Goal: Task Accomplishment & Management: Complete application form

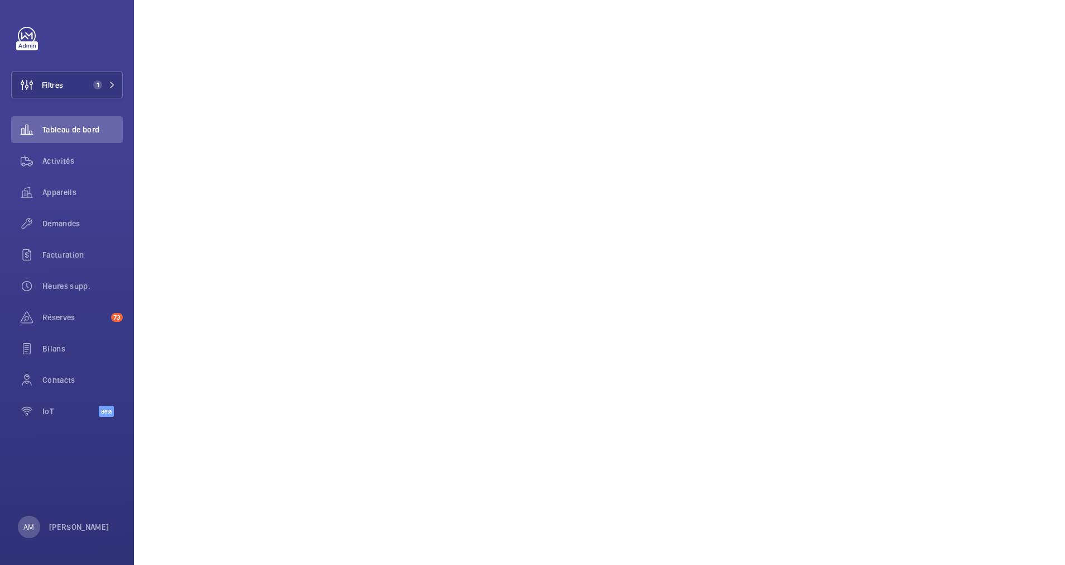
scroll to position [670, 0]
click at [109, 83] on mat-icon at bounding box center [112, 85] width 7 height 7
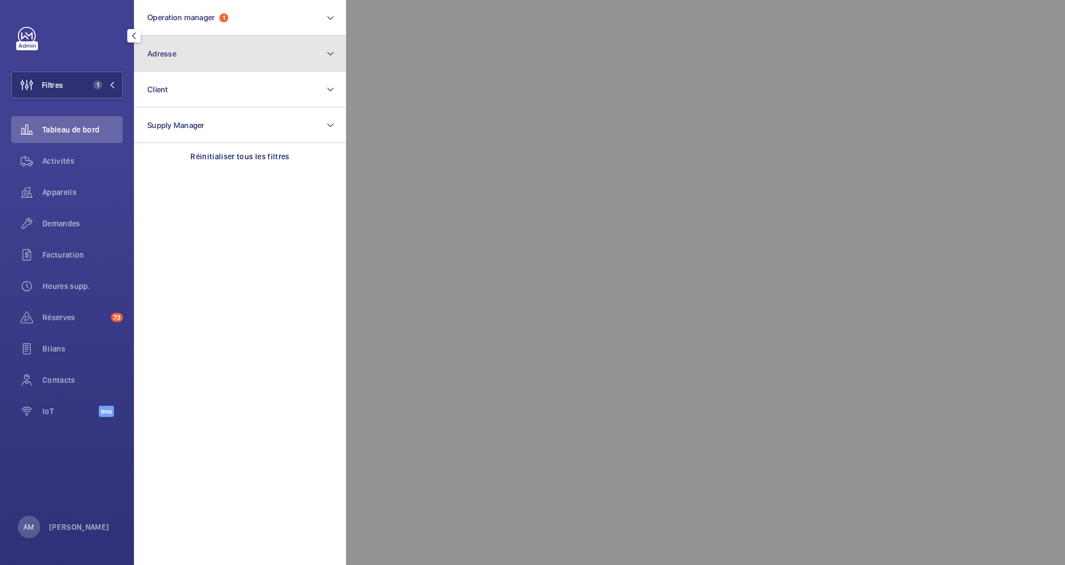
click at [313, 46] on button "Adresse" at bounding box center [240, 54] width 212 height 36
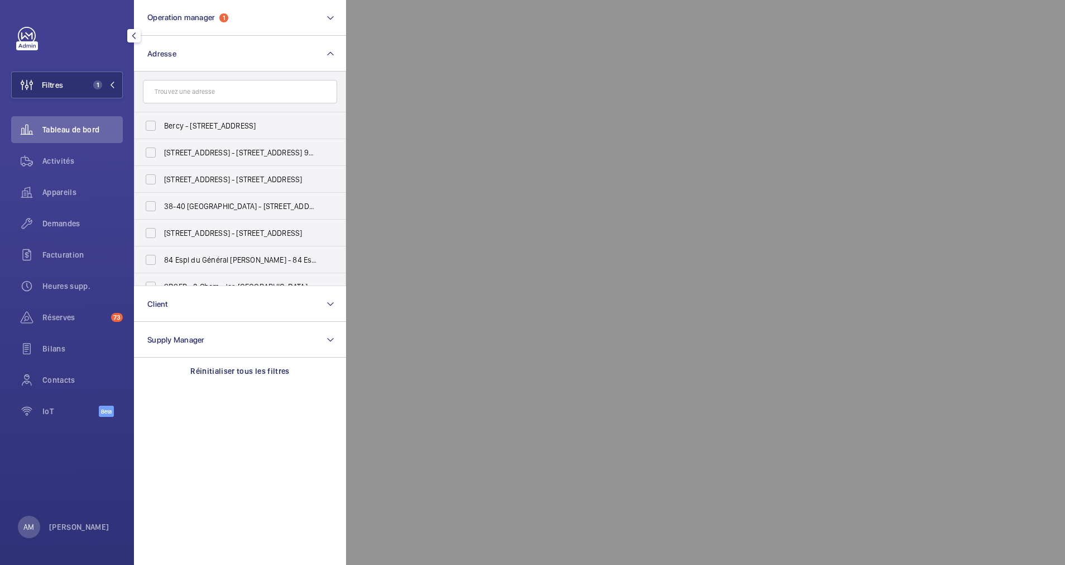
click at [226, 90] on input "text" at bounding box center [240, 91] width 194 height 23
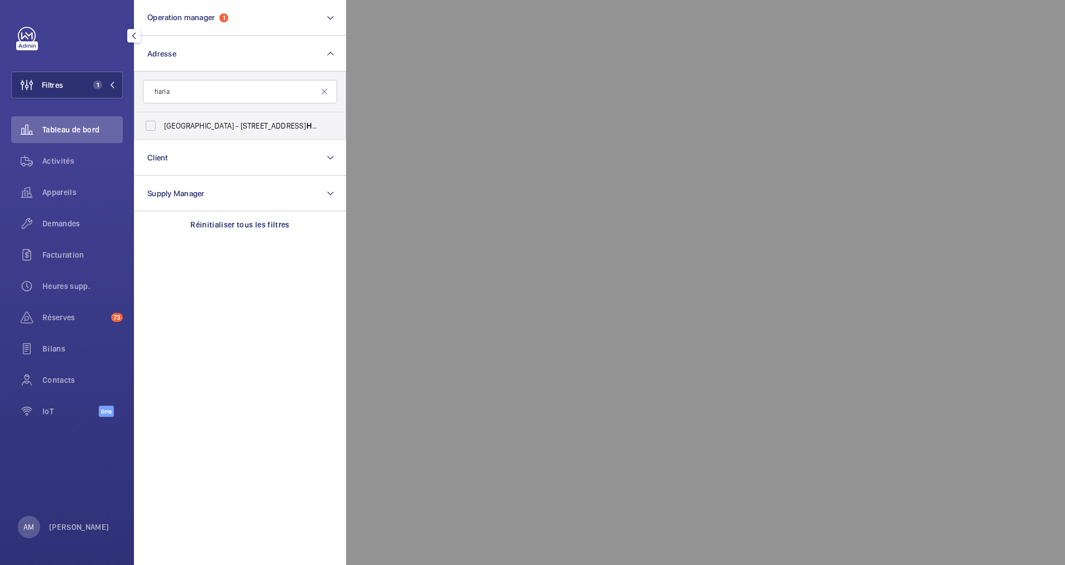
type input "harla"
click at [190, 121] on span "[GEOGRAPHIC_DATA] - [STREET_ADDRESS]" at bounding box center [241, 125] width 154 height 11
click at [162, 121] on input "[GEOGRAPHIC_DATA] - [STREET_ADDRESS]" at bounding box center [151, 125] width 22 height 22
checkbox input "true"
click at [63, 159] on span "Activités" at bounding box center [82, 160] width 80 height 11
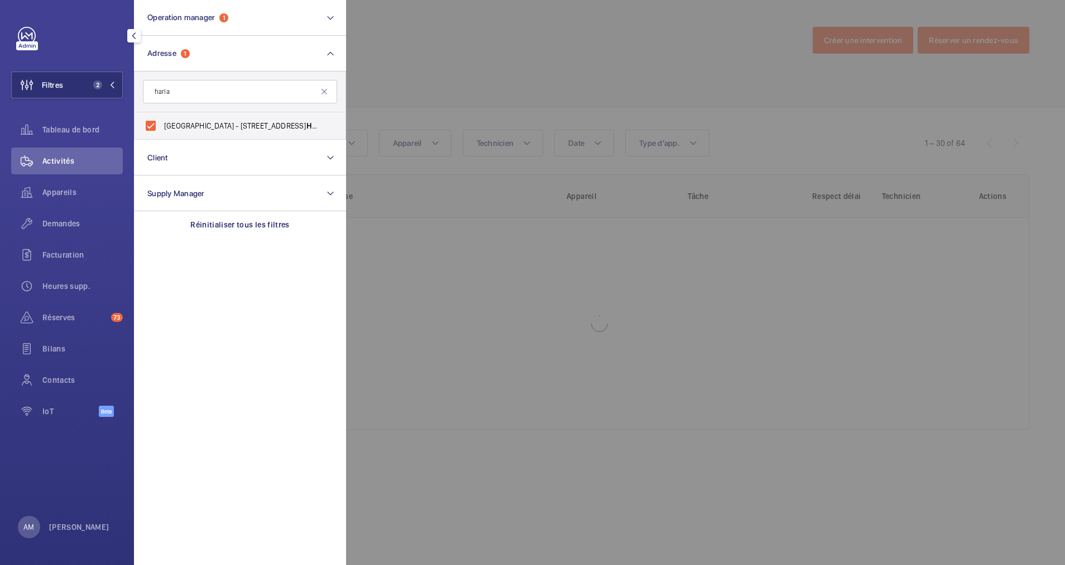
click at [747, 66] on div at bounding box center [878, 282] width 1065 height 565
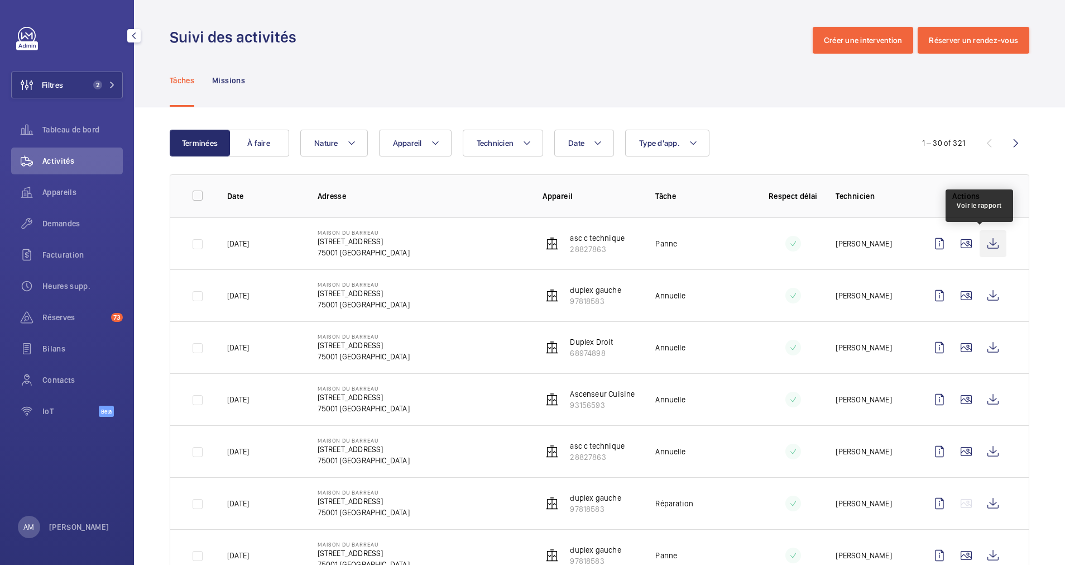
click at [984, 238] on wm-front-icon-button at bounding box center [993, 243] width 27 height 27
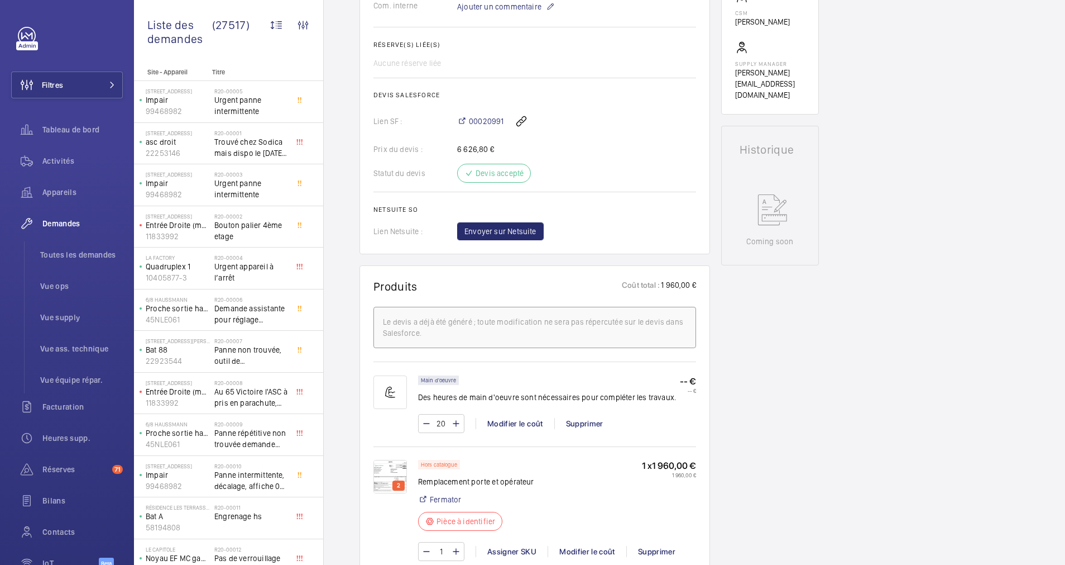
scroll to position [335, 0]
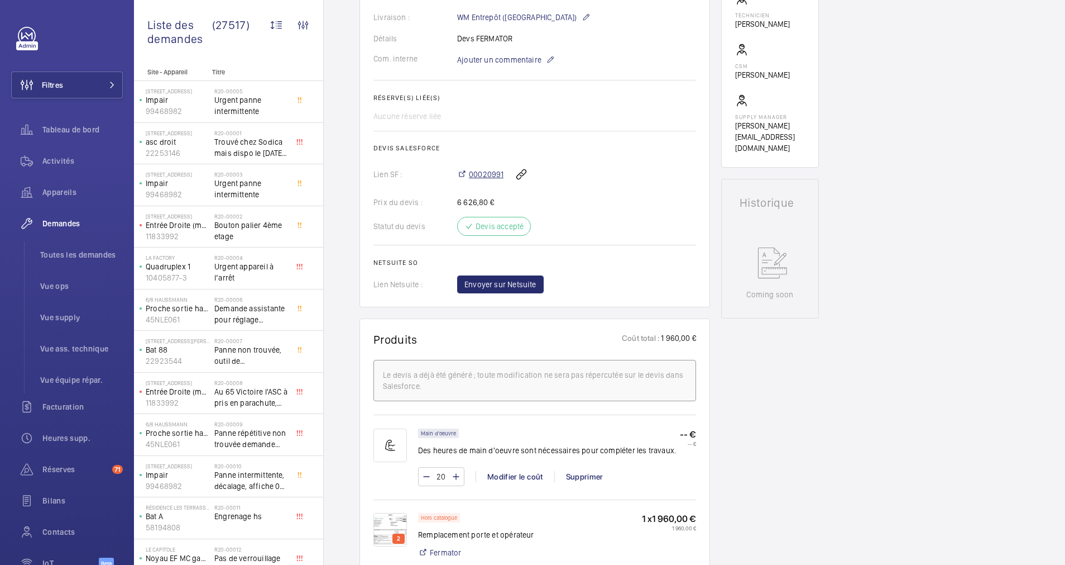
click at [490, 175] on span "00020991" at bounding box center [486, 174] width 35 height 11
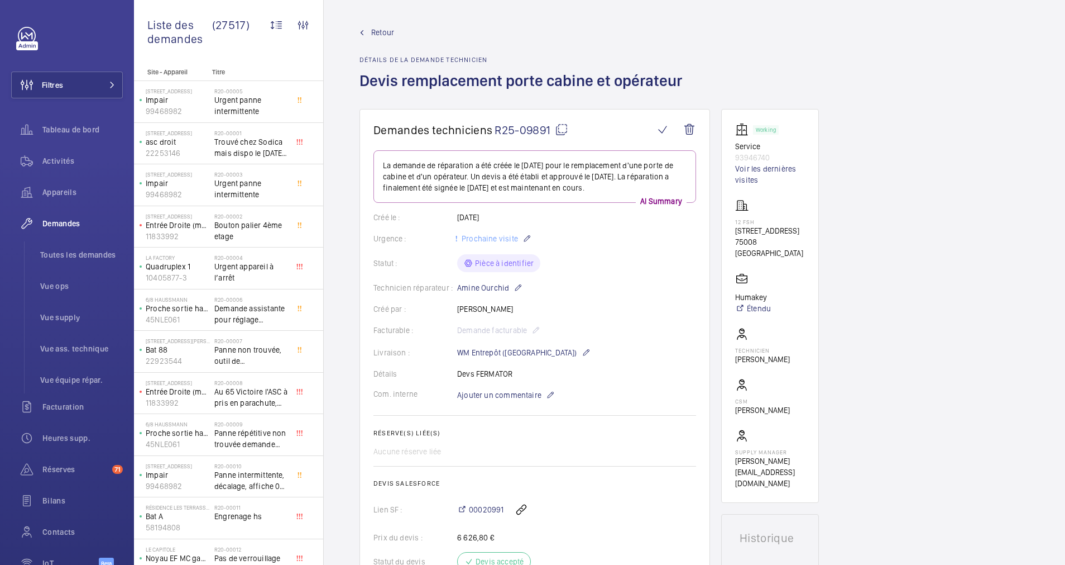
click at [562, 128] on mat-icon at bounding box center [561, 129] width 13 height 13
click at [563, 127] on mat-icon at bounding box center [561, 129] width 13 height 13
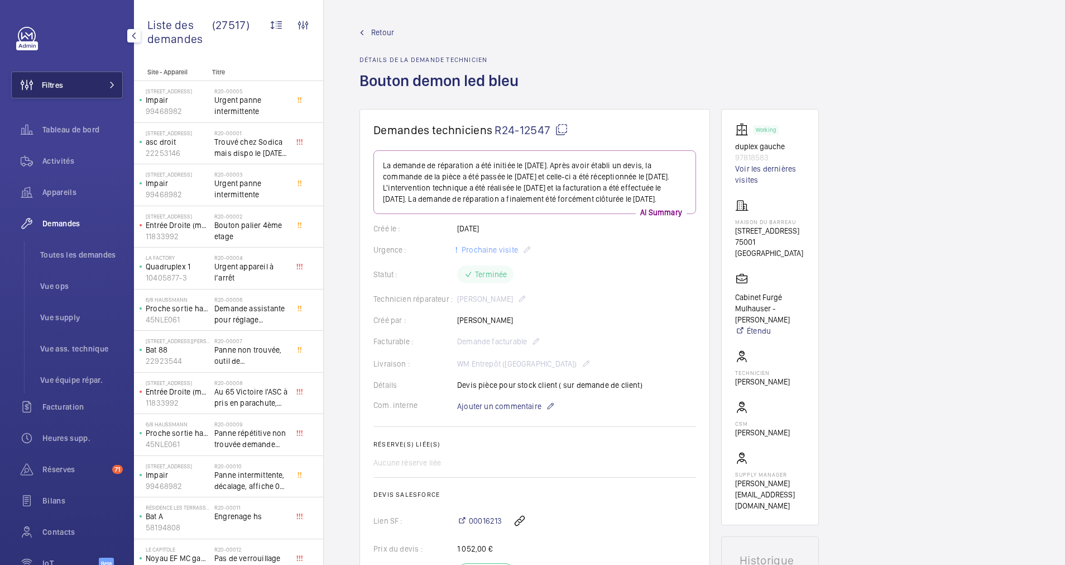
click at [102, 87] on span at bounding box center [108, 85] width 13 height 7
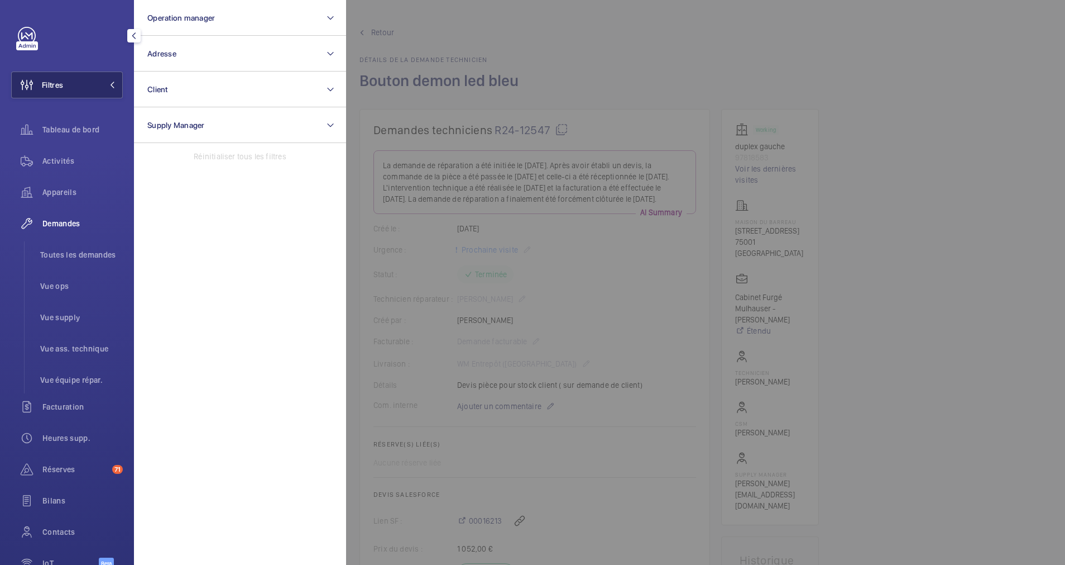
click at [102, 87] on span at bounding box center [108, 85] width 13 height 7
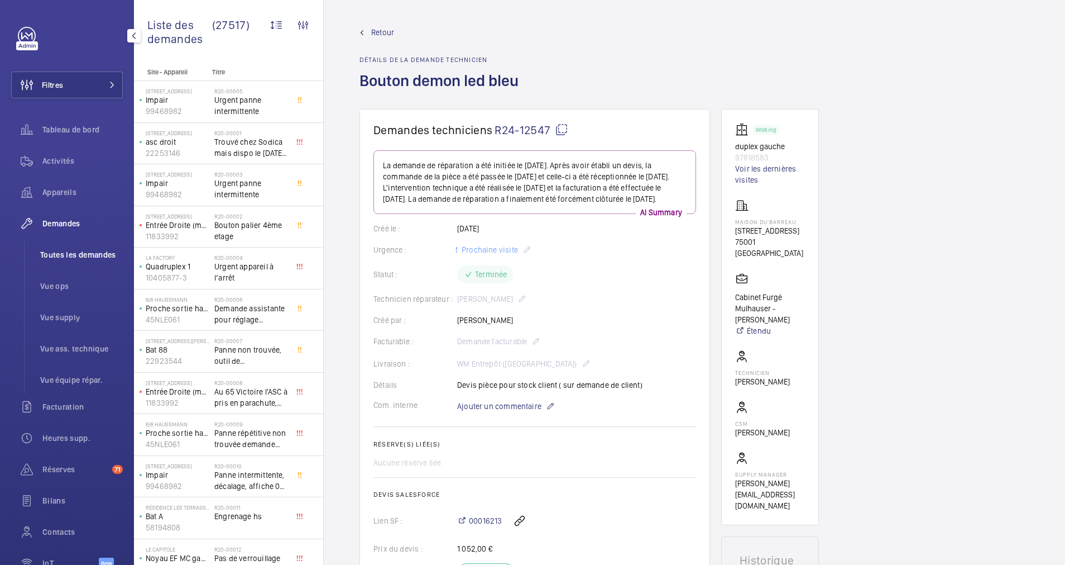
click at [78, 246] on li "Toutes les demandes" at bounding box center [77, 254] width 92 height 27
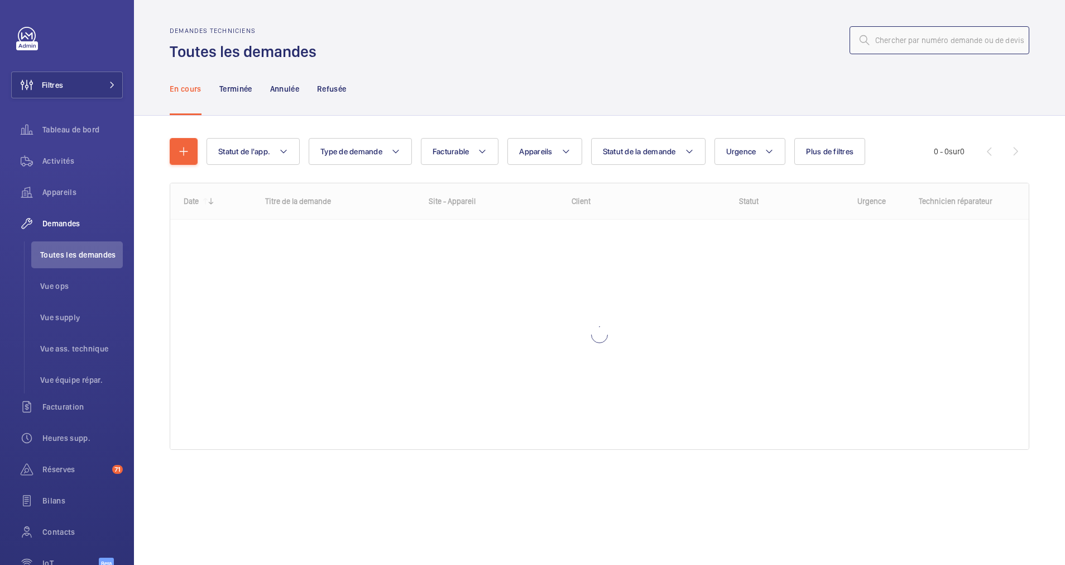
click at [939, 41] on input "text" at bounding box center [940, 40] width 180 height 28
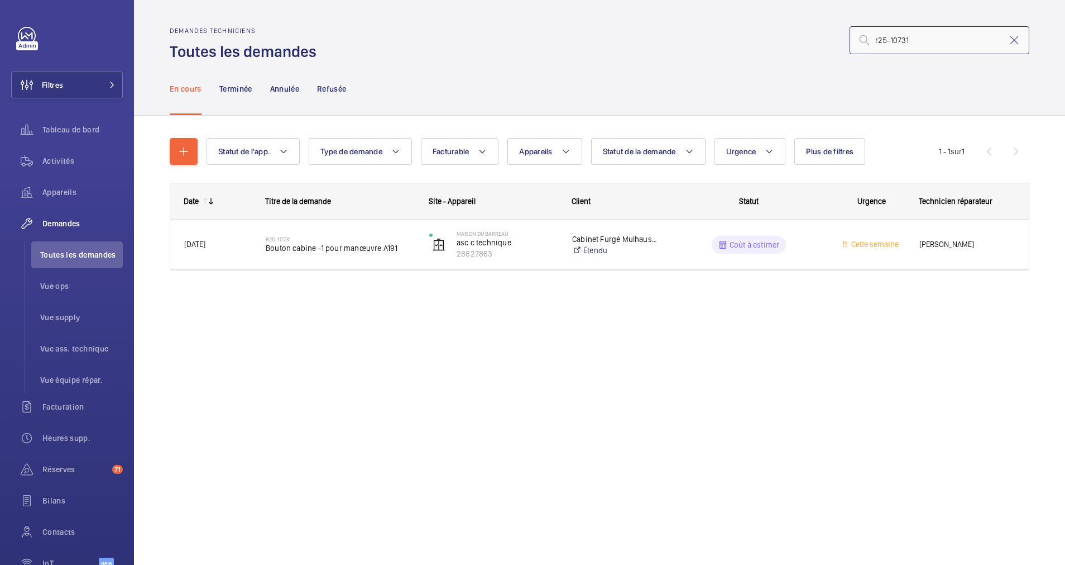
click at [880, 40] on input "r25-10731" at bounding box center [940, 40] width 180 height 28
type input "25-10731"
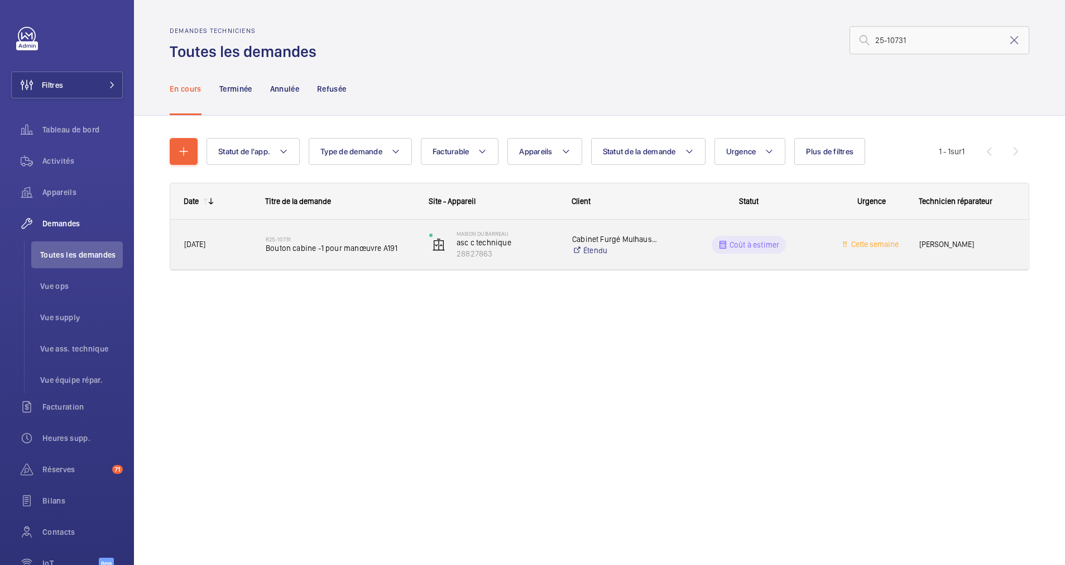
click at [388, 229] on div "R25-10731 Bouton cabine -1 pour manœuvre A191" at bounding box center [340, 244] width 149 height 32
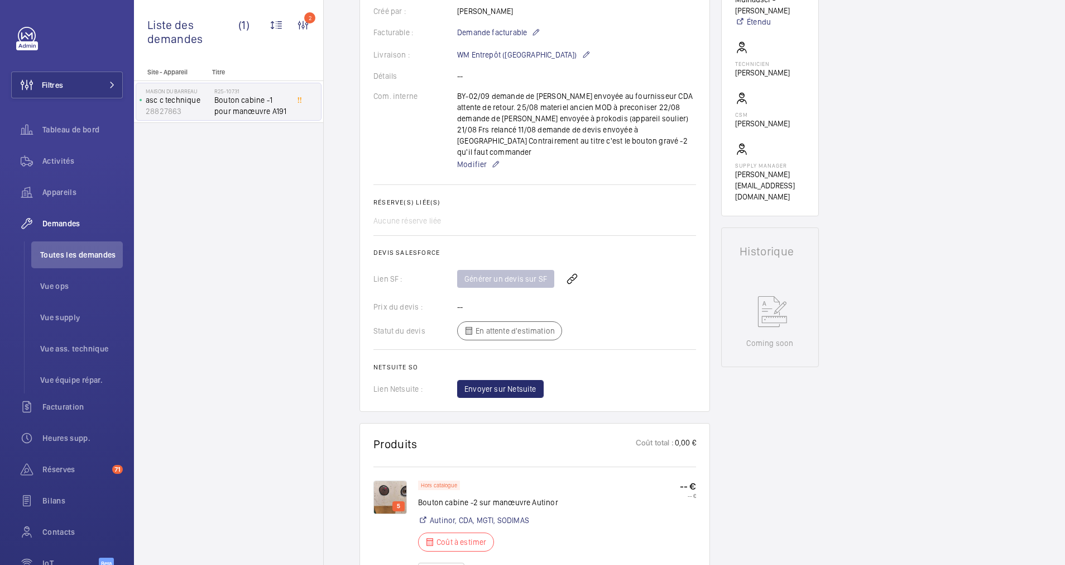
scroll to position [335, 0]
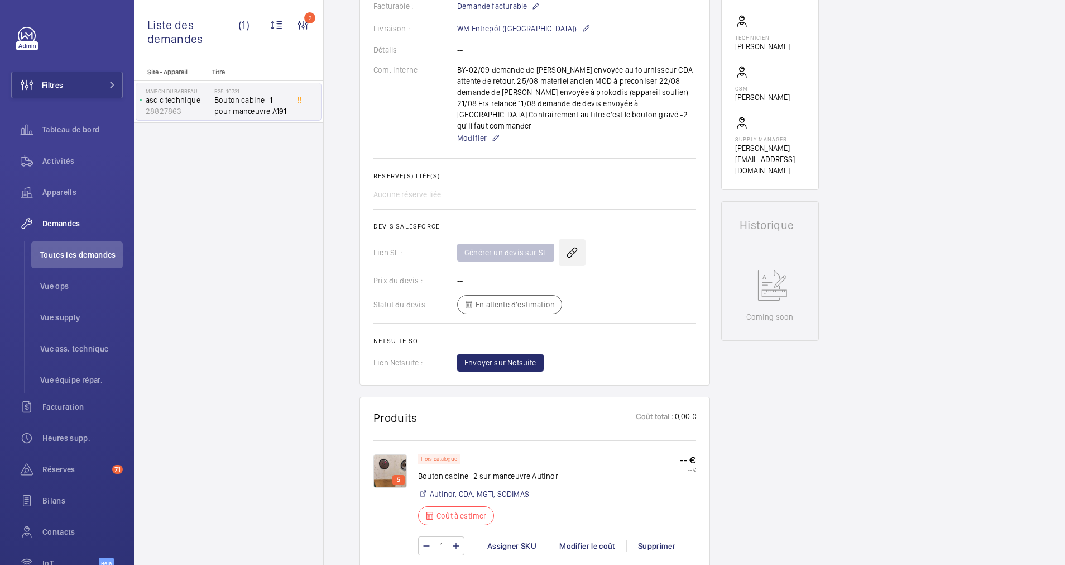
click at [570, 240] on wm-front-icon-button at bounding box center [572, 252] width 27 height 27
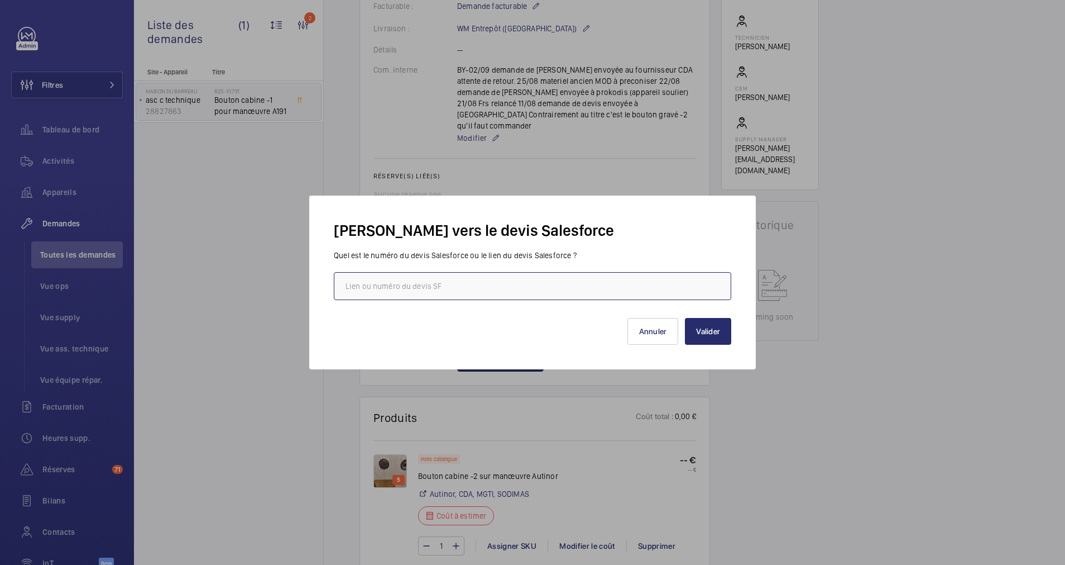
click at [567, 288] on input "text" at bounding box center [533, 286] width 398 height 28
click at [650, 334] on button "Annuler" at bounding box center [653, 331] width 51 height 27
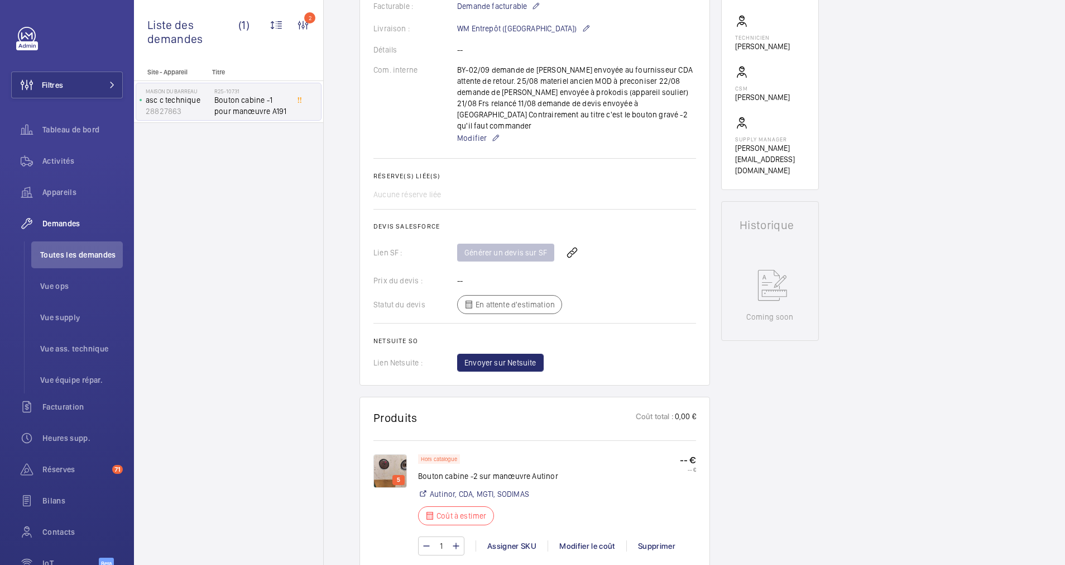
scroll to position [419, 0]
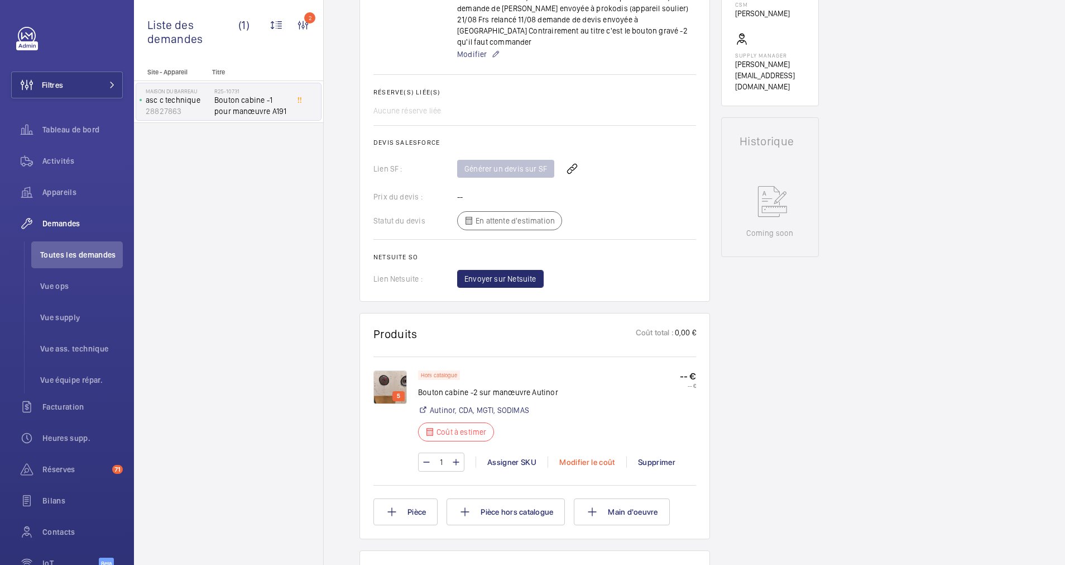
click at [584, 456] on div "Modifier le coût" at bounding box center [587, 461] width 79 height 11
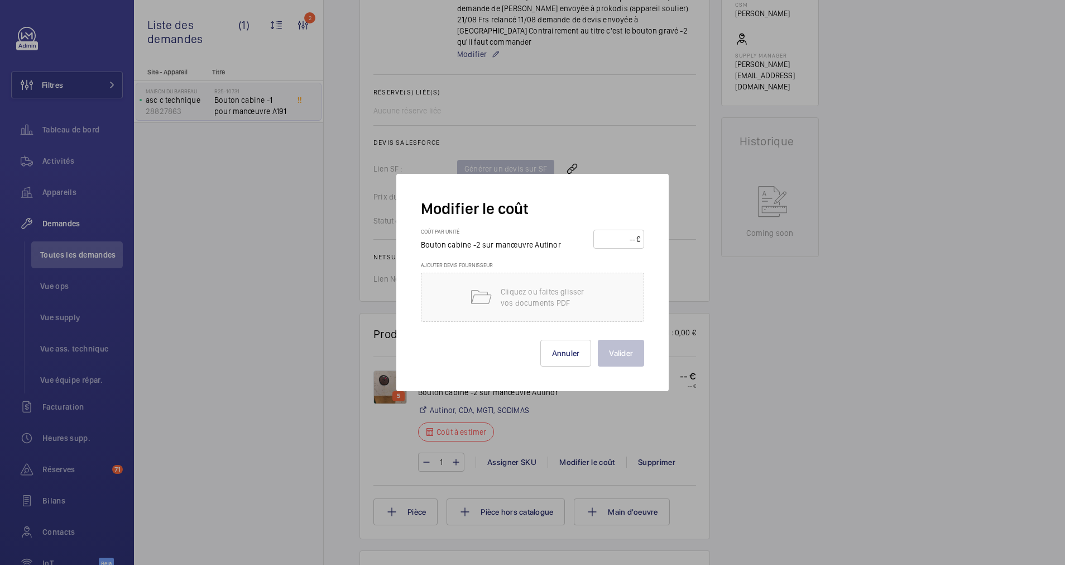
click at [606, 238] on input "number" at bounding box center [616, 239] width 39 height 18
click at [624, 238] on input "number" at bounding box center [616, 239] width 39 height 18
click at [635, 239] on input "number" at bounding box center [616, 239] width 39 height 18
click at [633, 237] on input "number" at bounding box center [616, 239] width 39 height 18
type input "80"
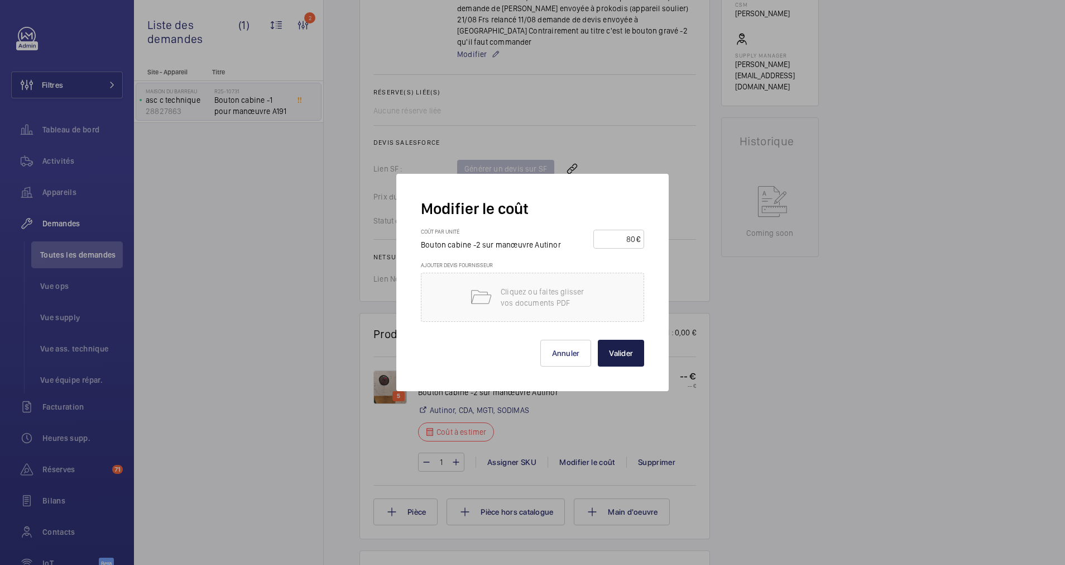
click at [629, 341] on button "Valider" at bounding box center [621, 353] width 46 height 27
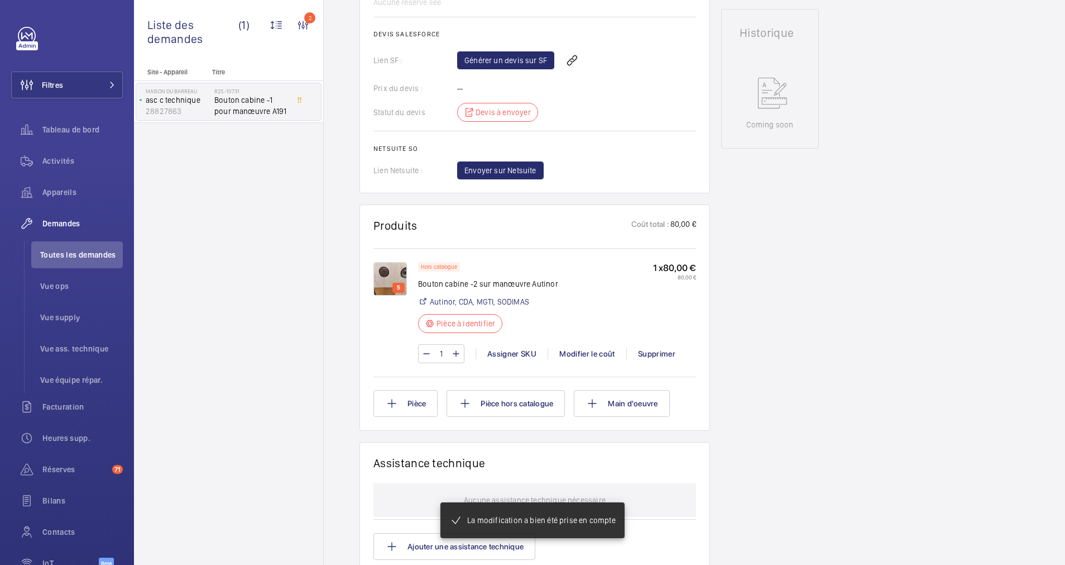
scroll to position [536, 0]
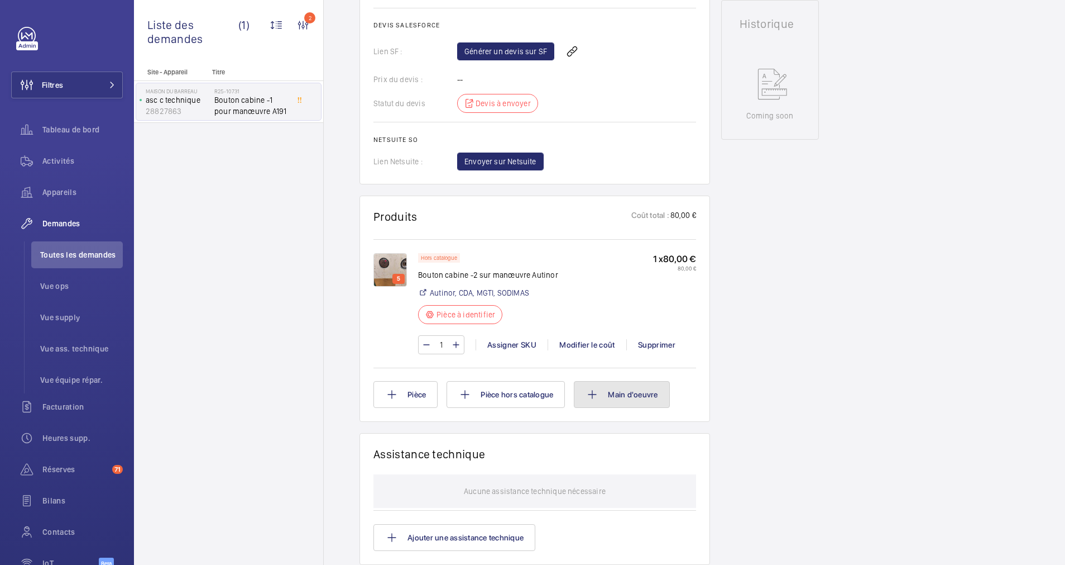
click at [589, 388] on mat-icon at bounding box center [592, 394] width 13 height 13
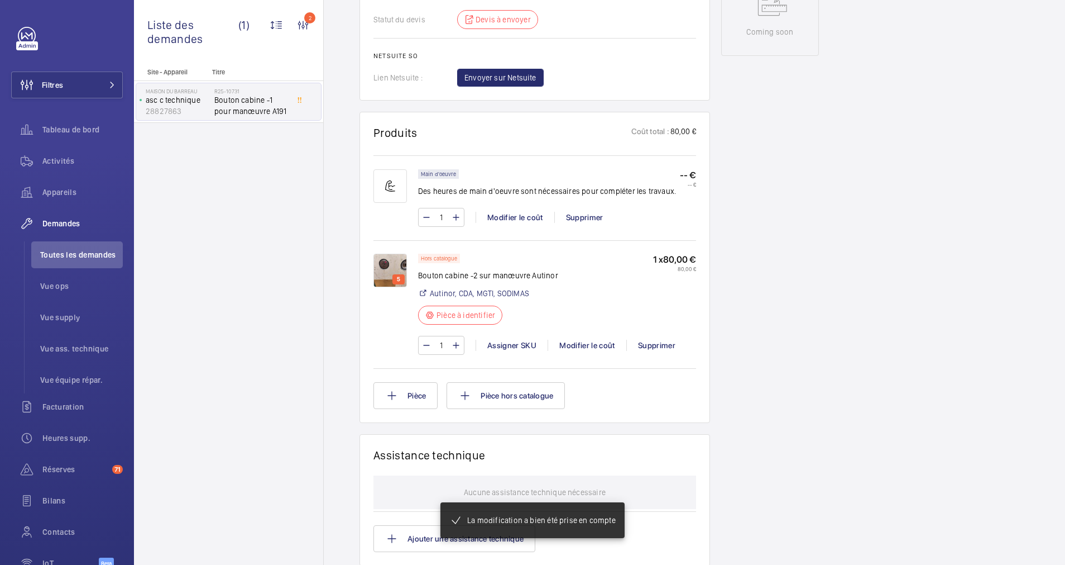
scroll to position [631, 0]
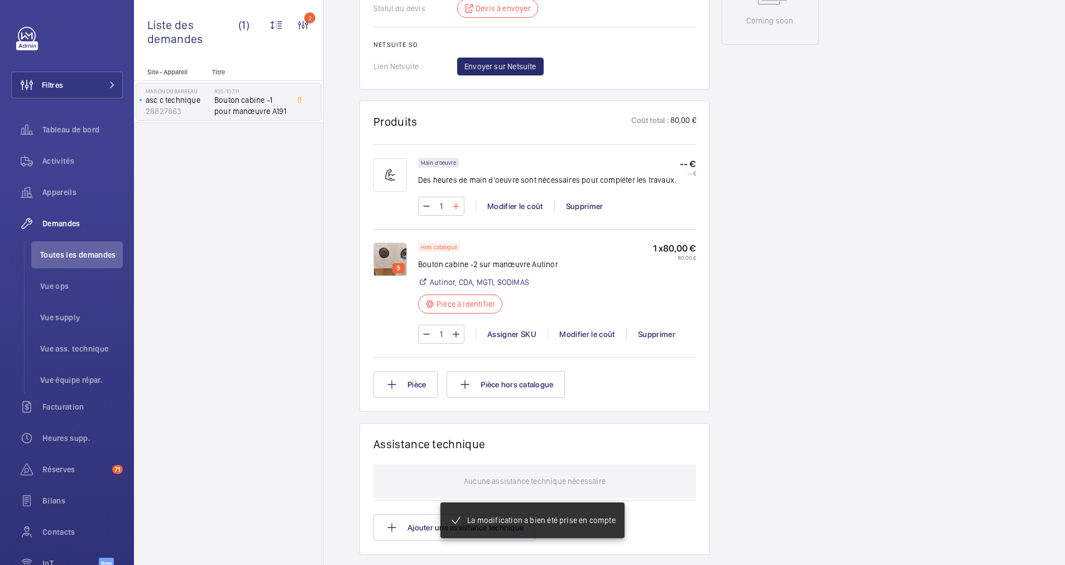
click at [458, 210] on mat-icon at bounding box center [456, 205] width 9 height 13
type input "2"
click at [424, 205] on mat-icon at bounding box center [426, 205] width 9 height 13
type input "2"
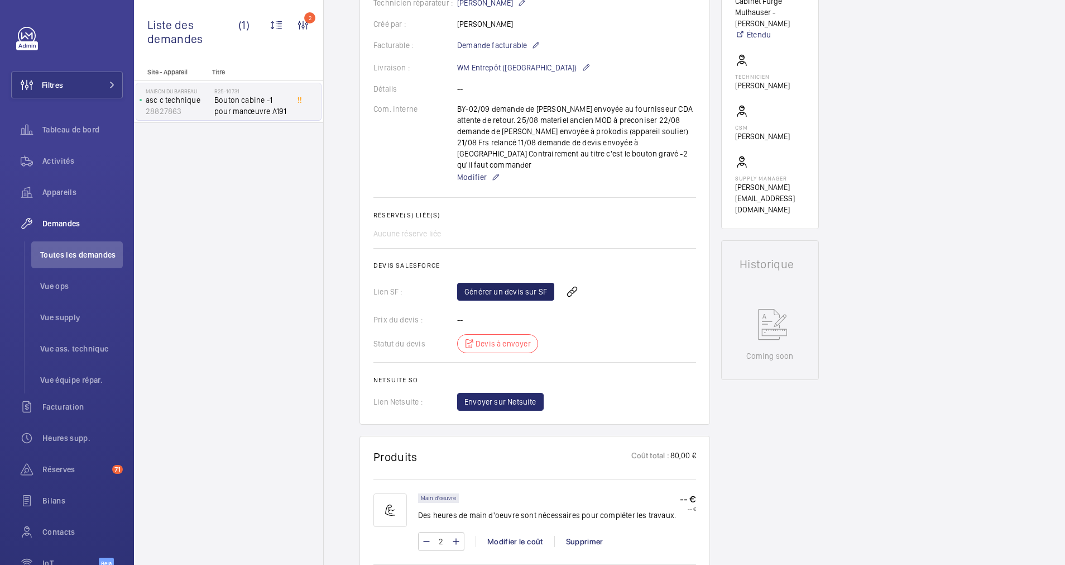
scroll to position [380, 0]
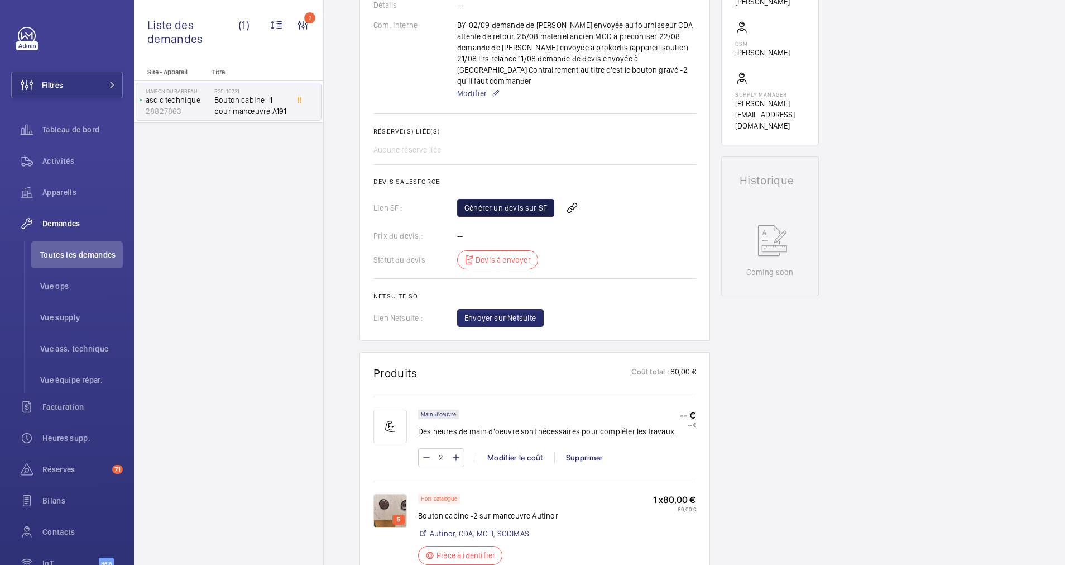
click at [501, 203] on link "Générer un devis sur SF" at bounding box center [505, 208] width 97 height 18
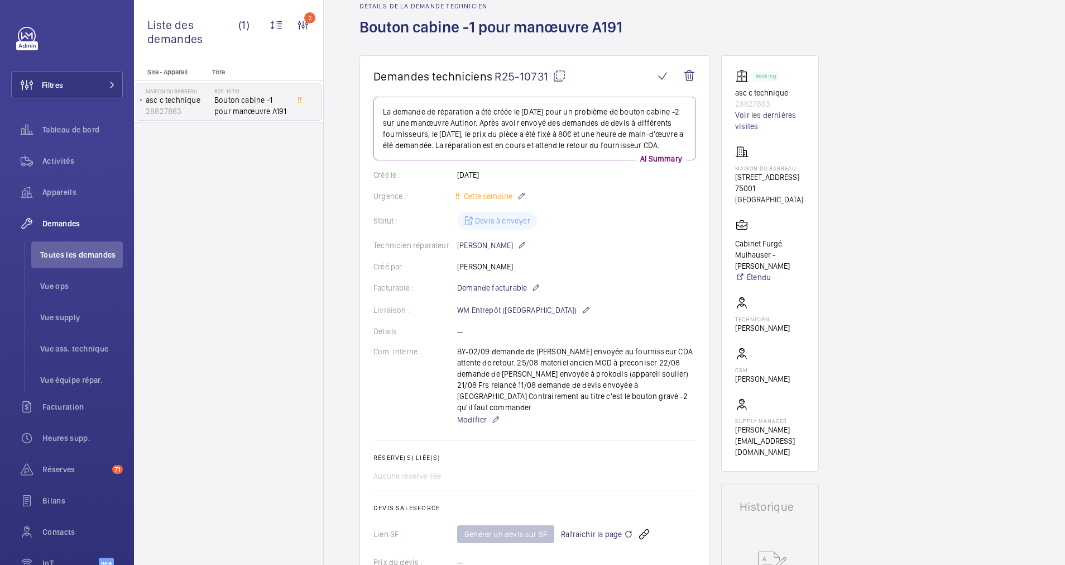
scroll to position [0, 0]
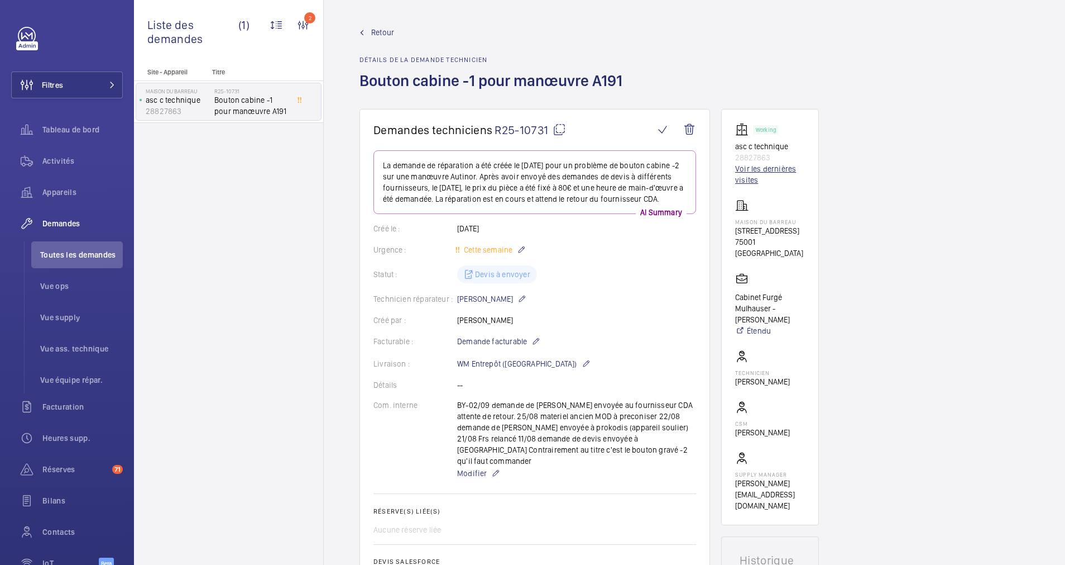
click at [754, 173] on link "Voir les dernières visites" at bounding box center [770, 174] width 70 height 22
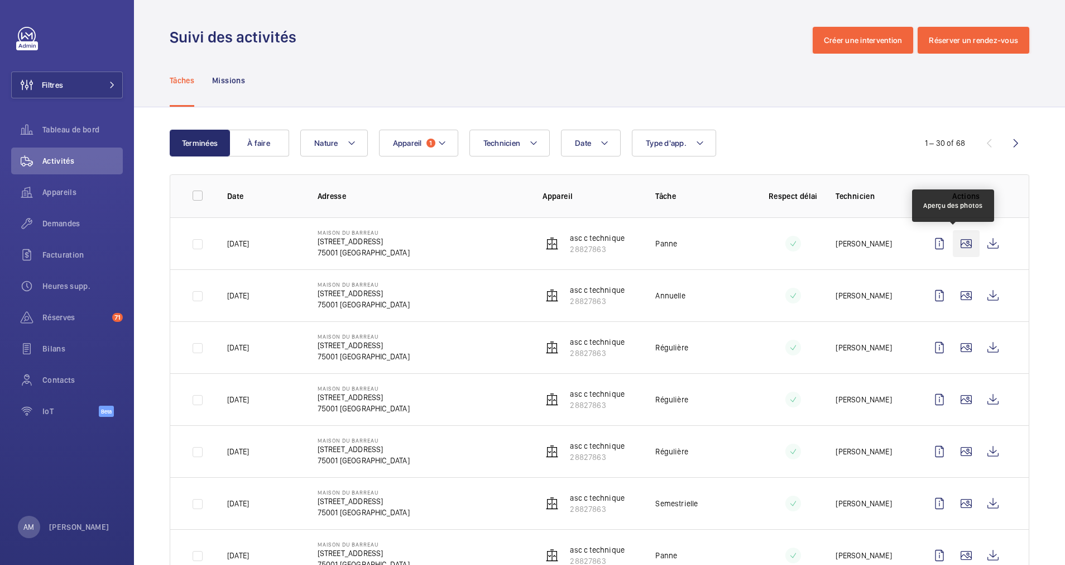
click at [958, 240] on wm-front-icon-button at bounding box center [966, 243] width 27 height 27
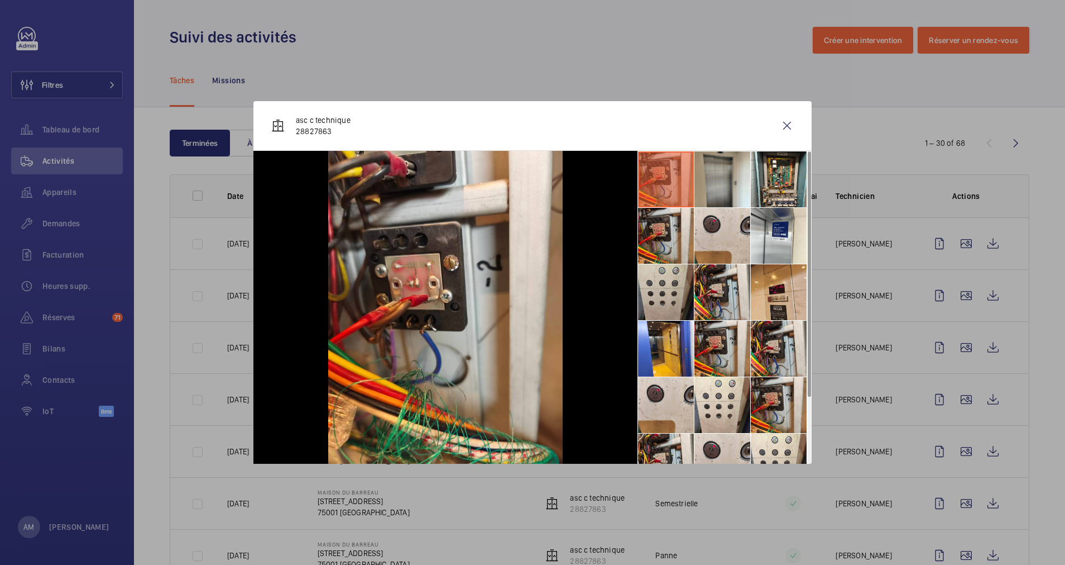
click at [664, 289] on li at bounding box center [666, 292] width 56 height 56
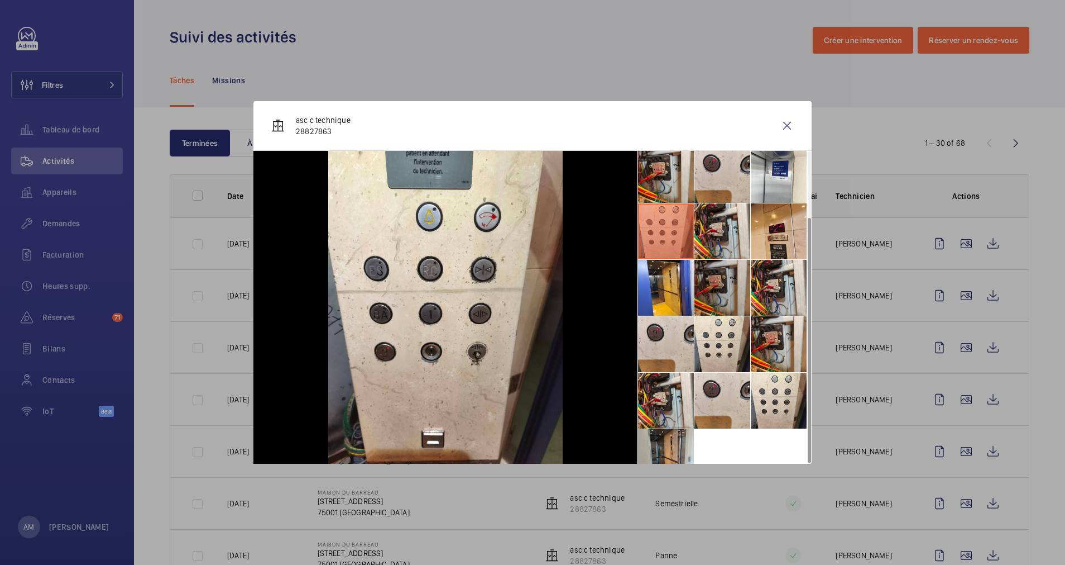
scroll to position [83, 0]
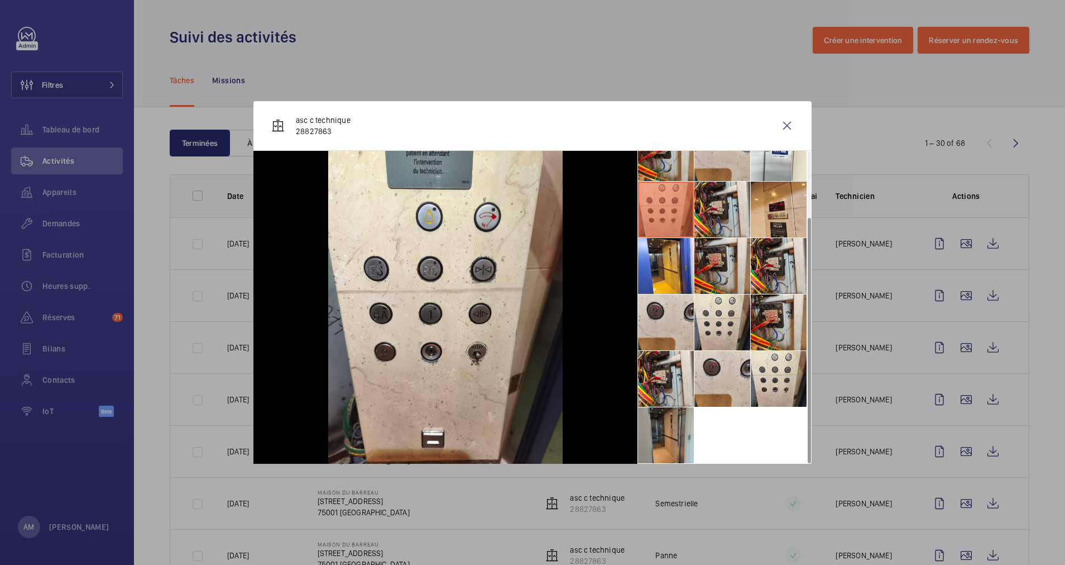
click at [676, 434] on li at bounding box center [666, 435] width 56 height 56
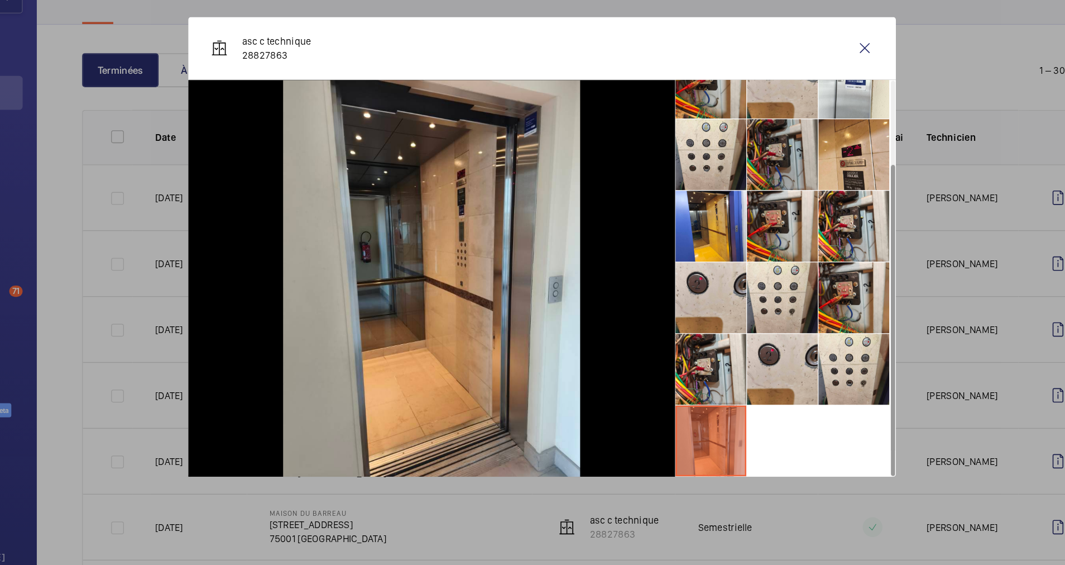
scroll to position [0, 0]
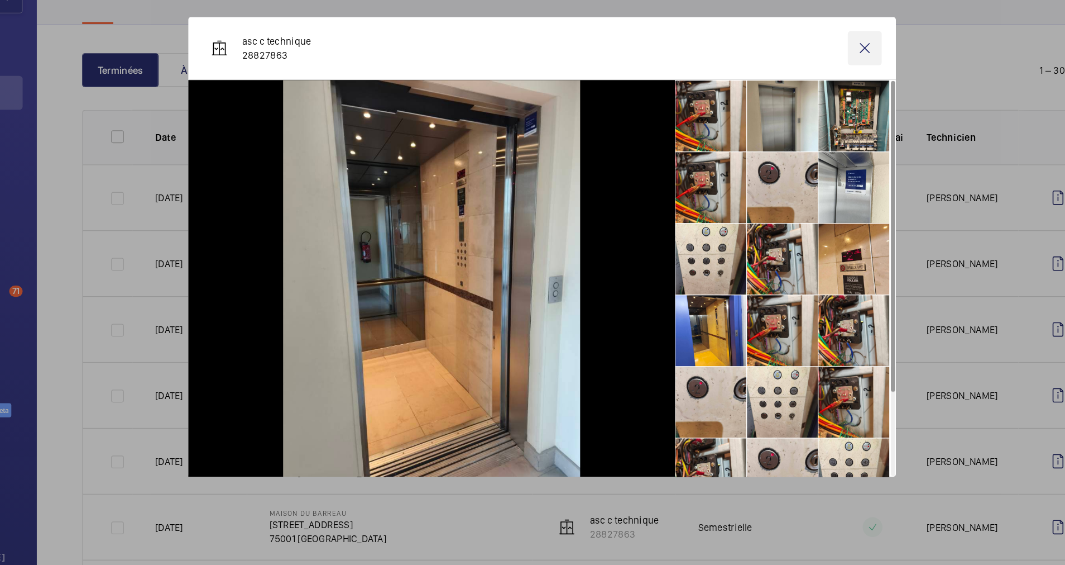
click at [788, 126] on wm-front-icon-button at bounding box center [787, 125] width 27 height 27
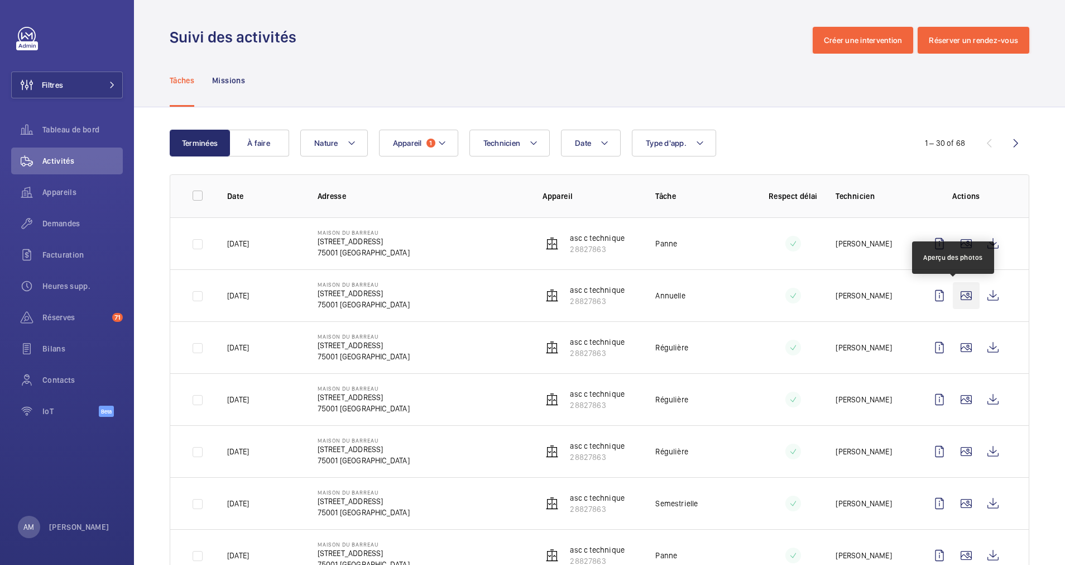
click at [953, 300] on wm-front-icon-button at bounding box center [966, 295] width 27 height 27
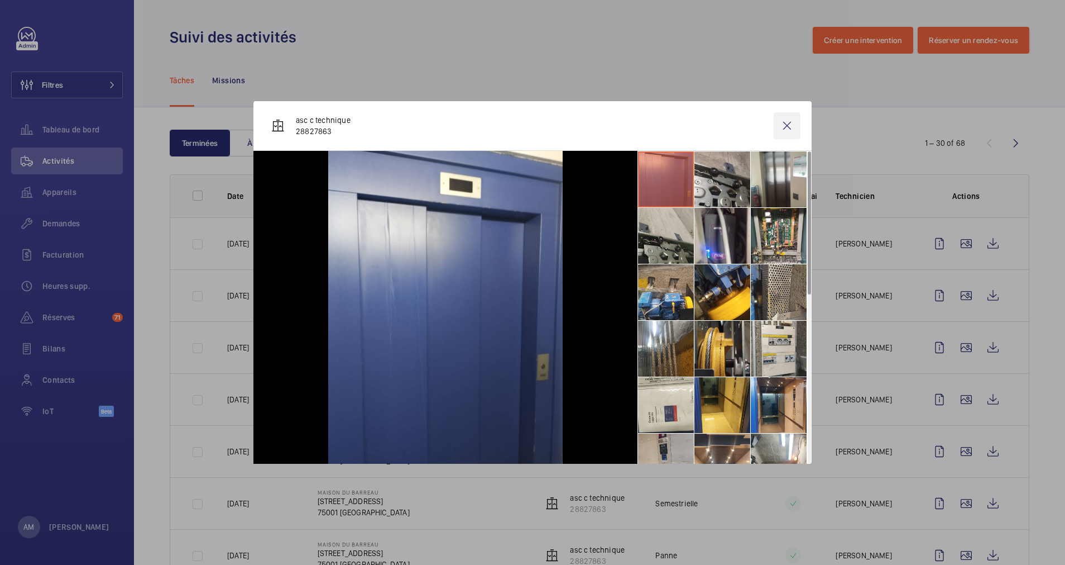
click at [787, 125] on wm-front-icon-button at bounding box center [787, 125] width 27 height 27
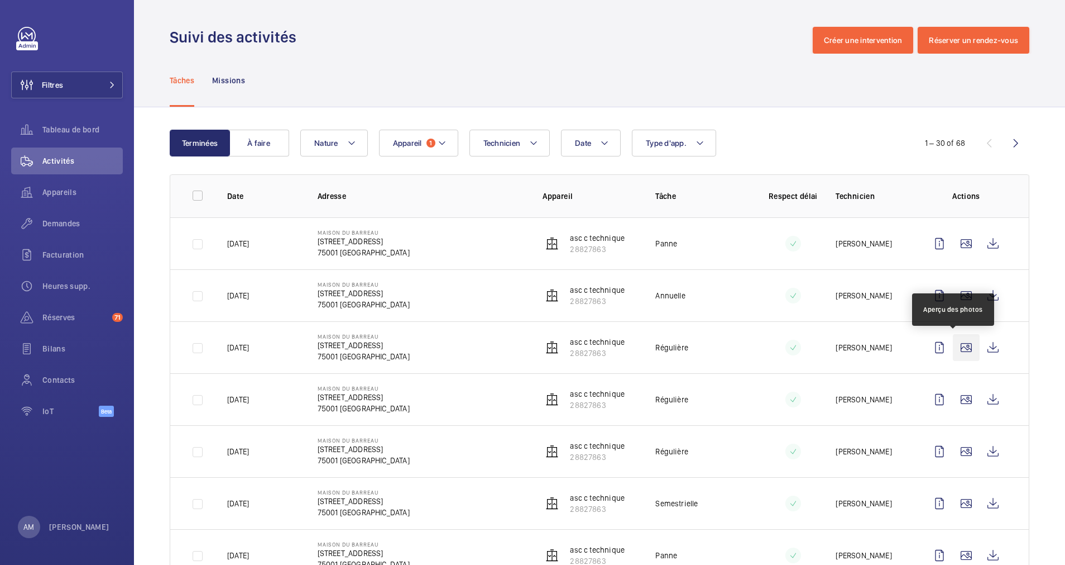
click at [953, 353] on wm-front-icon-button at bounding box center [966, 347] width 27 height 27
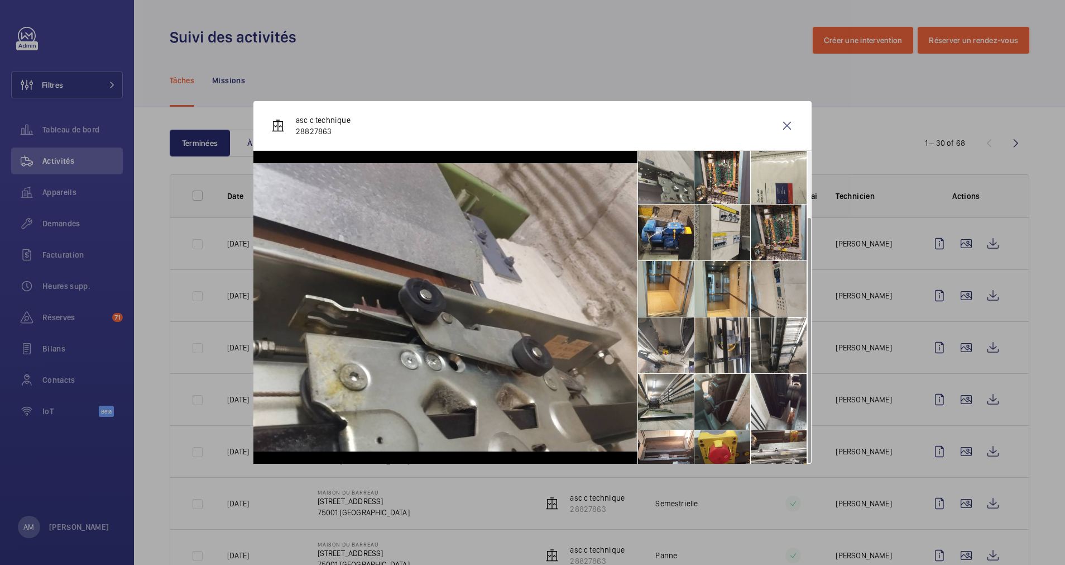
scroll to position [83, 0]
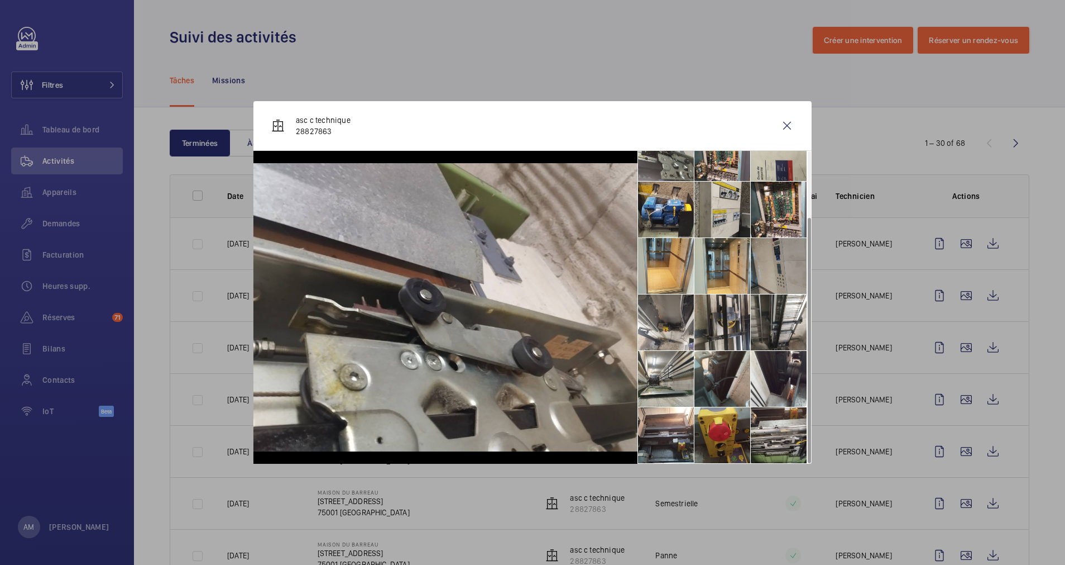
click at [778, 276] on li at bounding box center [779, 266] width 56 height 56
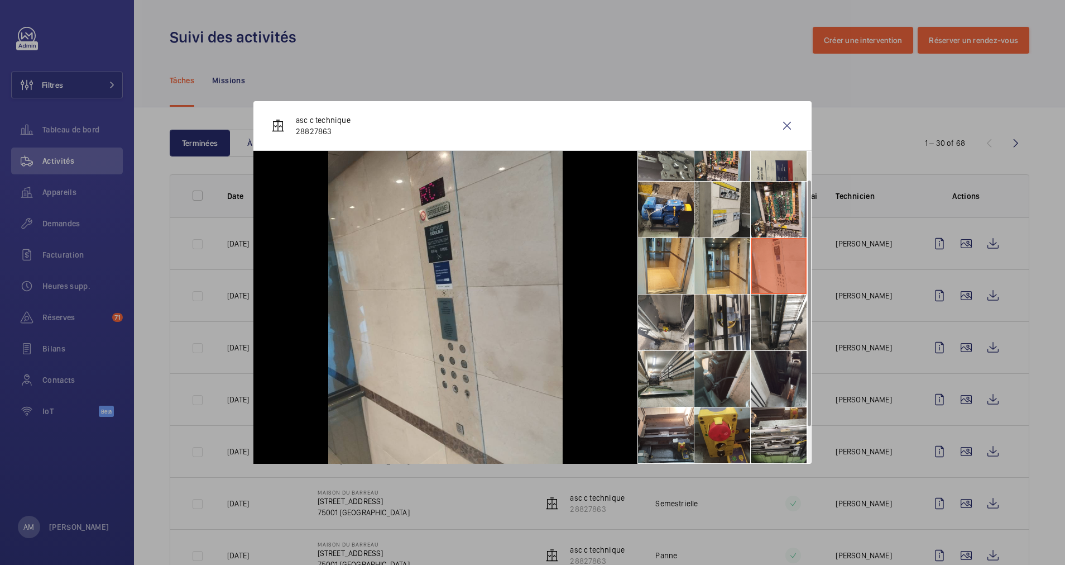
scroll to position [0, 0]
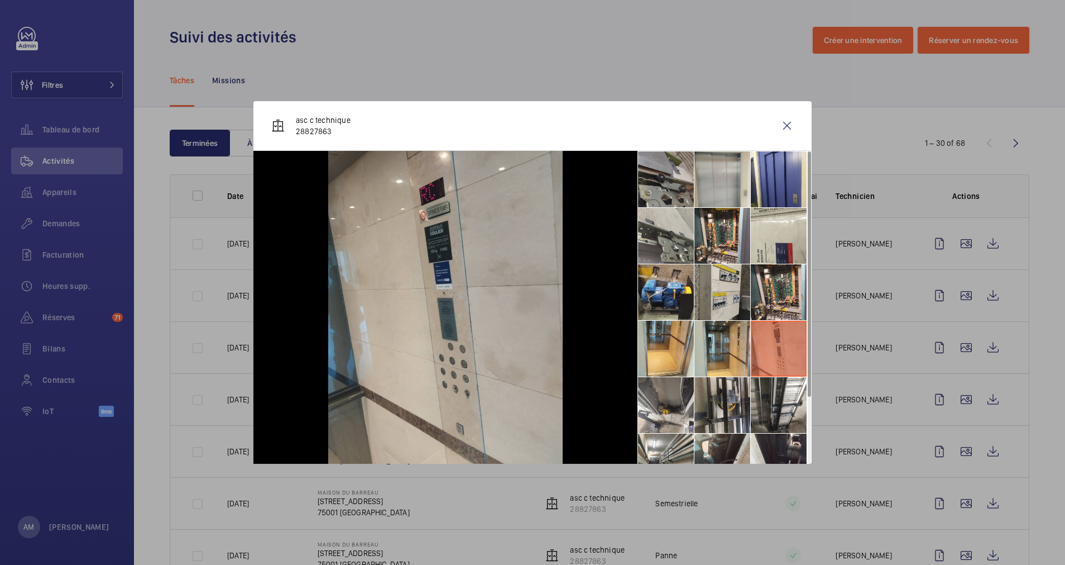
click at [677, 193] on li at bounding box center [666, 179] width 56 height 56
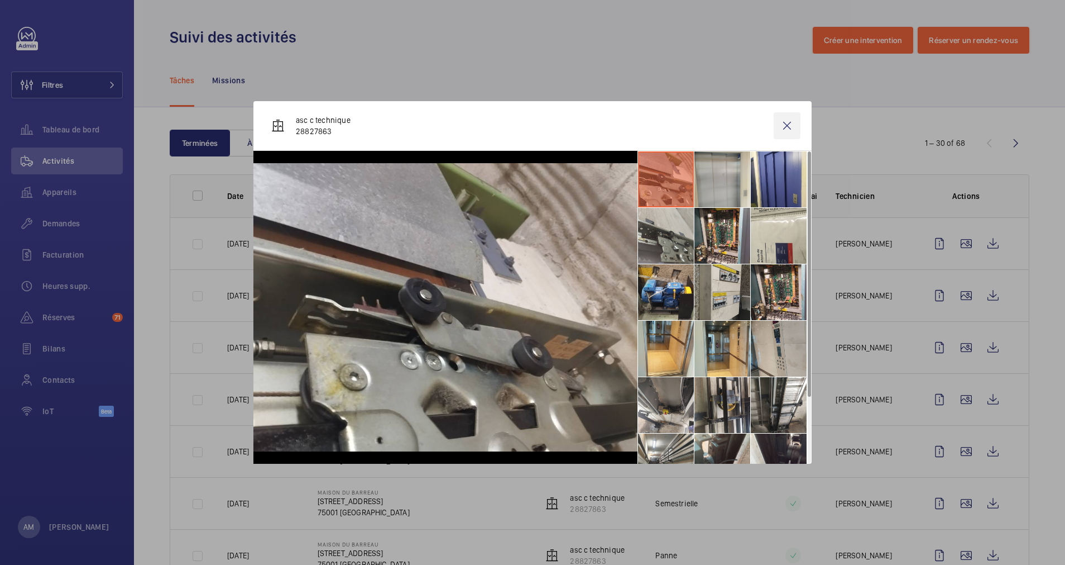
click at [793, 128] on wm-front-icon-button at bounding box center [787, 125] width 27 height 27
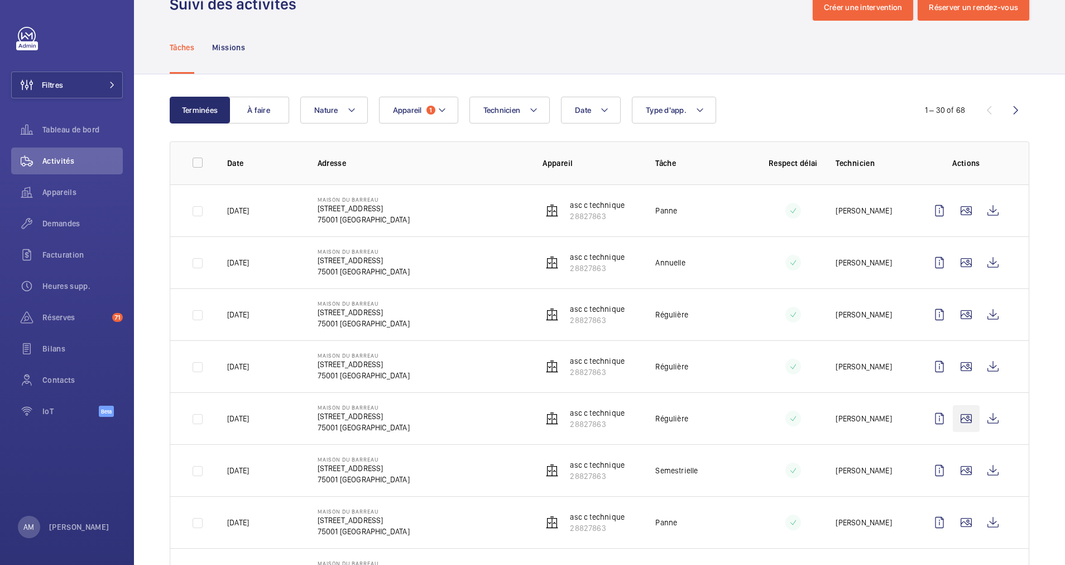
scroll to position [84, 0]
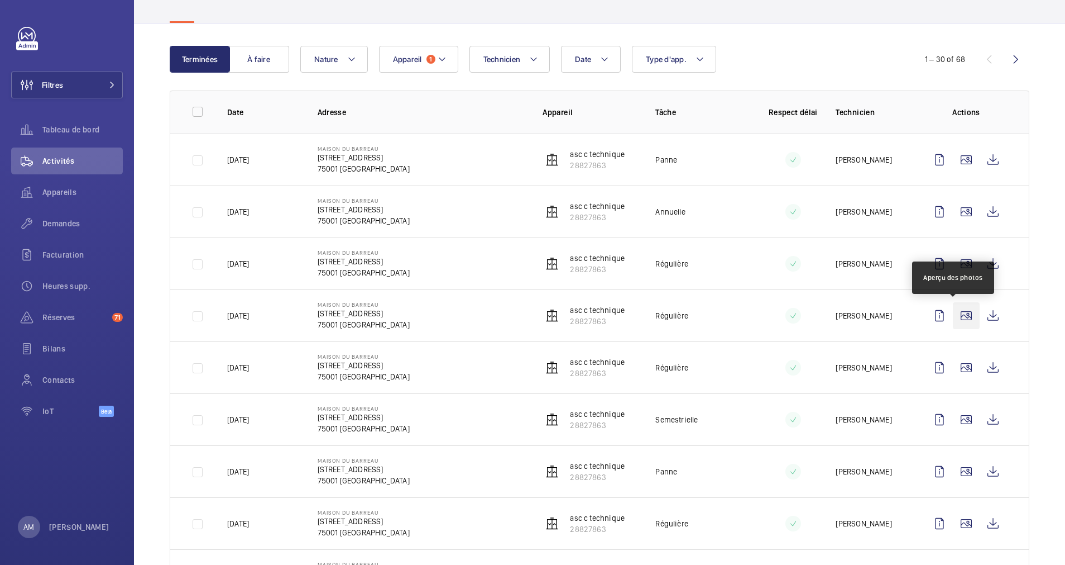
click at [955, 321] on wm-front-icon-button at bounding box center [966, 315] width 27 height 27
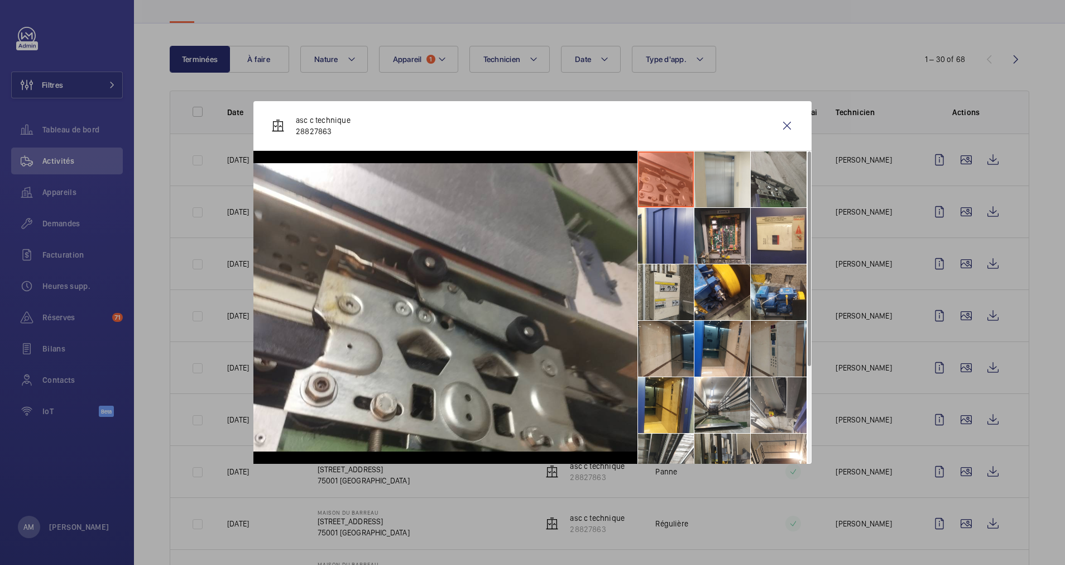
click at [768, 350] on li at bounding box center [779, 349] width 56 height 56
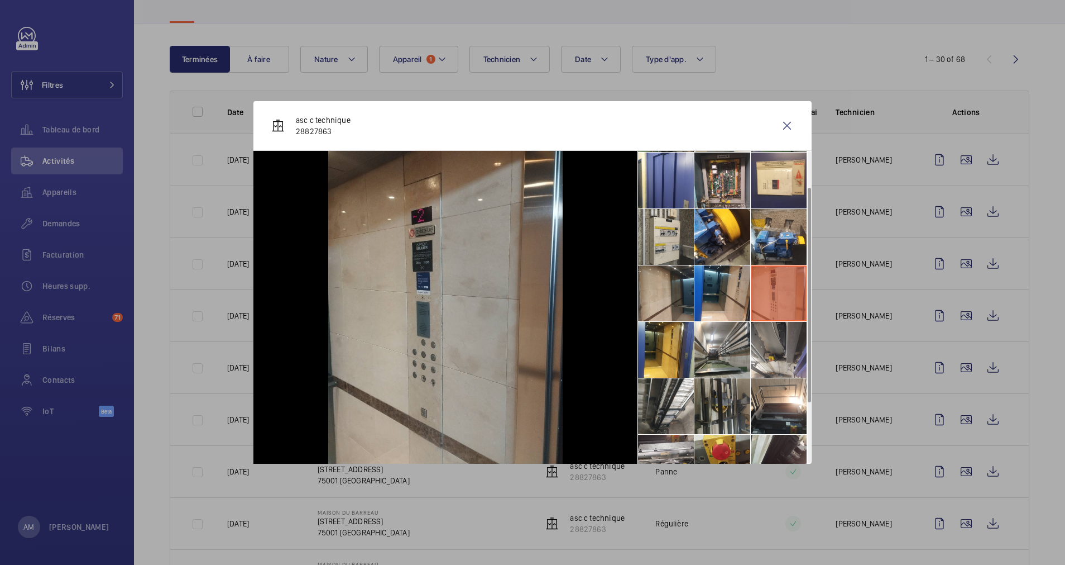
scroll to position [0, 0]
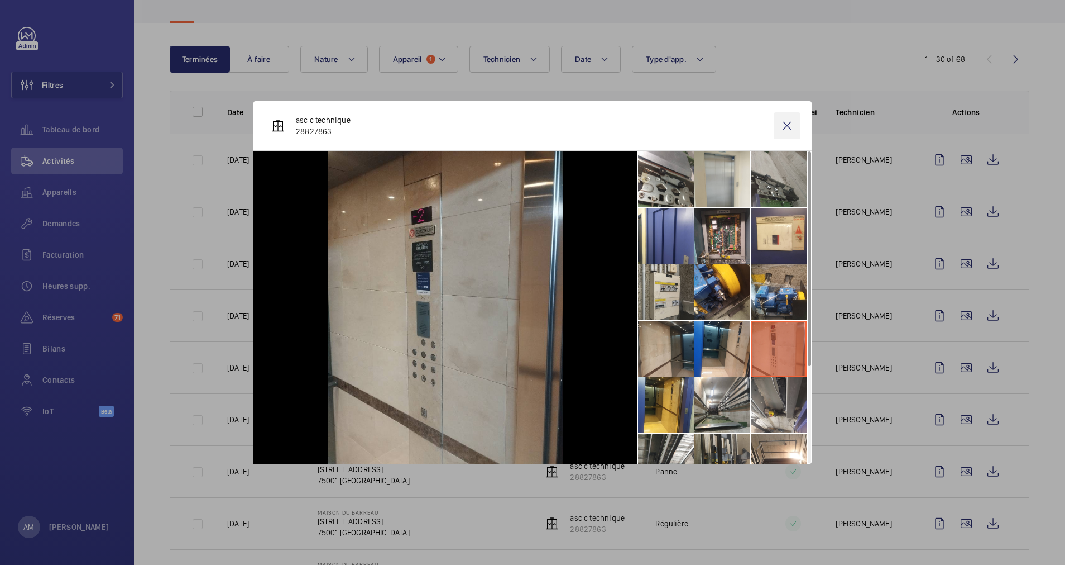
click at [784, 123] on wm-front-icon-button at bounding box center [787, 125] width 27 height 27
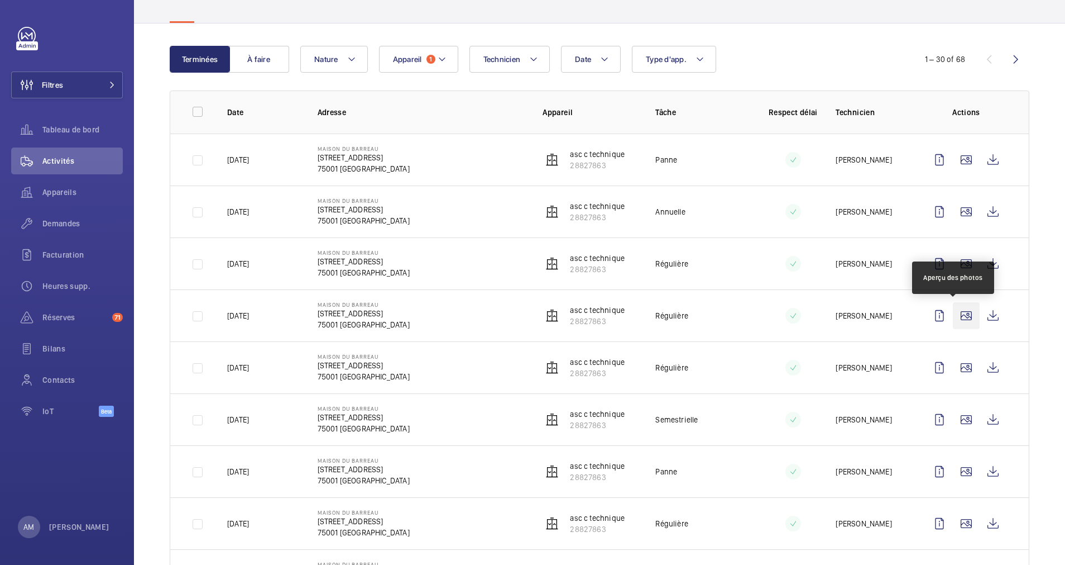
click at [955, 318] on wm-front-icon-button at bounding box center [966, 315] width 27 height 27
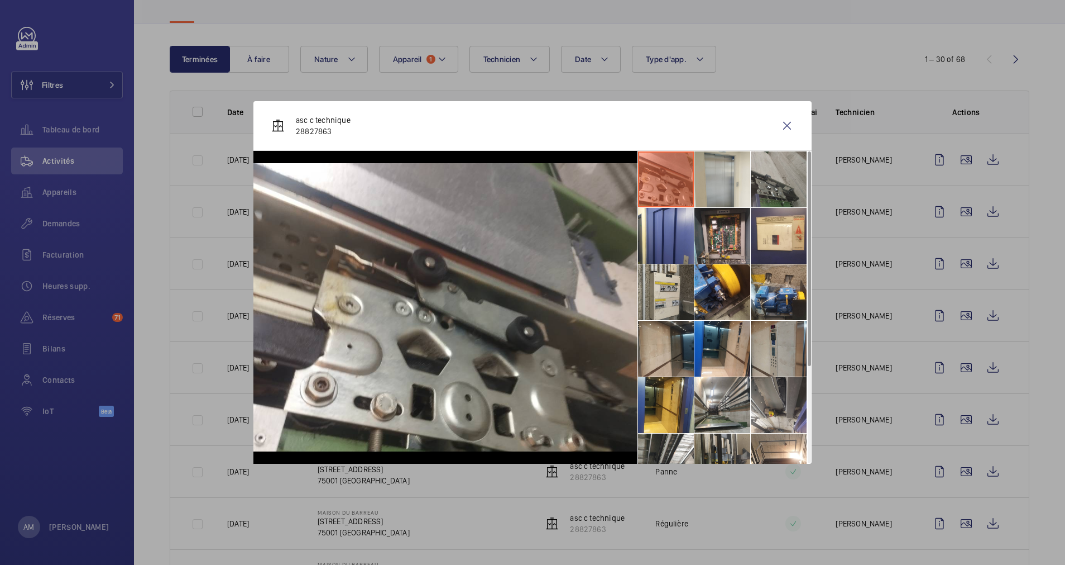
click at [949, 367] on div at bounding box center [532, 282] width 1065 height 565
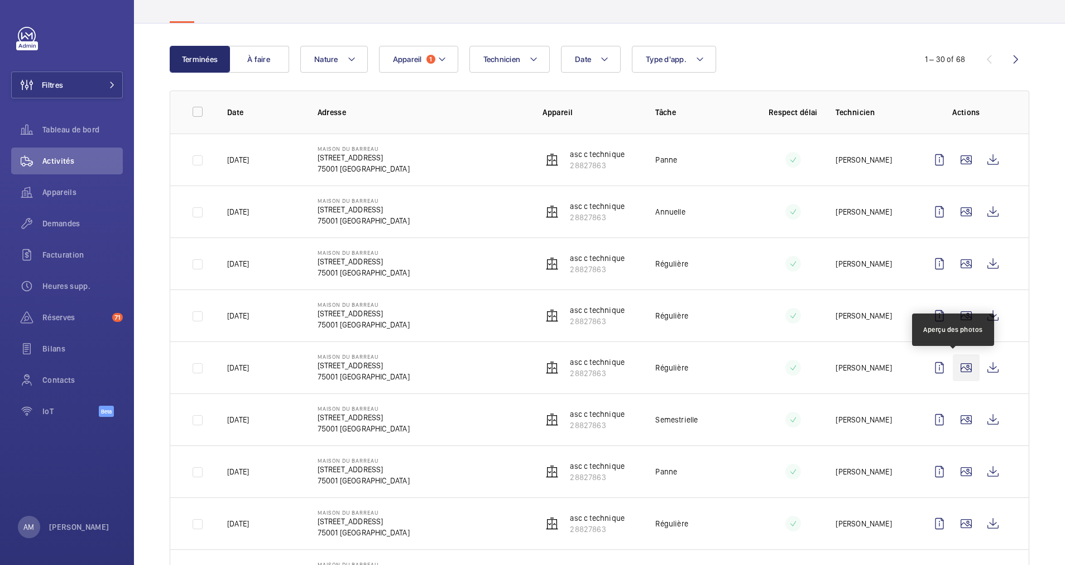
click at [953, 367] on wm-front-icon-button at bounding box center [966, 367] width 27 height 27
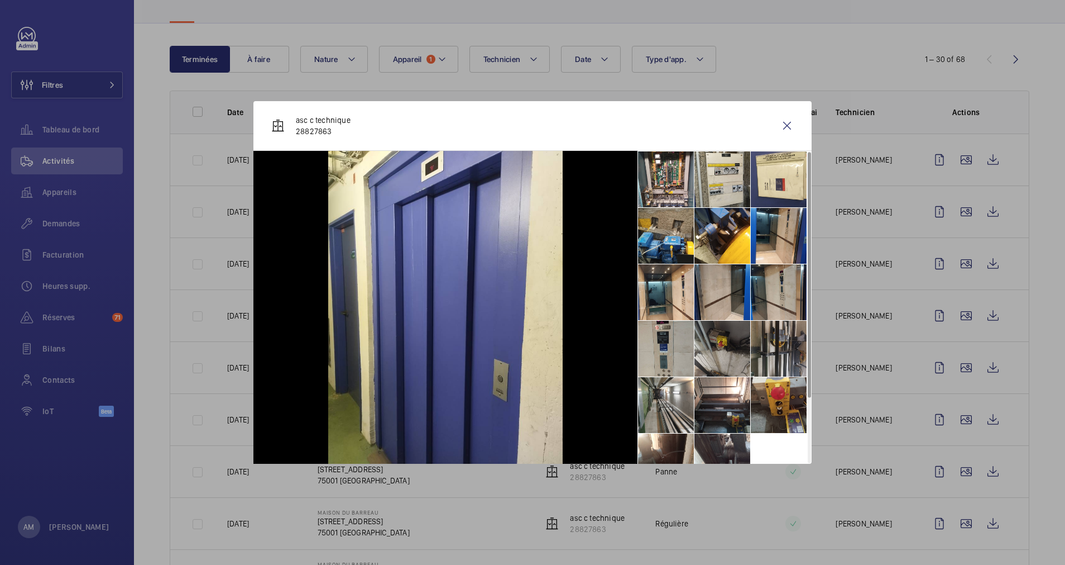
scroll to position [83, 0]
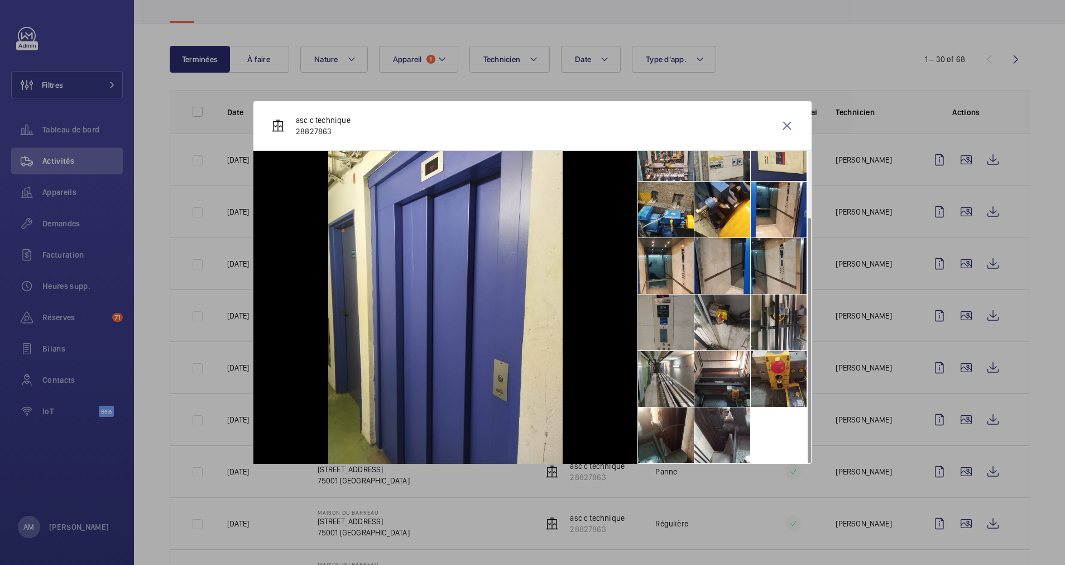
click at [666, 320] on li at bounding box center [666, 322] width 56 height 56
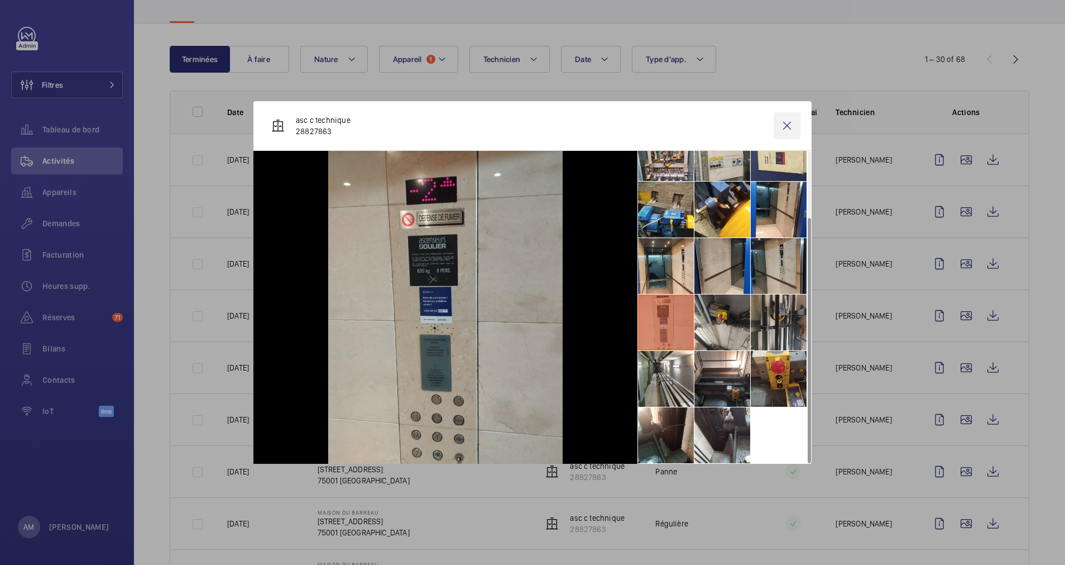
click at [788, 132] on wm-front-icon-button at bounding box center [787, 125] width 27 height 27
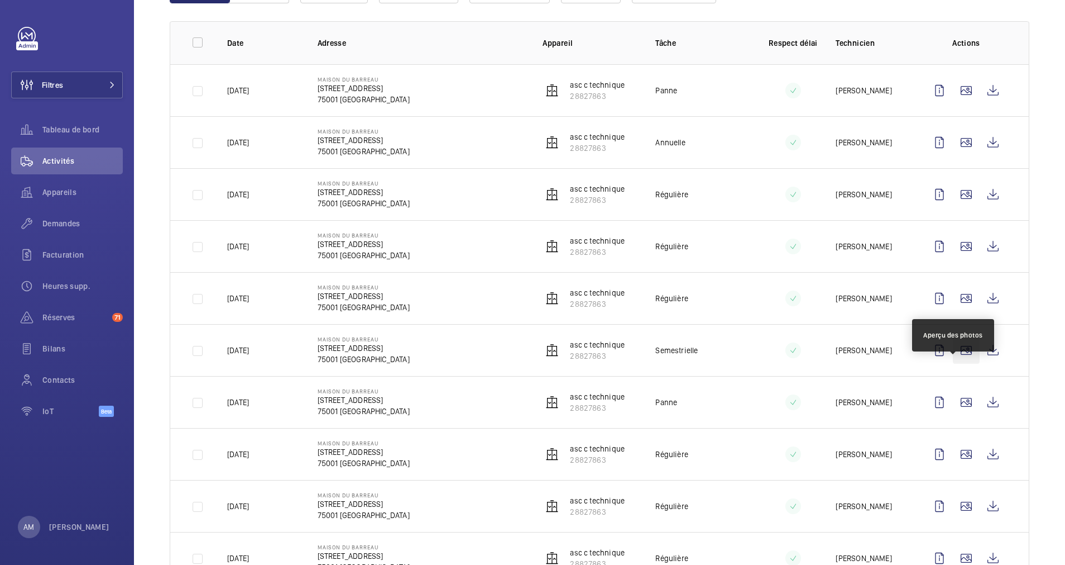
scroll to position [168, 0]
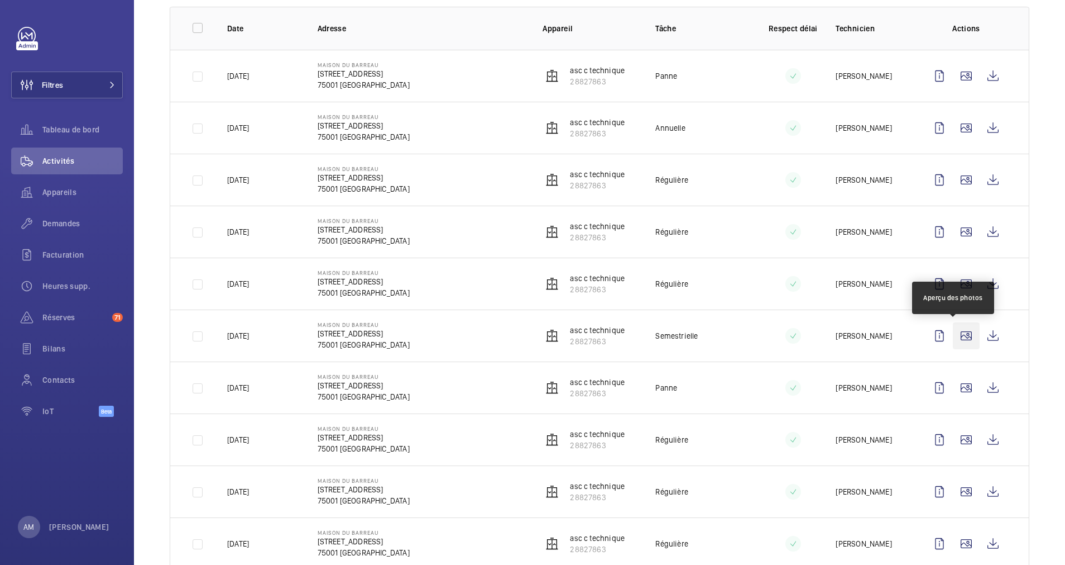
click at [953, 331] on wm-front-icon-button at bounding box center [966, 335] width 27 height 27
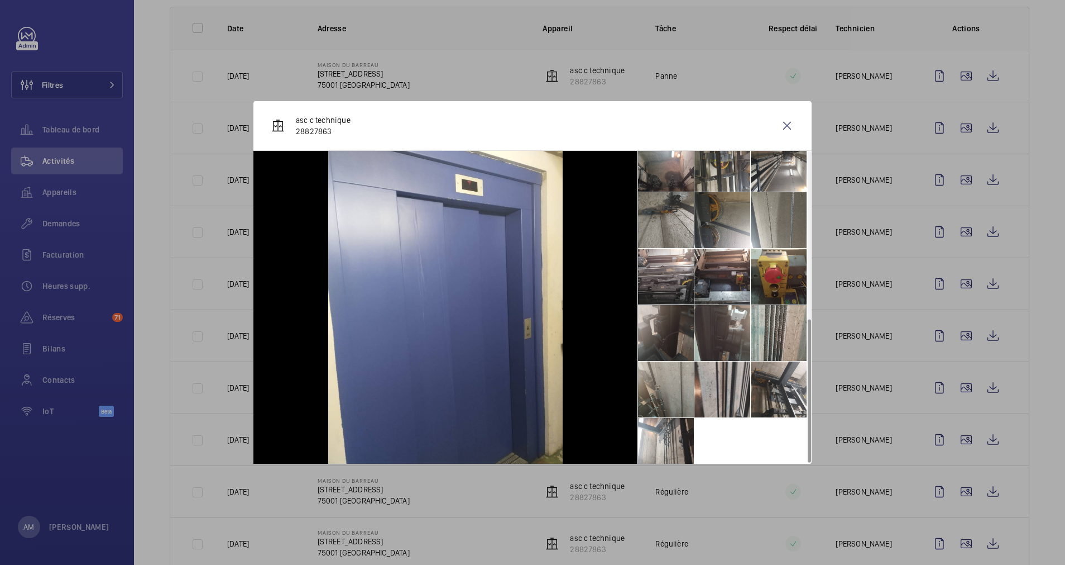
scroll to position [365, 0]
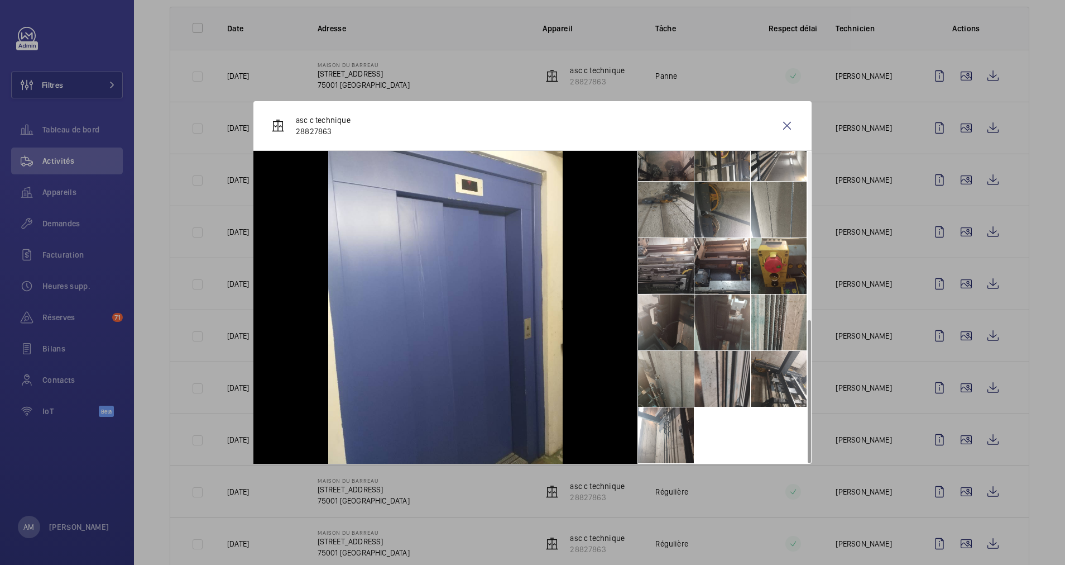
click at [1056, 391] on div at bounding box center [532, 282] width 1065 height 565
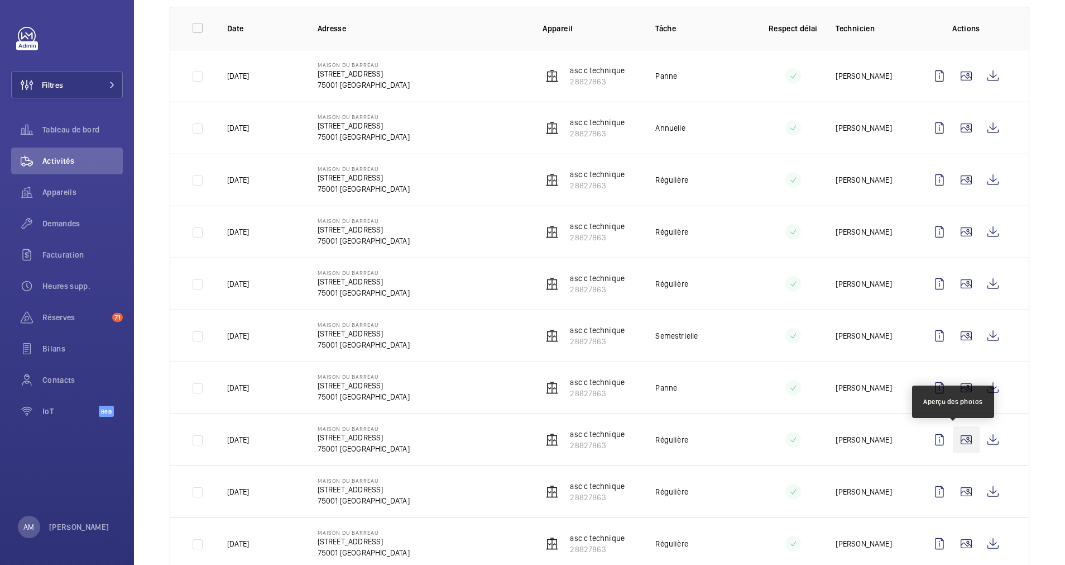
click at [953, 436] on wm-front-icon-button at bounding box center [966, 439] width 27 height 27
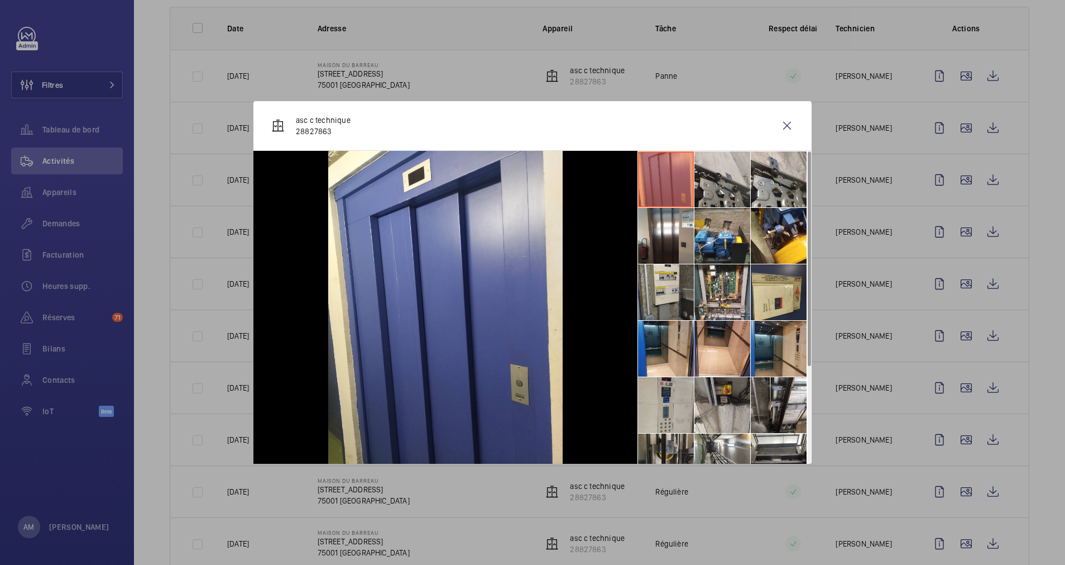
scroll to position [84, 0]
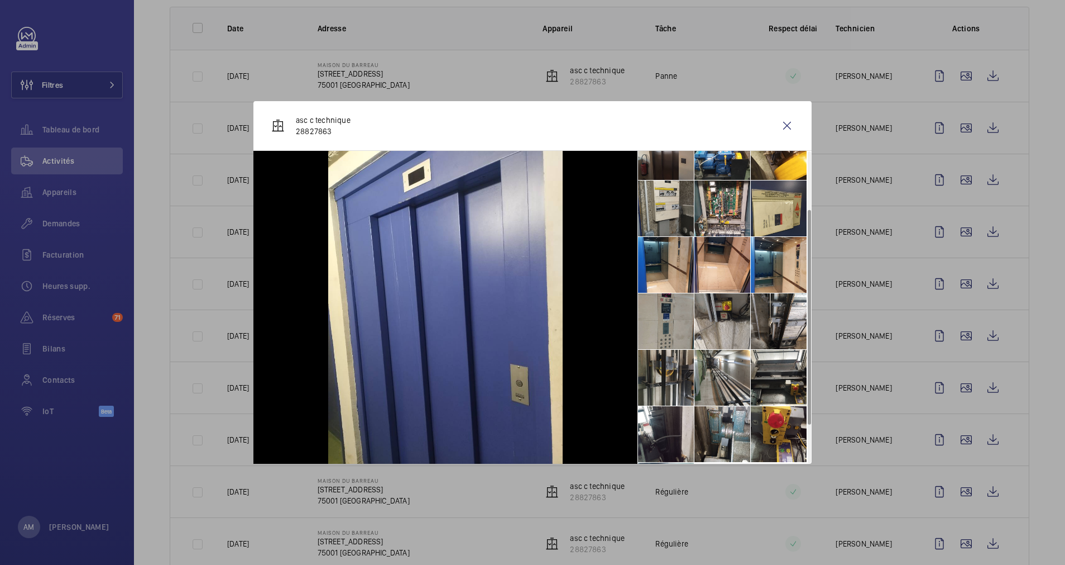
click at [666, 324] on li at bounding box center [666, 321] width 56 height 56
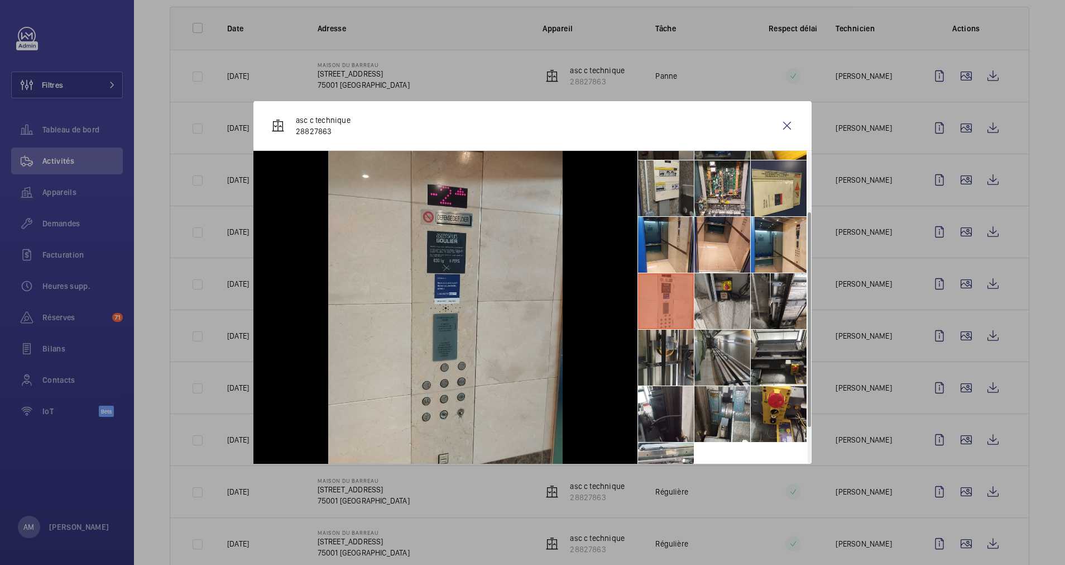
scroll to position [139, 0]
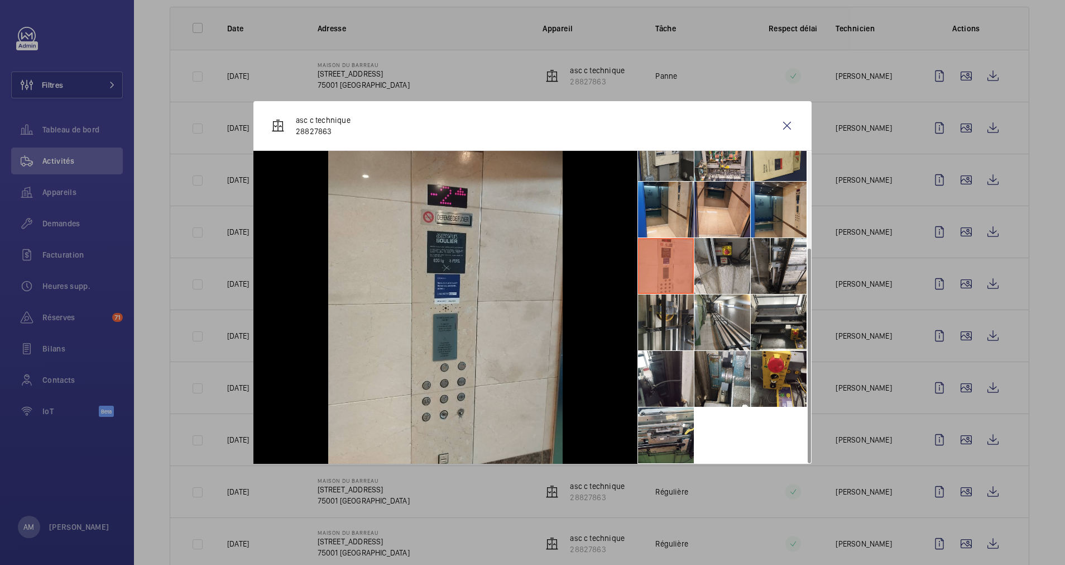
click at [791, 217] on li at bounding box center [779, 209] width 56 height 56
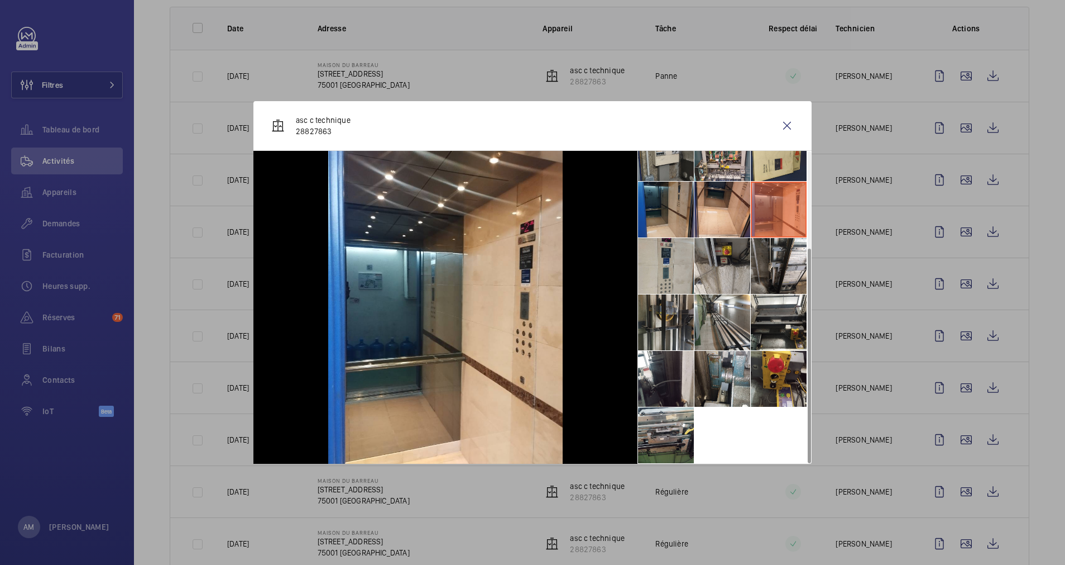
click at [681, 203] on li at bounding box center [666, 209] width 56 height 56
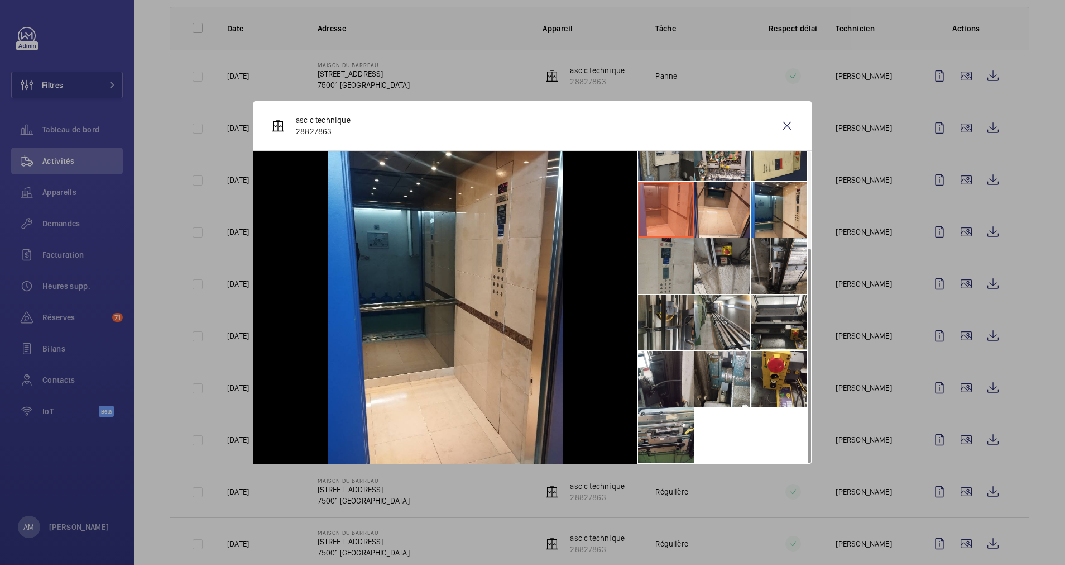
click at [667, 273] on li at bounding box center [666, 266] width 56 height 56
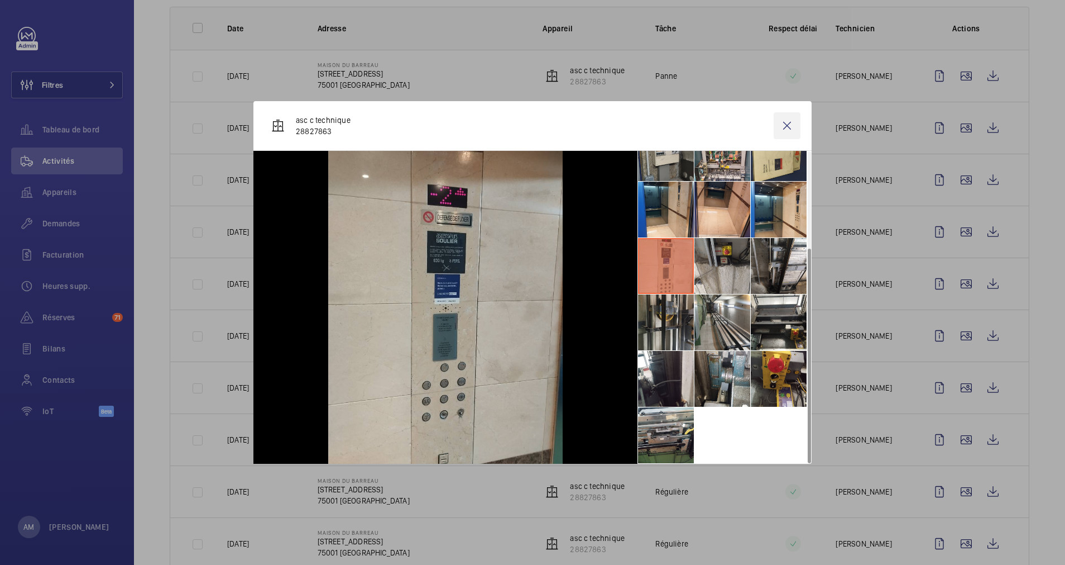
click at [791, 122] on wm-front-icon-button at bounding box center [787, 125] width 27 height 27
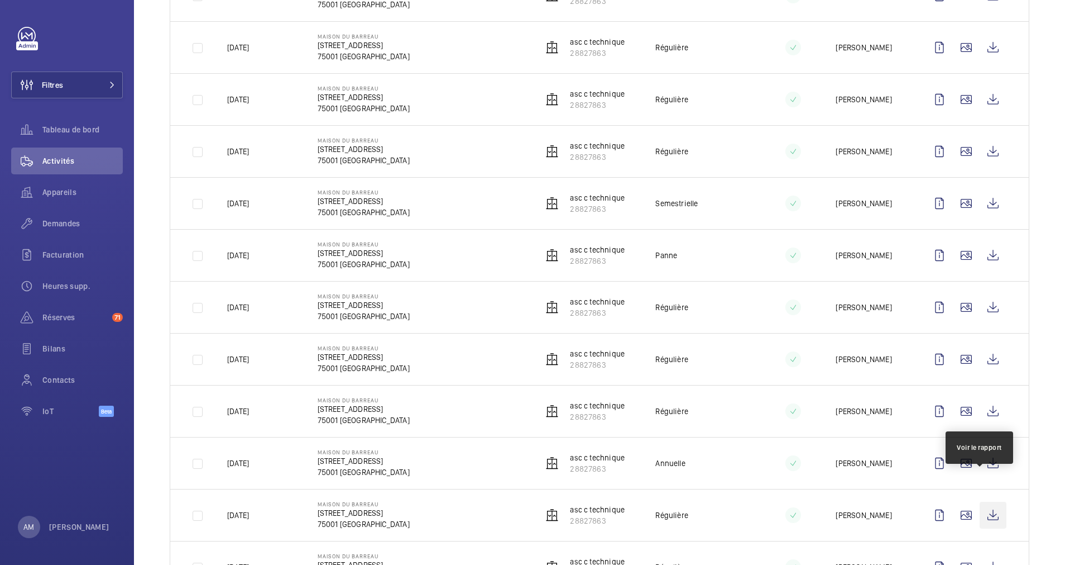
scroll to position [335, 0]
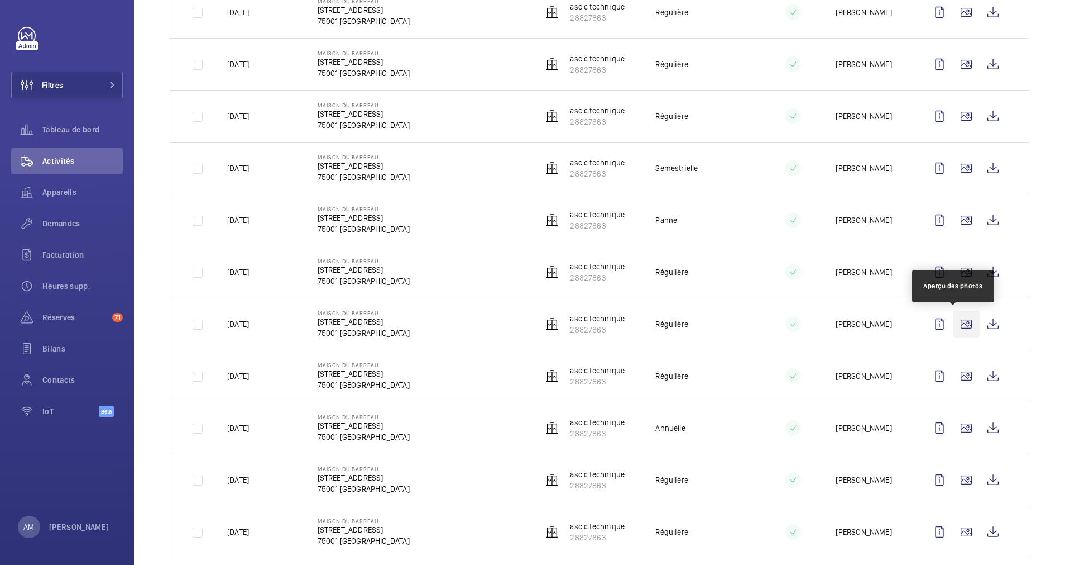
click at [953, 322] on wm-front-icon-button at bounding box center [966, 323] width 27 height 27
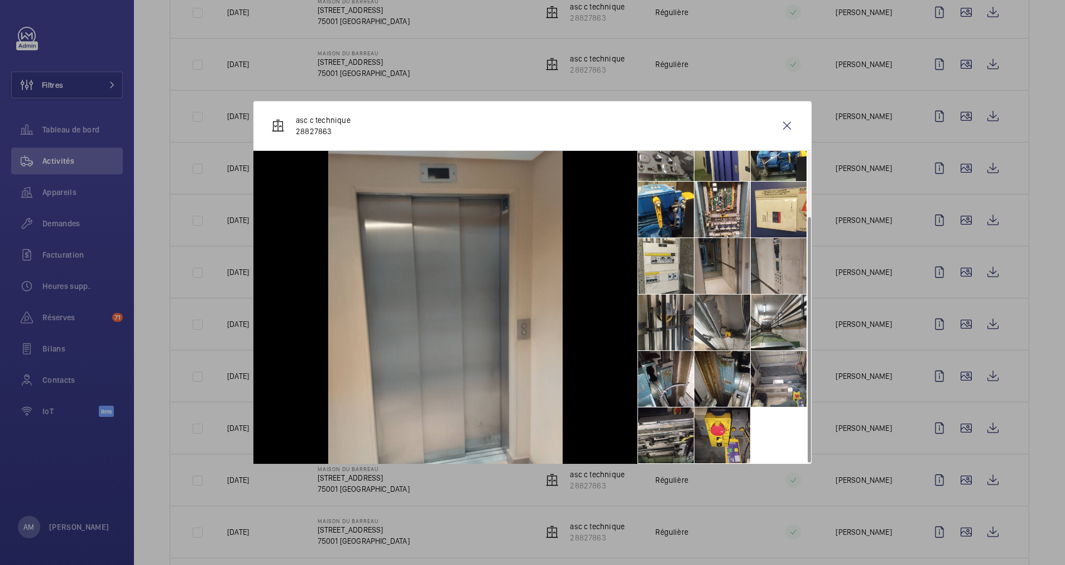
scroll to position [0, 0]
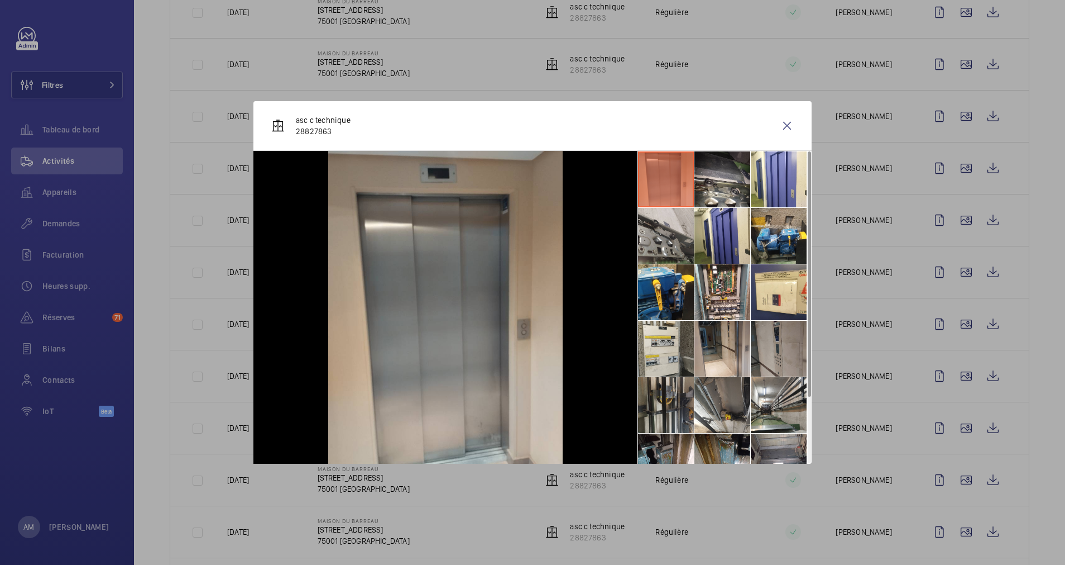
click at [759, 346] on li at bounding box center [779, 349] width 56 height 56
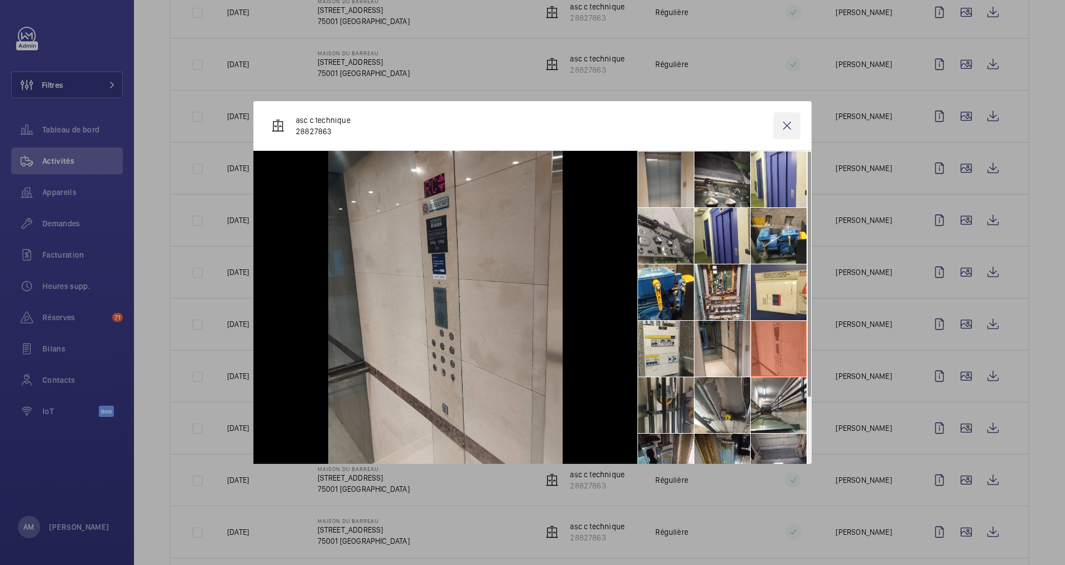
click at [782, 128] on wm-front-icon-button at bounding box center [787, 125] width 27 height 27
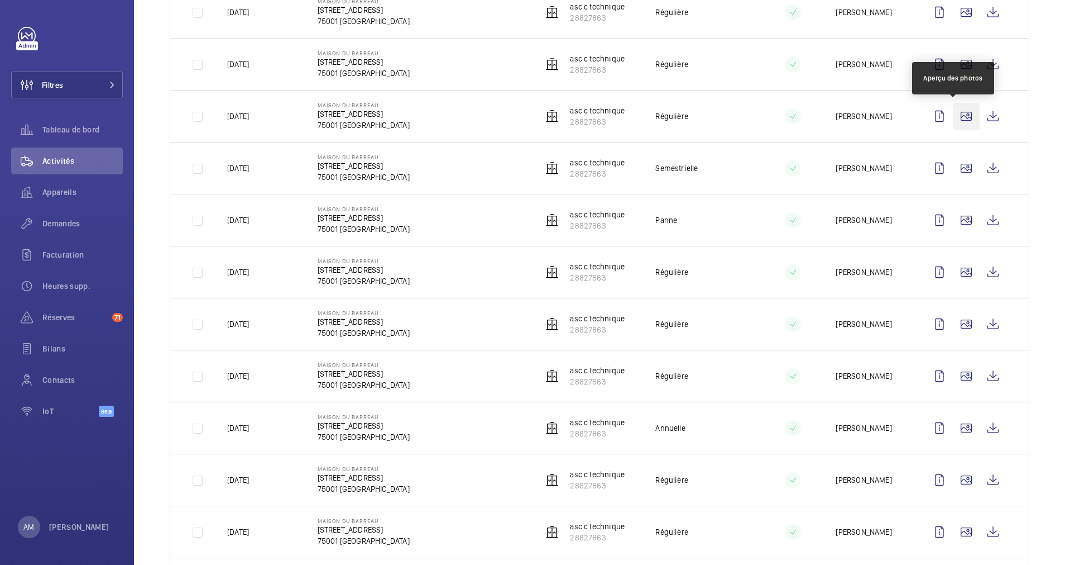
click at [953, 117] on wm-front-icon-button at bounding box center [966, 116] width 27 height 27
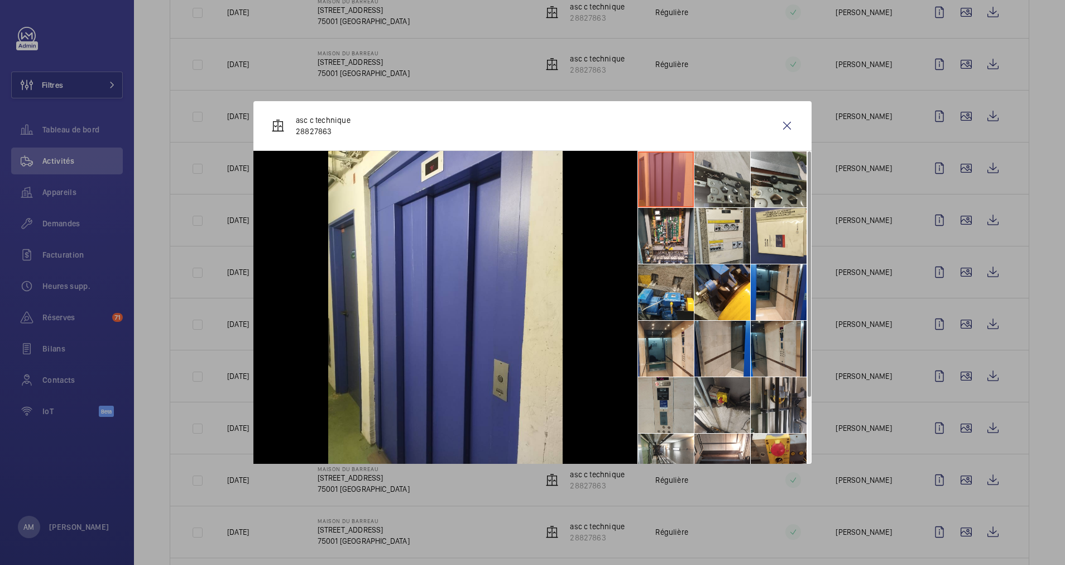
click at [885, 118] on div at bounding box center [532, 282] width 1065 height 565
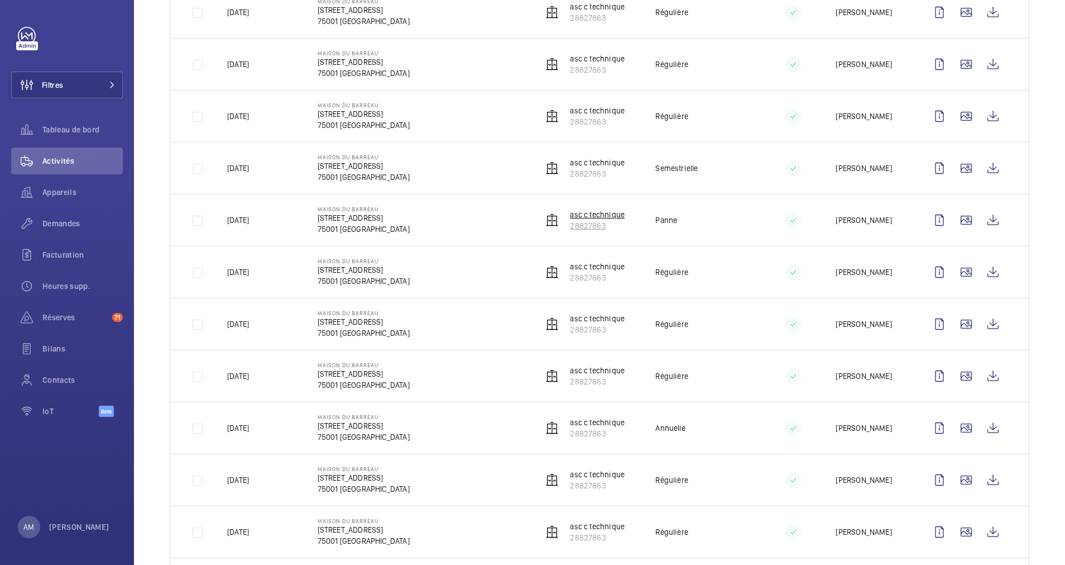
drag, startPoint x: 619, startPoint y: 232, endPoint x: 566, endPoint y: 216, distance: 54.9
click at [566, 216] on td "asc c technique 28827863" at bounding box center [581, 220] width 113 height 52
copy div "asc c technique 28827863"
click at [954, 222] on wm-front-icon-button at bounding box center [966, 220] width 27 height 27
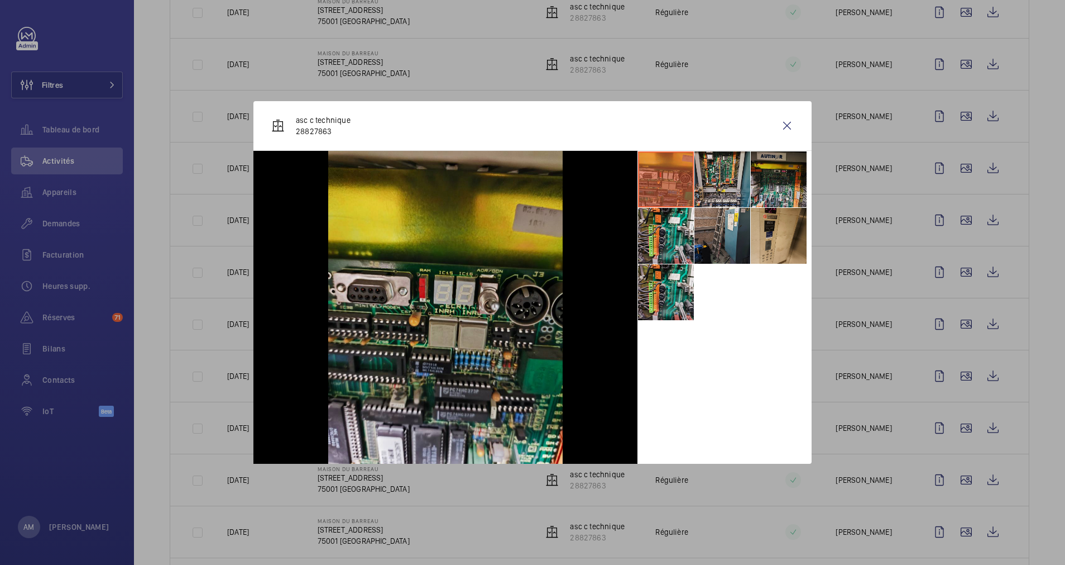
click at [754, 239] on li at bounding box center [779, 236] width 56 height 56
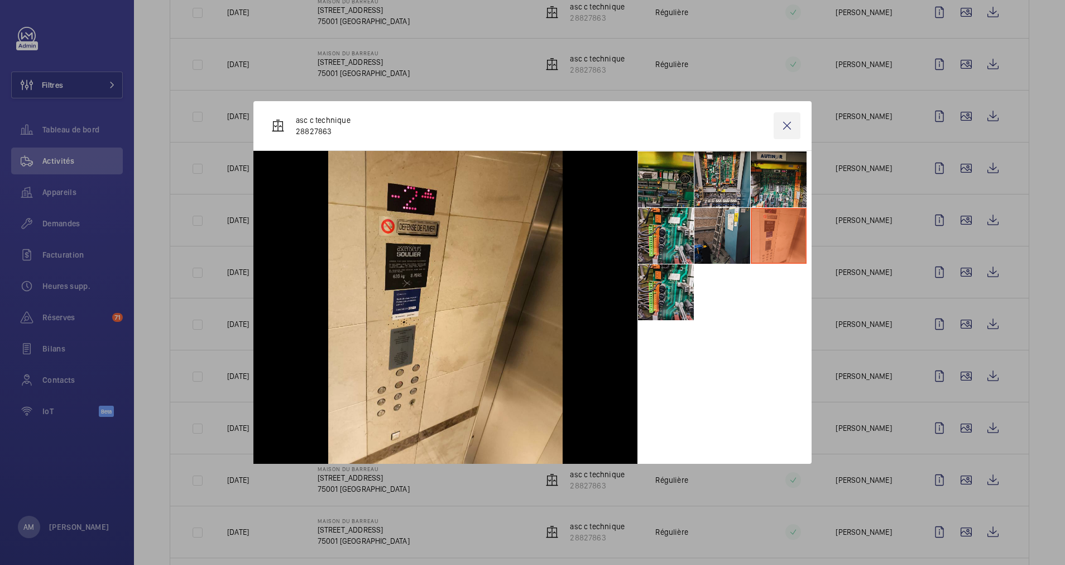
click at [791, 121] on wm-front-icon-button at bounding box center [787, 125] width 27 height 27
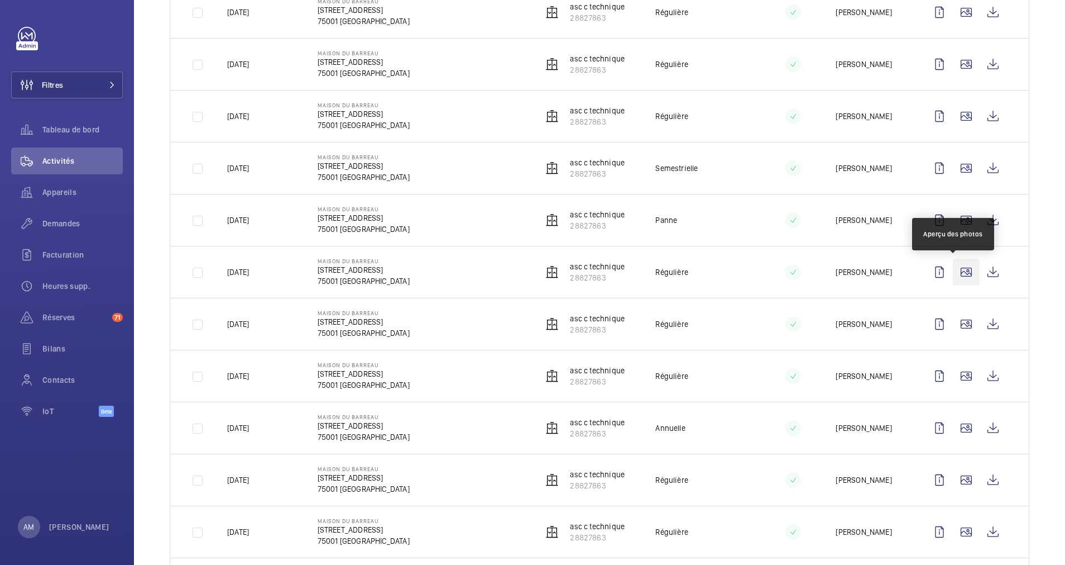
click at [953, 270] on wm-front-icon-button at bounding box center [966, 272] width 27 height 27
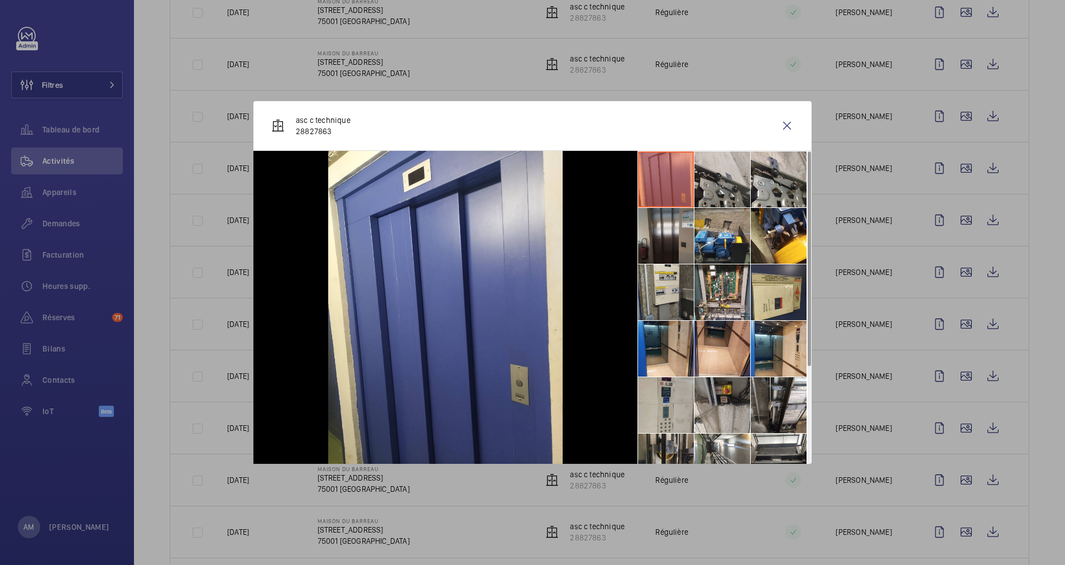
click at [681, 241] on li at bounding box center [666, 236] width 56 height 56
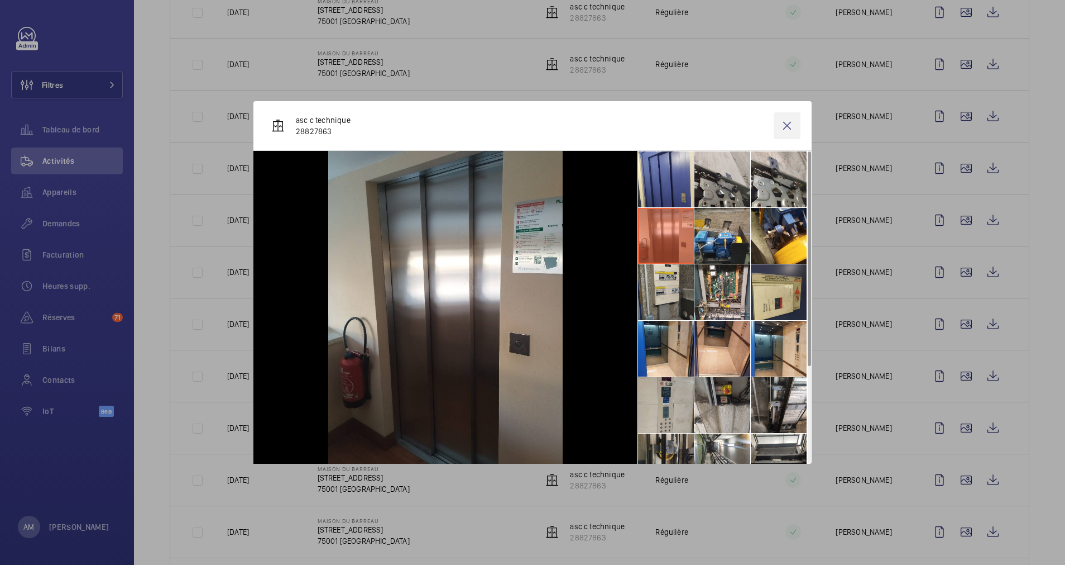
click at [787, 118] on wm-front-icon-button at bounding box center [787, 125] width 27 height 27
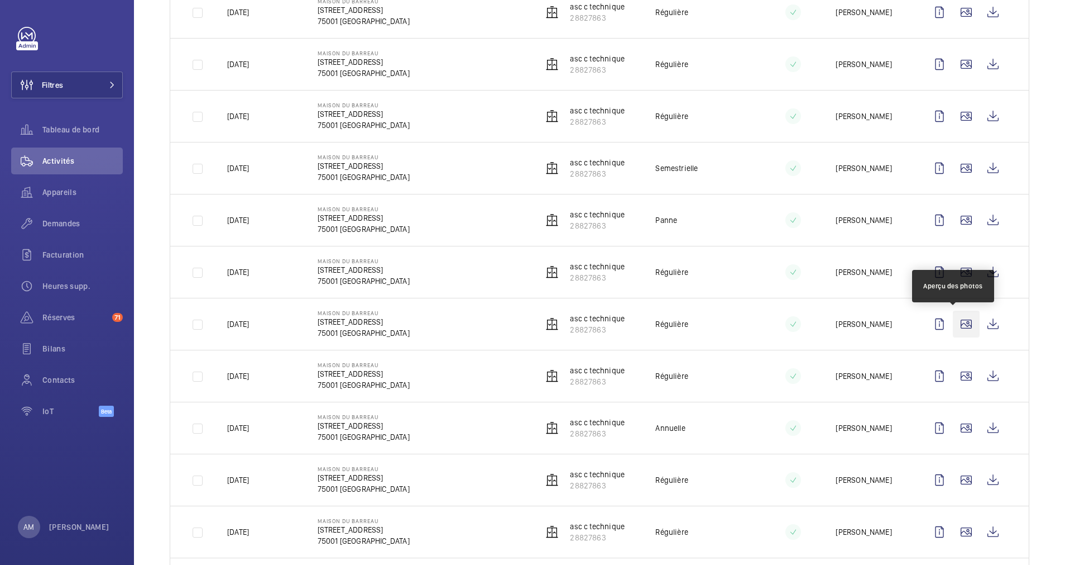
click at [953, 319] on wm-front-icon-button at bounding box center [966, 323] width 27 height 27
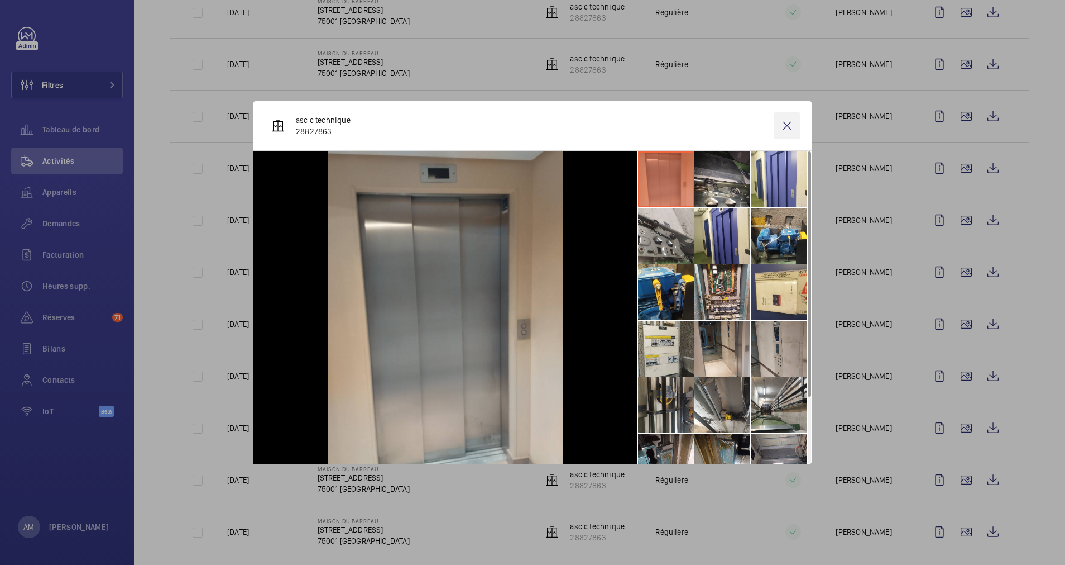
click at [790, 125] on wm-front-icon-button at bounding box center [787, 125] width 27 height 27
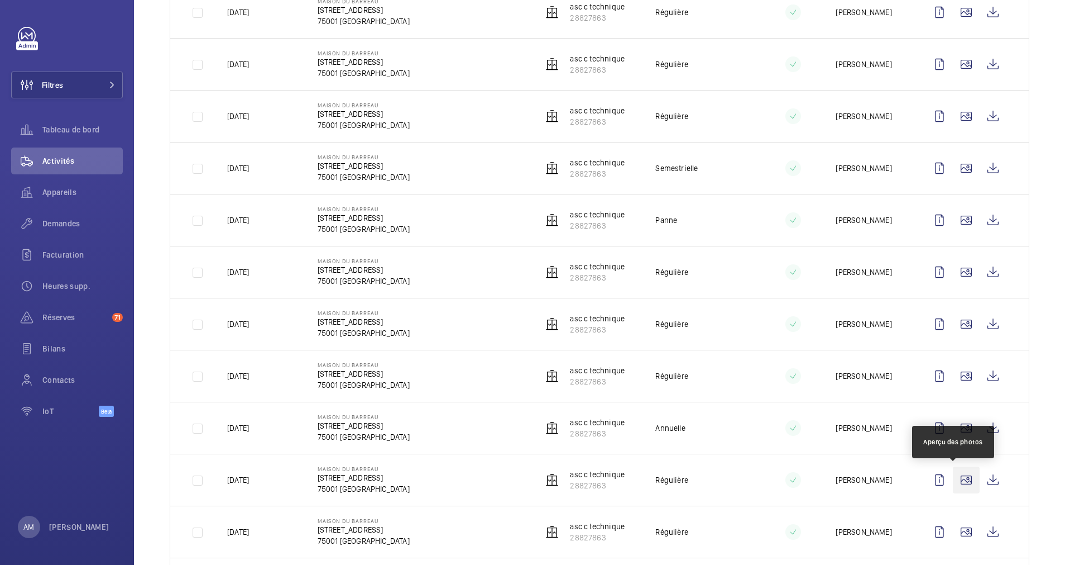
click at [954, 470] on wm-front-icon-button at bounding box center [966, 479] width 27 height 27
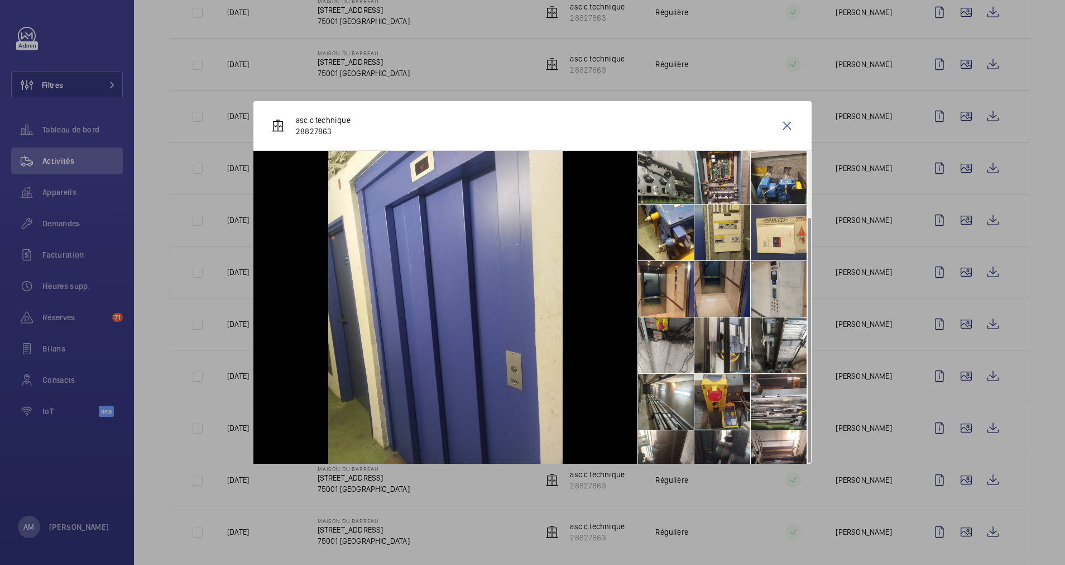
scroll to position [83, 0]
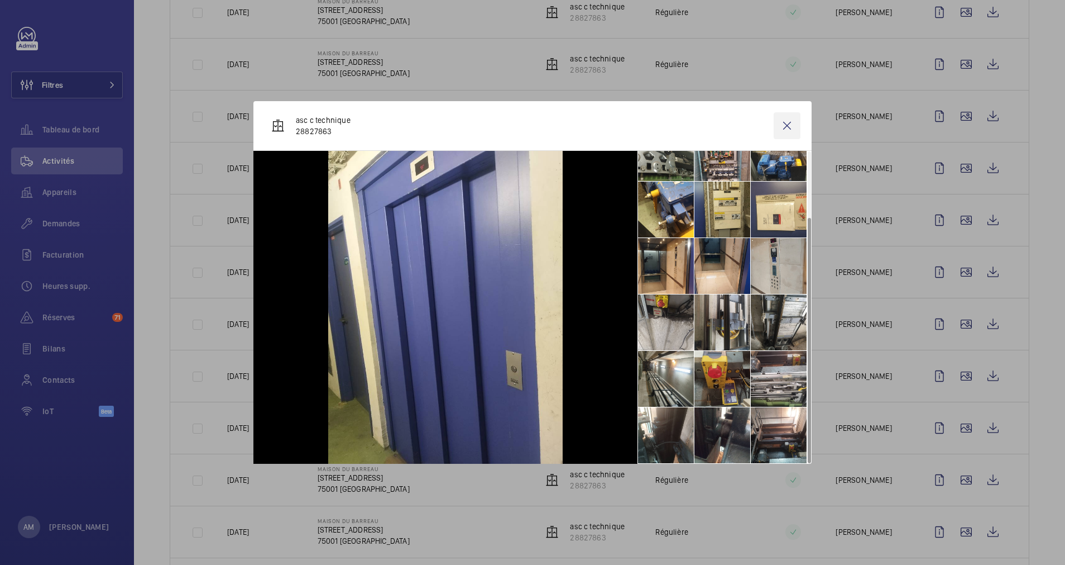
click at [784, 129] on wm-front-icon-button at bounding box center [787, 125] width 27 height 27
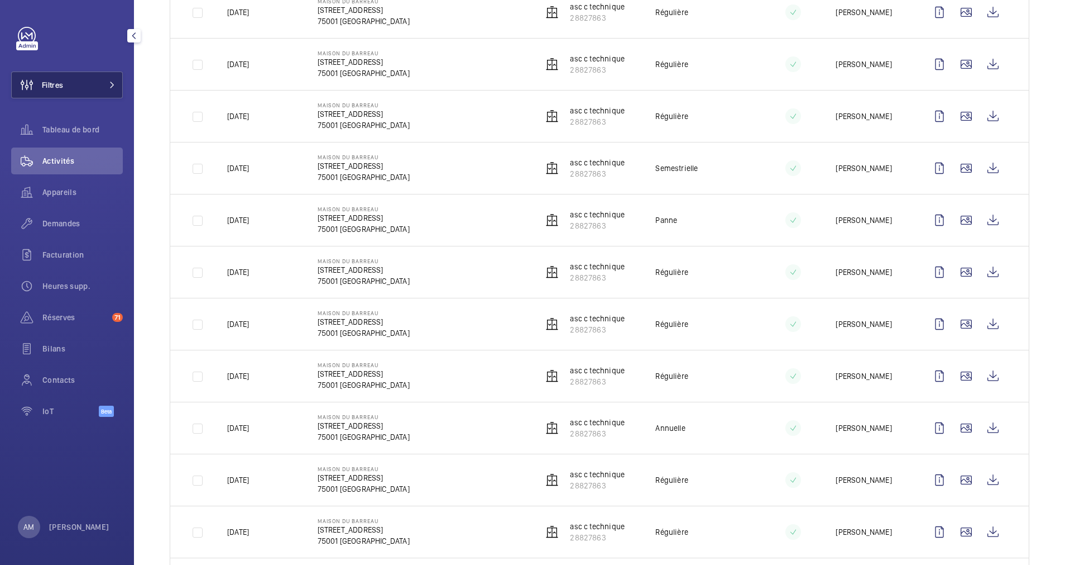
click at [117, 79] on button "Filtres" at bounding box center [67, 84] width 112 height 27
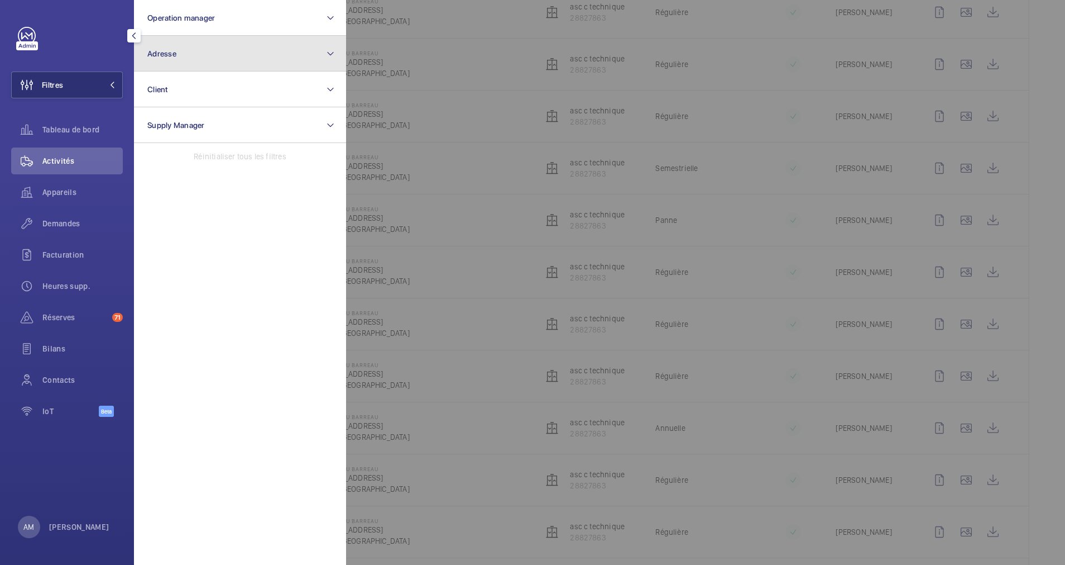
click at [209, 49] on button "Adresse" at bounding box center [240, 54] width 212 height 36
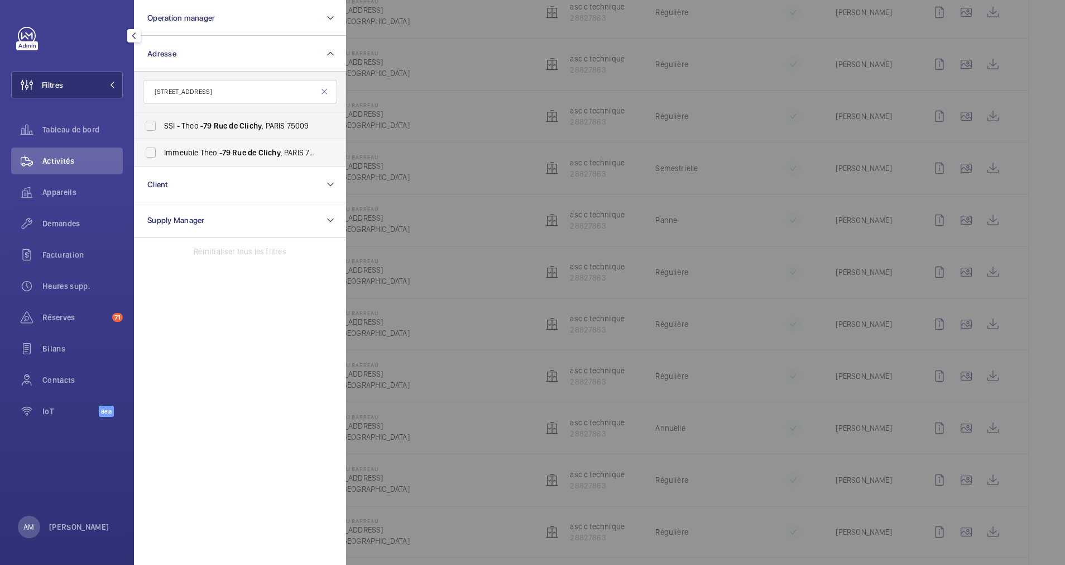
type input "79 Rue de Clichy"
click at [148, 148] on label "Immeuble Theo - 79 Rue de Clichy , PARIS 75009" at bounding box center [232, 152] width 194 height 27
click at [148, 148] on input "Immeuble Theo - 79 Rue de Clichy , PARIS 75009" at bounding box center [151, 152] width 22 height 22
checkbox input "true"
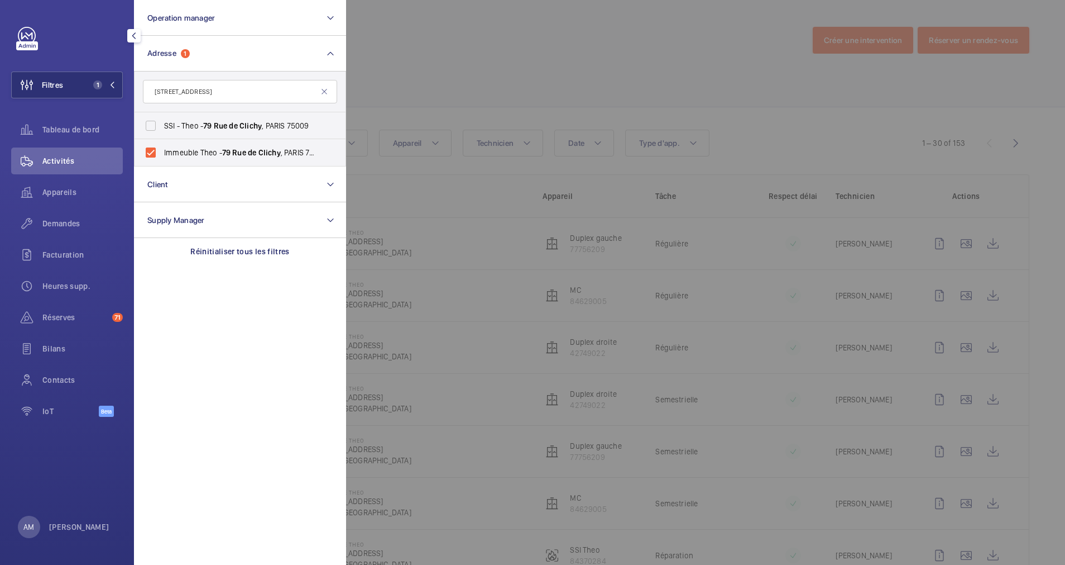
click at [578, 52] on div at bounding box center [878, 282] width 1065 height 565
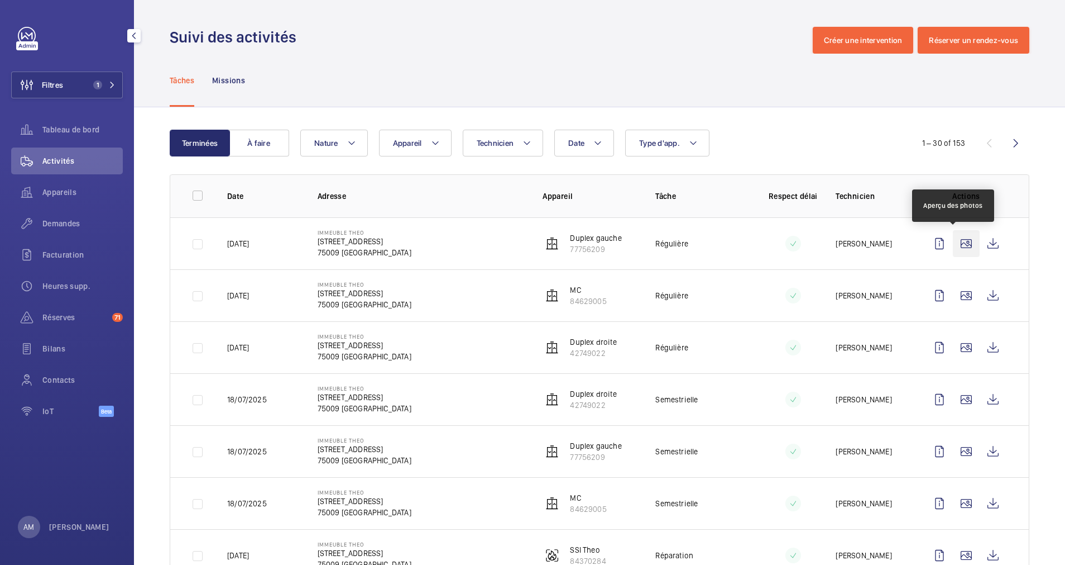
click at [955, 242] on wm-front-icon-button at bounding box center [966, 243] width 27 height 27
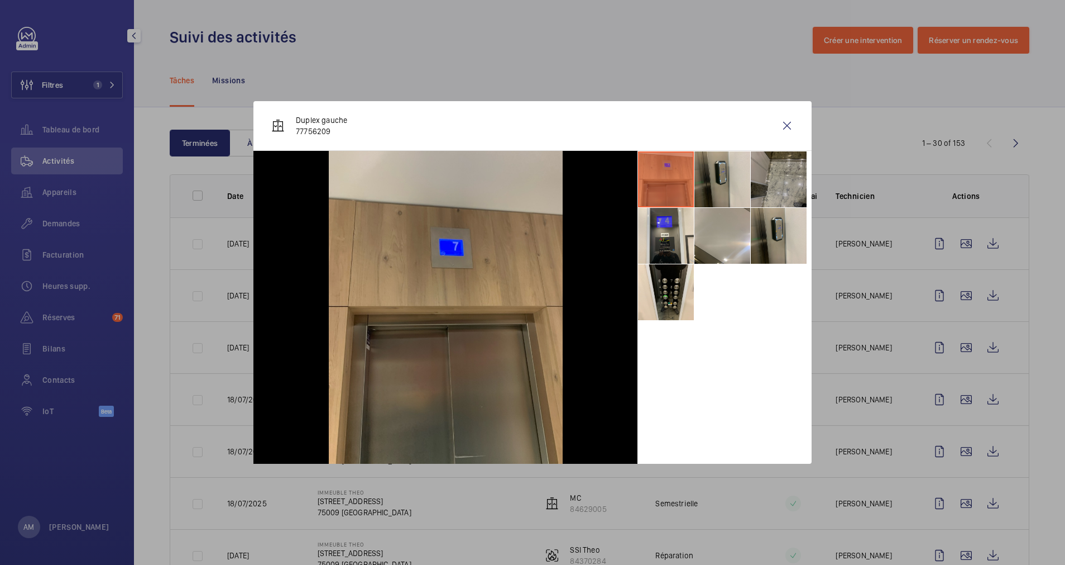
click at [777, 178] on li at bounding box center [779, 179] width 56 height 56
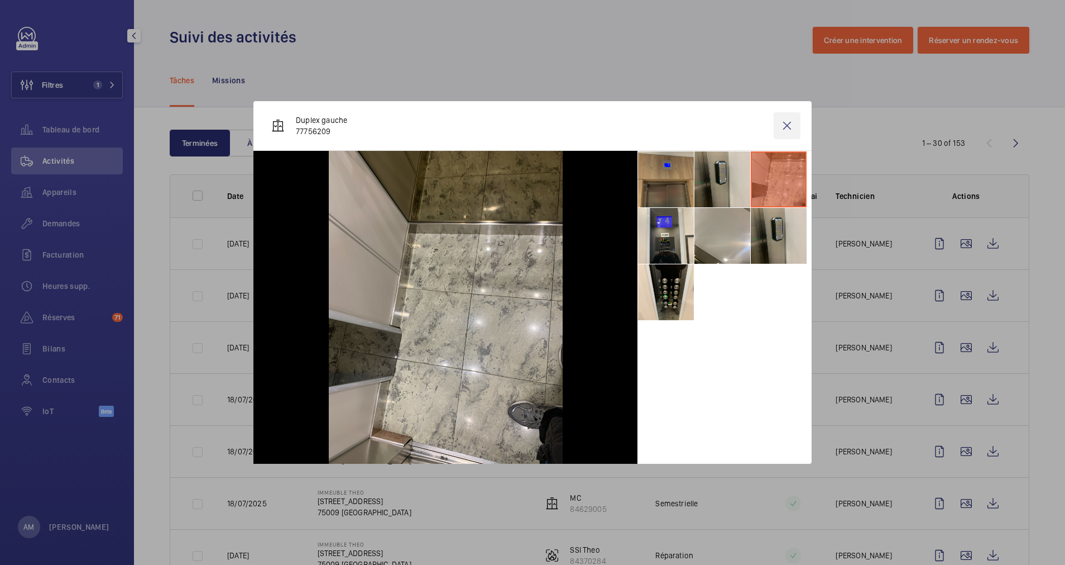
click at [787, 123] on wm-front-icon-button at bounding box center [787, 125] width 27 height 27
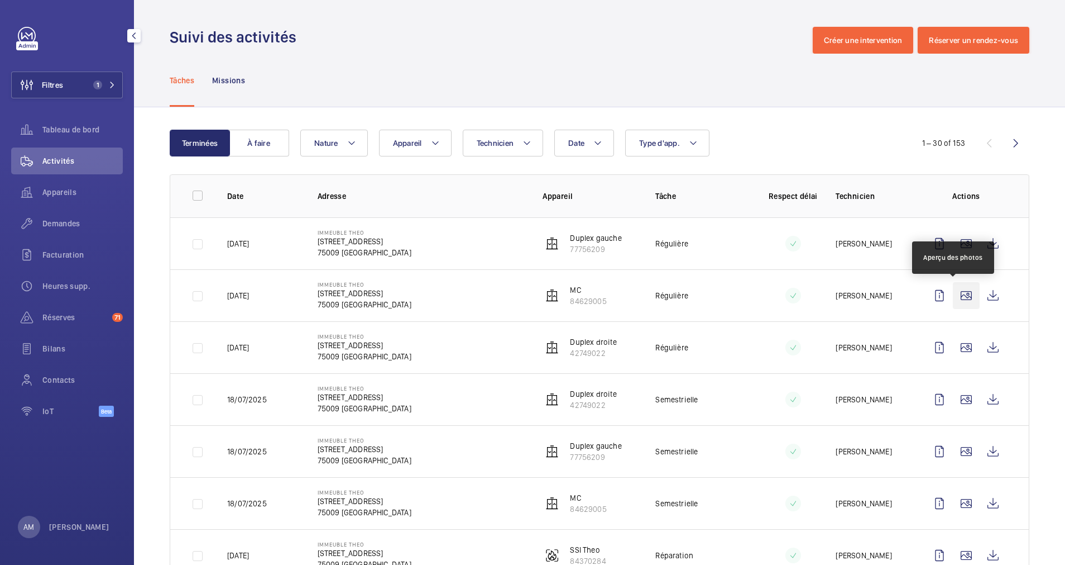
click at [953, 299] on wm-front-icon-button at bounding box center [966, 295] width 27 height 27
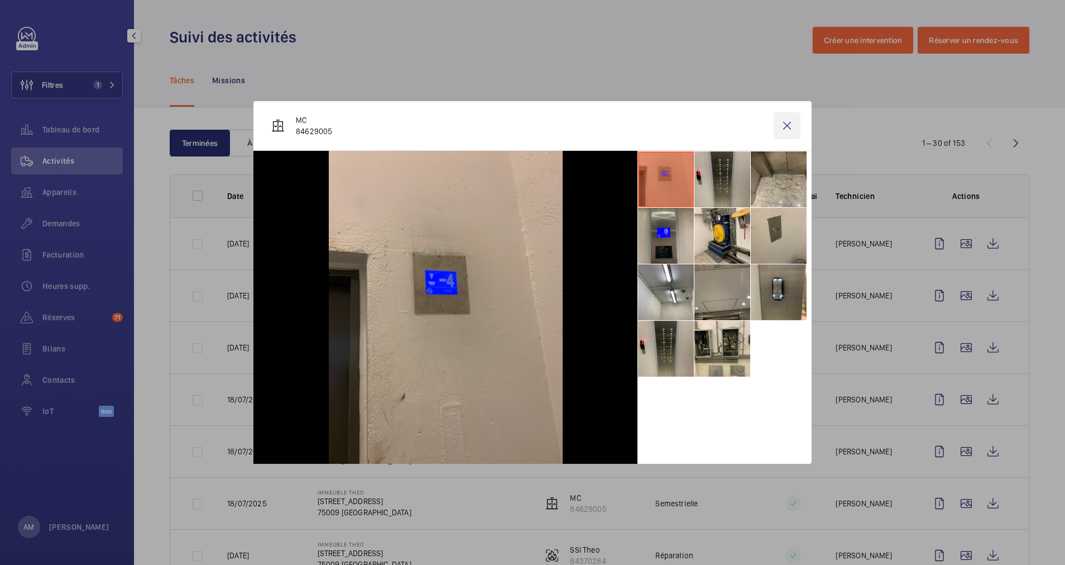
click at [782, 130] on wm-front-icon-button at bounding box center [787, 125] width 27 height 27
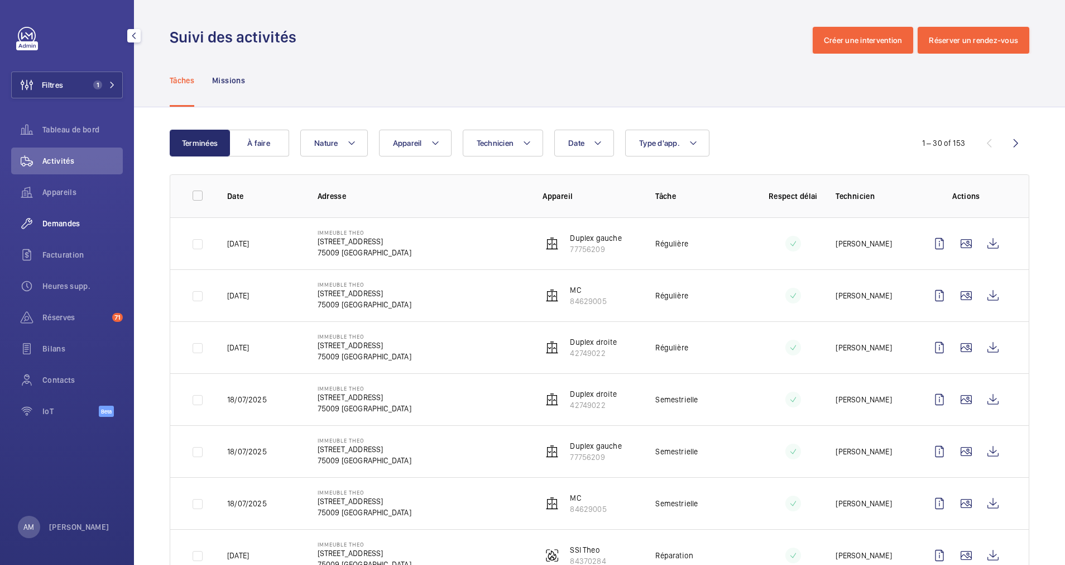
click at [64, 222] on span "Demandes" at bounding box center [82, 223] width 80 height 11
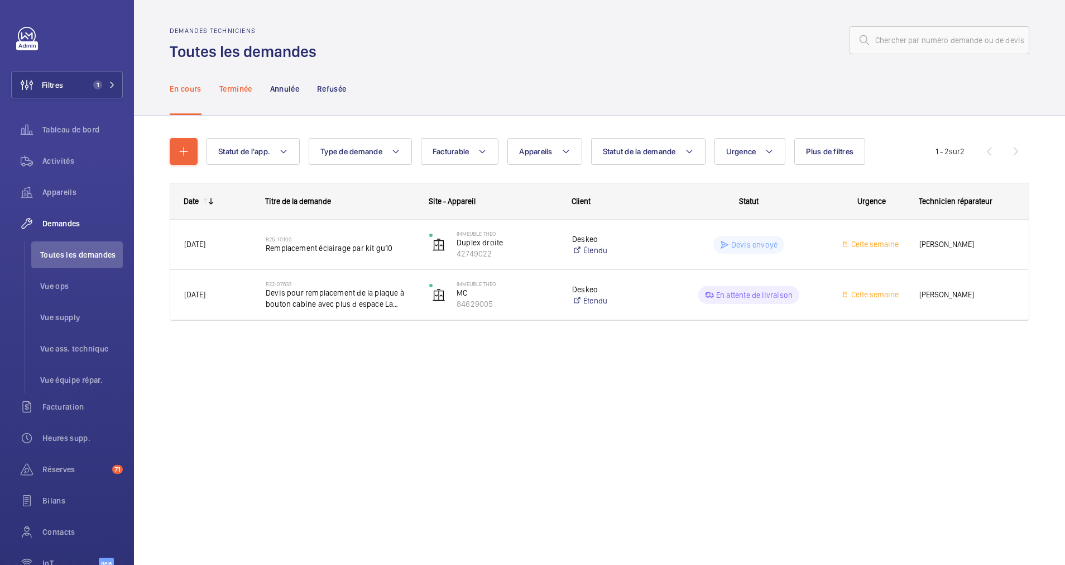
click at [227, 89] on p "Terminée" at bounding box center [235, 88] width 33 height 11
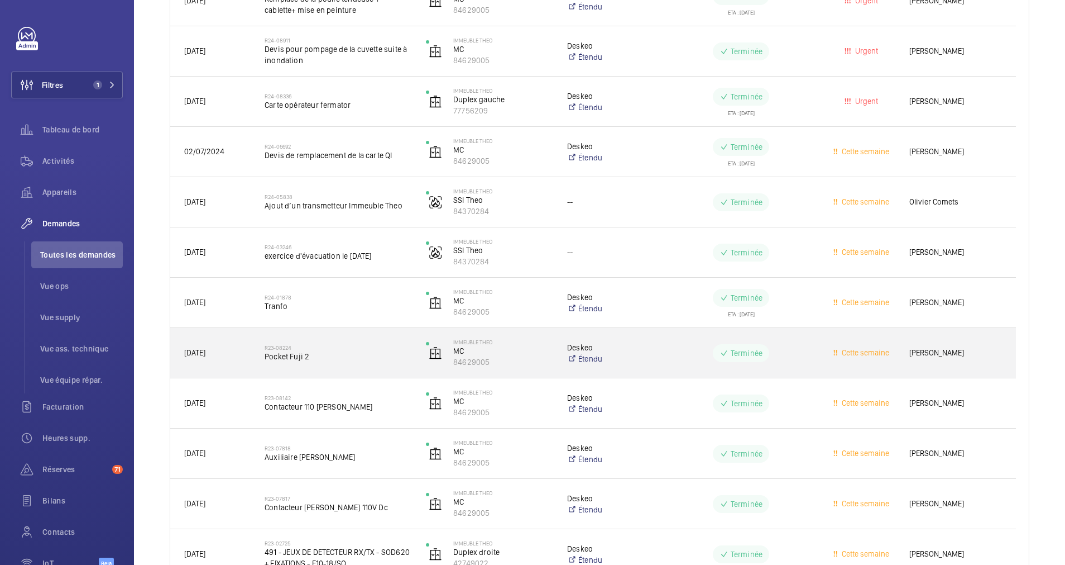
scroll to position [670, 0]
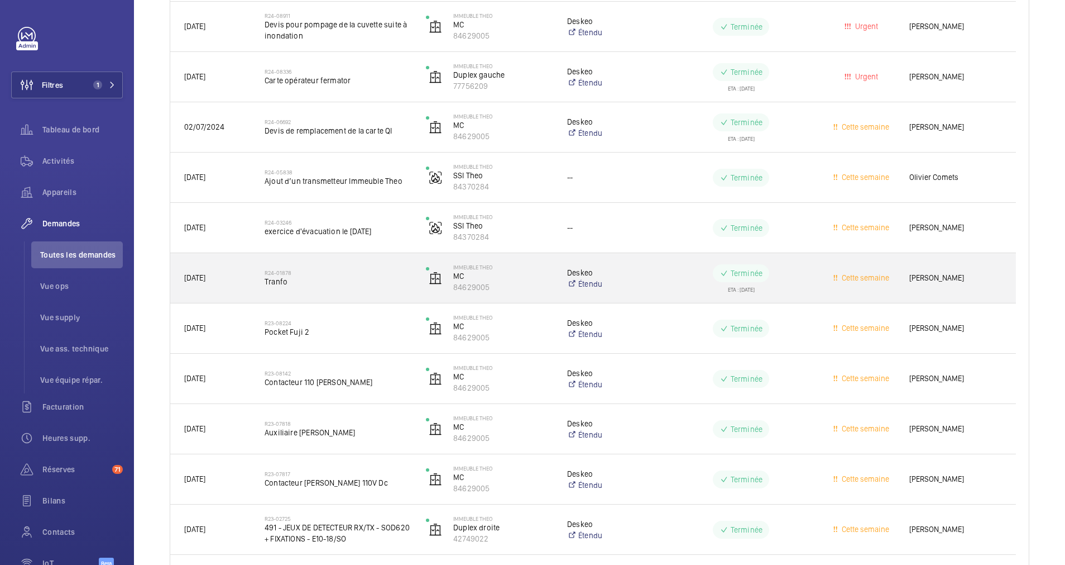
click at [361, 265] on div "R24-01878 Tranfo" at bounding box center [338, 278] width 147 height 32
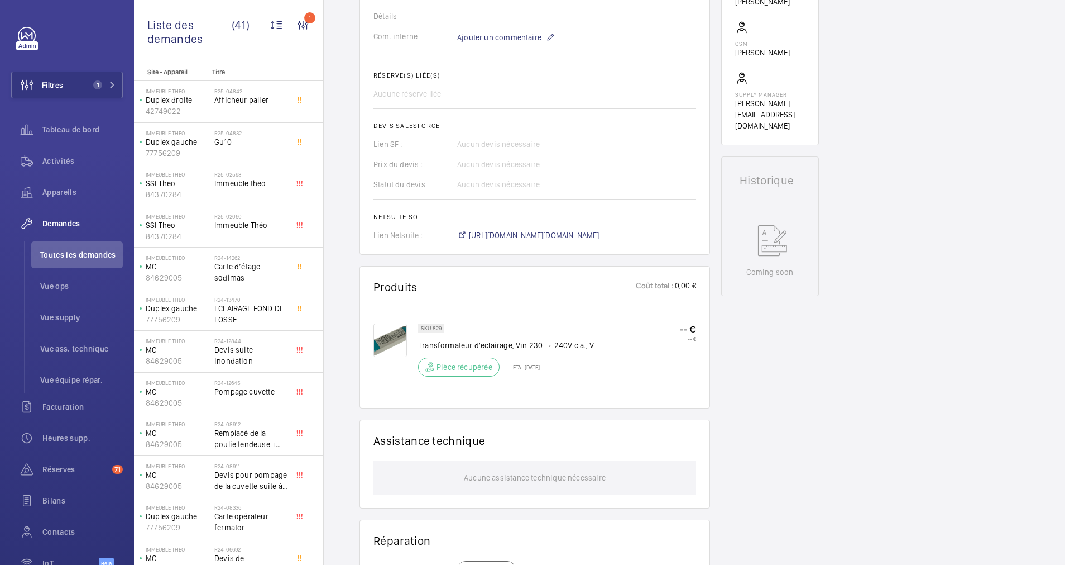
scroll to position [369, 0]
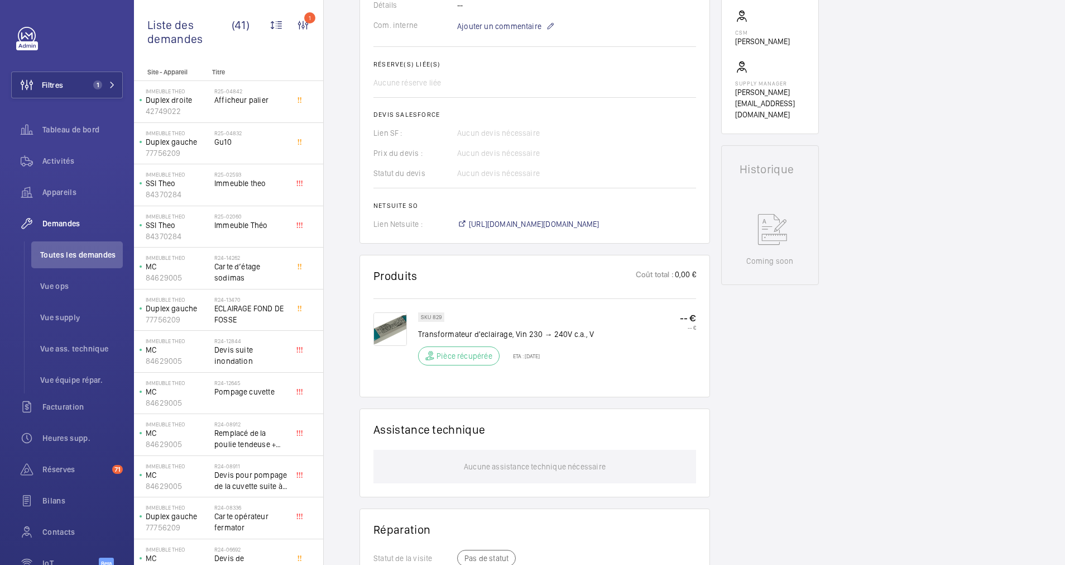
click at [396, 335] on img at bounding box center [391, 329] width 34 height 34
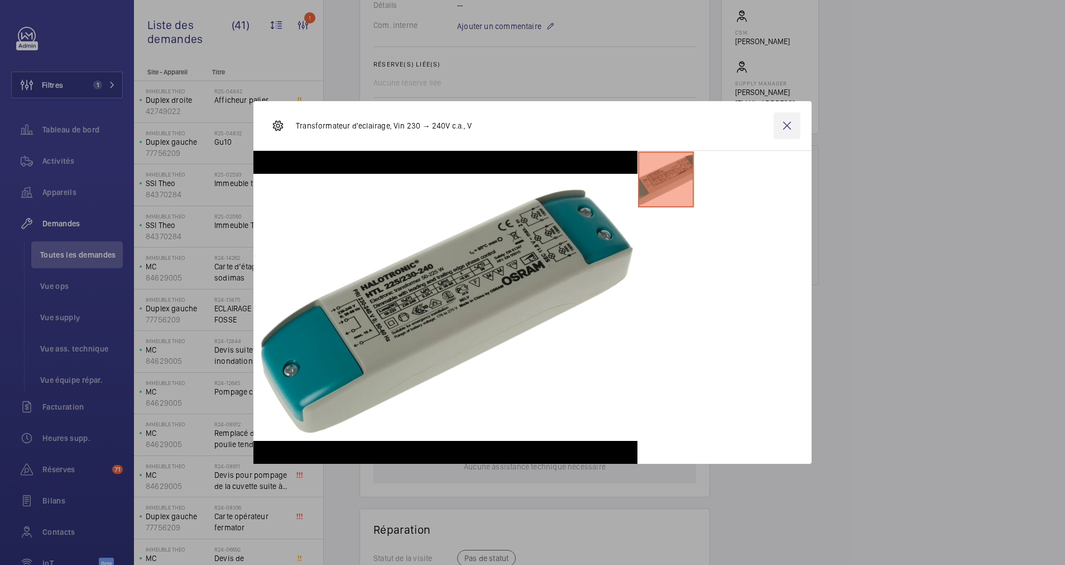
click at [787, 124] on wm-front-icon-button at bounding box center [787, 125] width 27 height 27
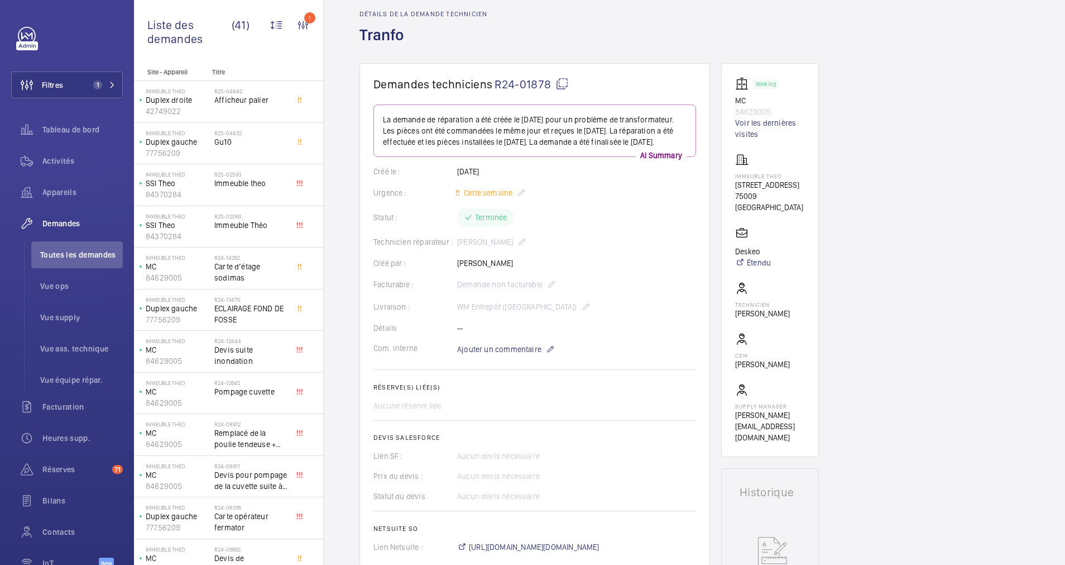
scroll to position [0, 0]
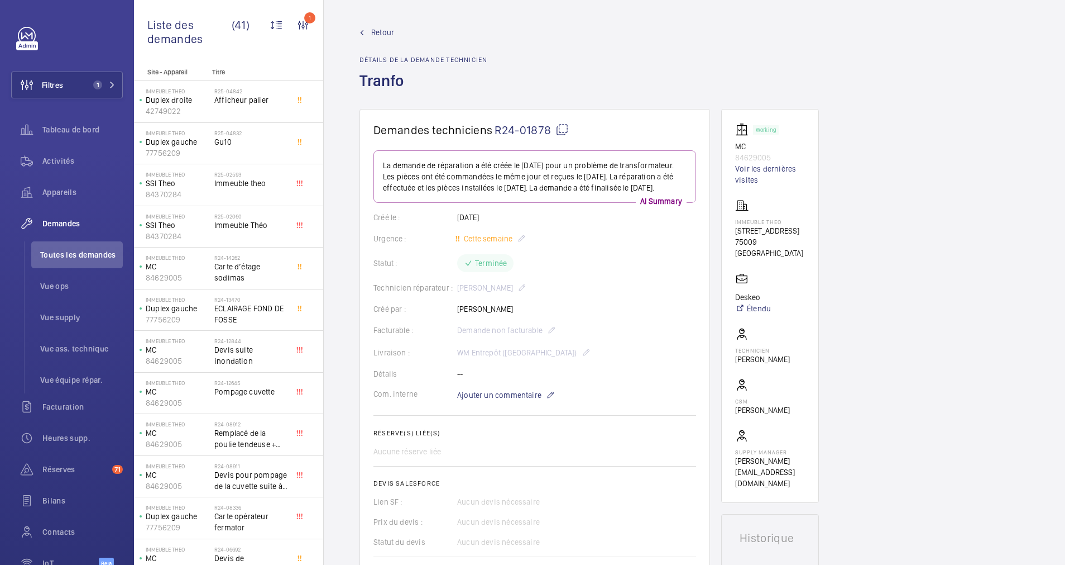
click at [387, 32] on span "Retour" at bounding box center [382, 32] width 23 height 11
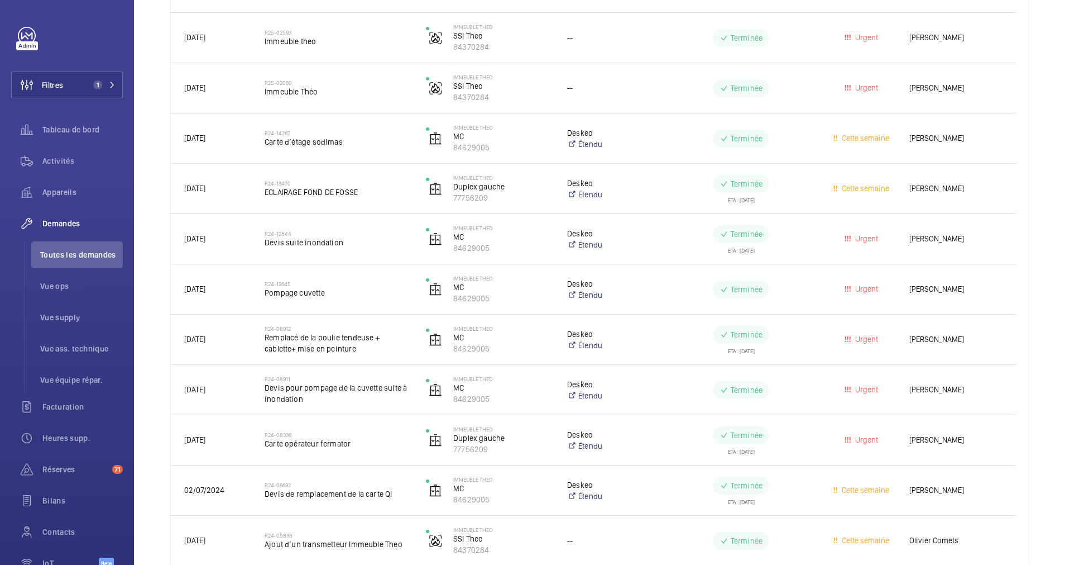
scroll to position [212, 0]
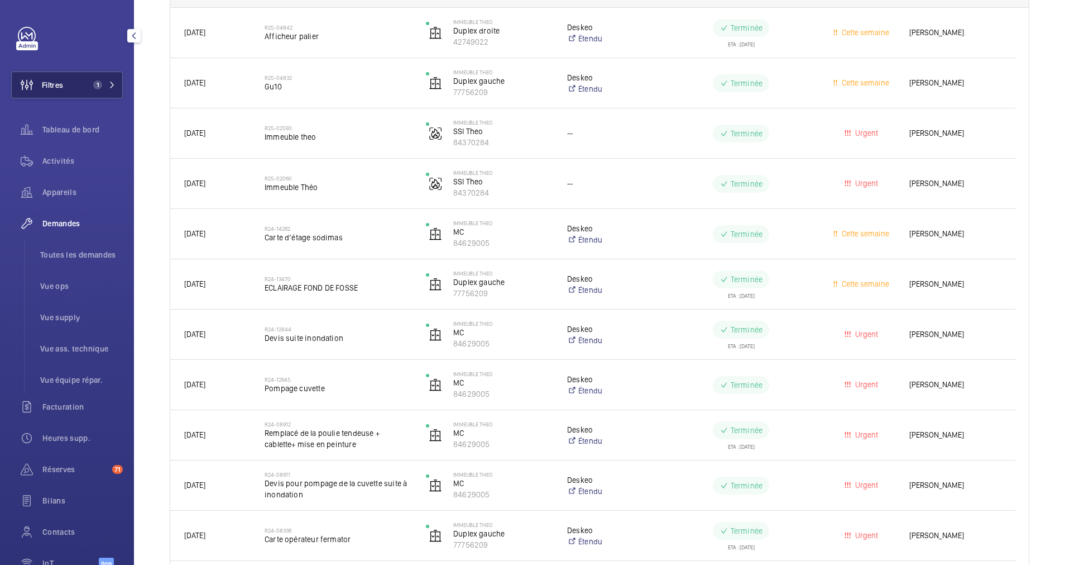
click at [86, 79] on button "Filtres 1" at bounding box center [67, 84] width 112 height 27
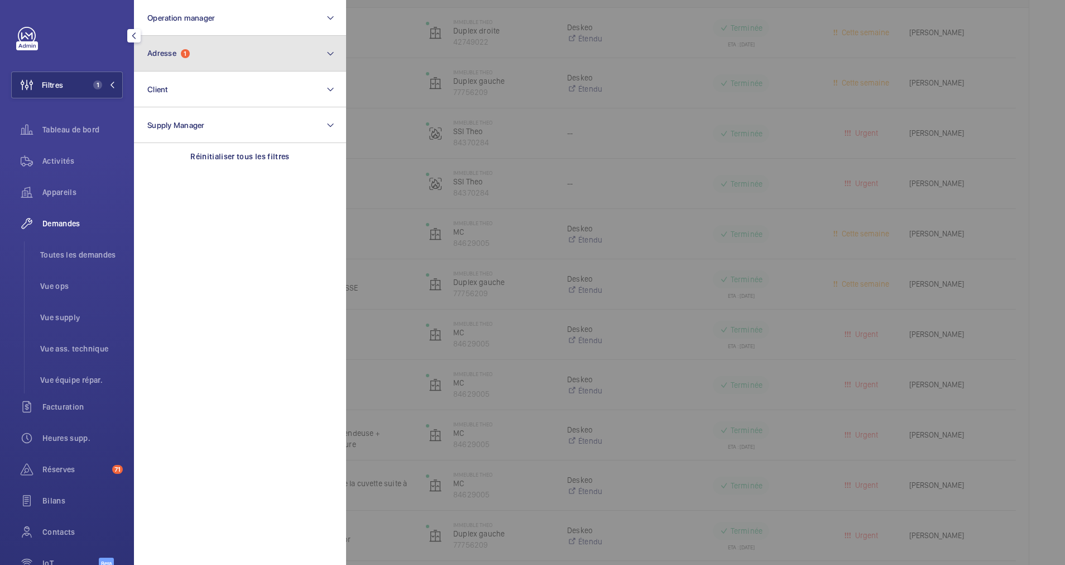
click at [184, 65] on button "Adresse 1" at bounding box center [240, 54] width 212 height 36
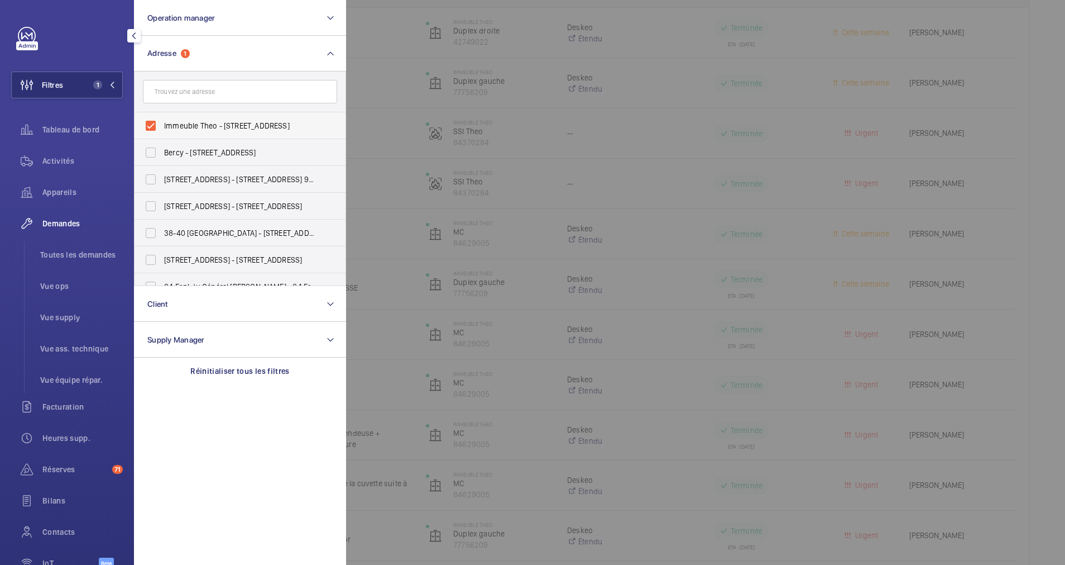
click at [154, 121] on label "Immeuble Theo - 79 Rue de Clichy, PARIS 75009" at bounding box center [232, 125] width 194 height 27
click at [154, 121] on input "Immeuble Theo - 79 Rue de Clichy, PARIS 75009" at bounding box center [151, 125] width 22 height 22
checkbox input "false"
paste input "9 rue Dragon"
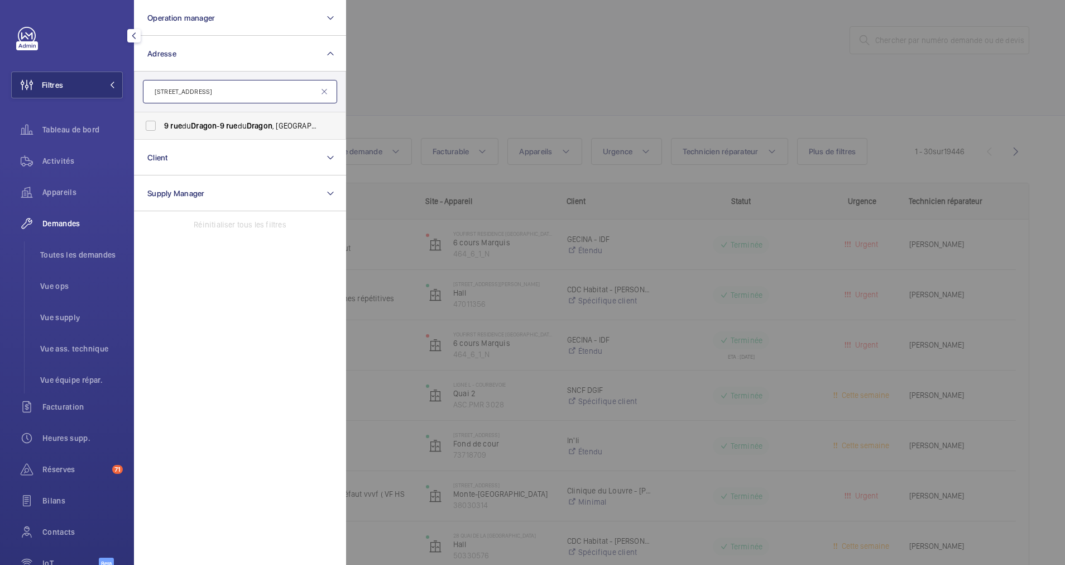
type input "9 rue Dragon"
click at [213, 120] on span "9 rue du Dragon - 9 rue du Dragon , 75006 PARIS, PARIS 75006" at bounding box center [241, 125] width 154 height 11
click at [162, 120] on input "9 rue du Dragon - 9 rue du Dragon , 75006 PARIS, PARIS 75006" at bounding box center [151, 125] width 22 height 22
checkbox input "true"
click at [507, 82] on div at bounding box center [878, 282] width 1065 height 565
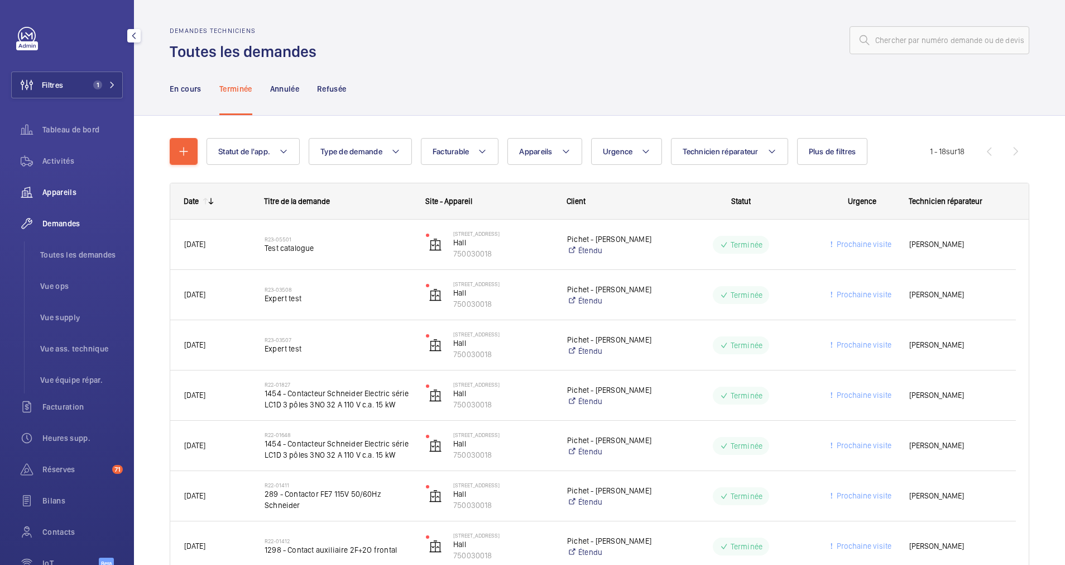
click at [63, 184] on div "Appareils" at bounding box center [67, 192] width 112 height 27
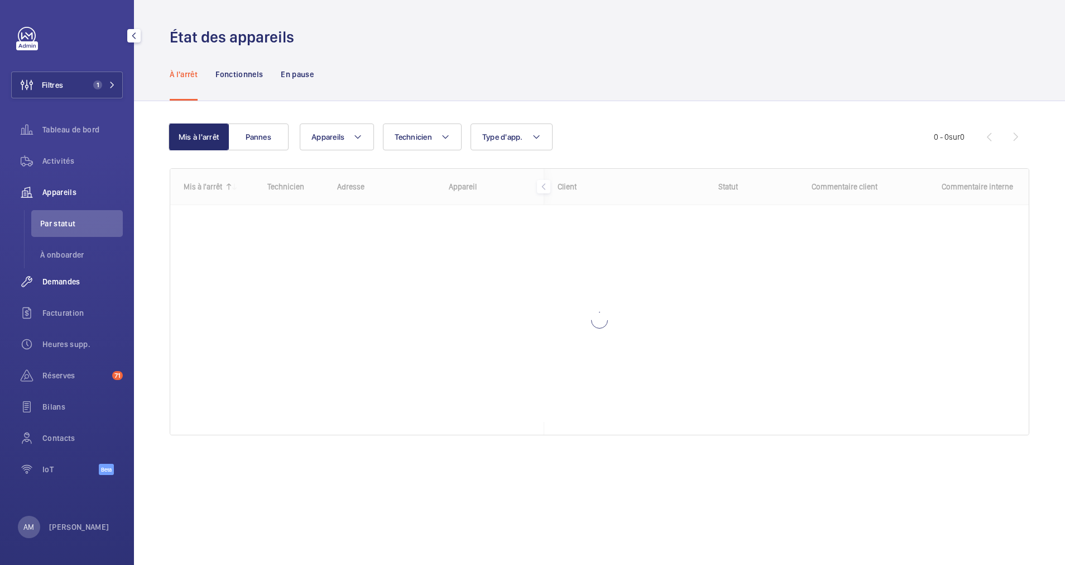
click at [54, 284] on span "Demandes" at bounding box center [82, 281] width 80 height 11
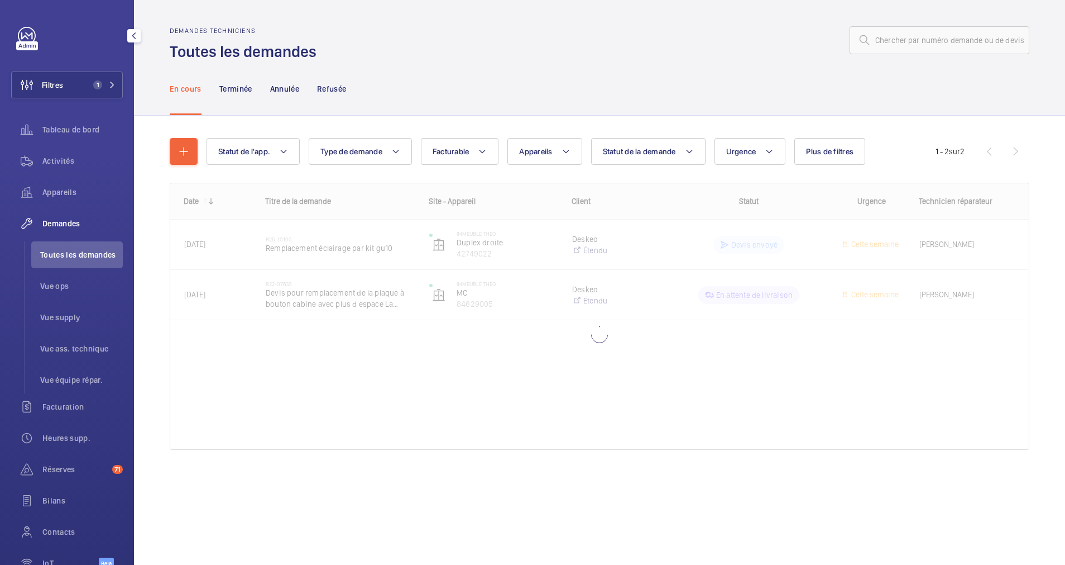
click at [427, 120] on div "Statut de l'app. Type de demande Facturable Appareils Statut de la demande Urge…" at bounding box center [600, 298] width 860 height 356
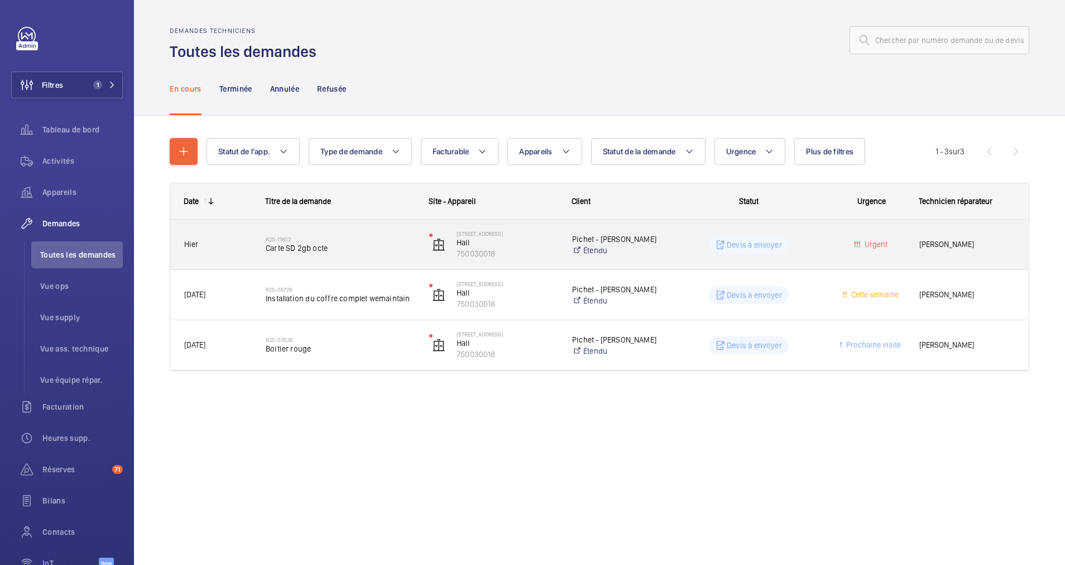
click at [346, 240] on h2 "R25-11602" at bounding box center [340, 239] width 149 height 7
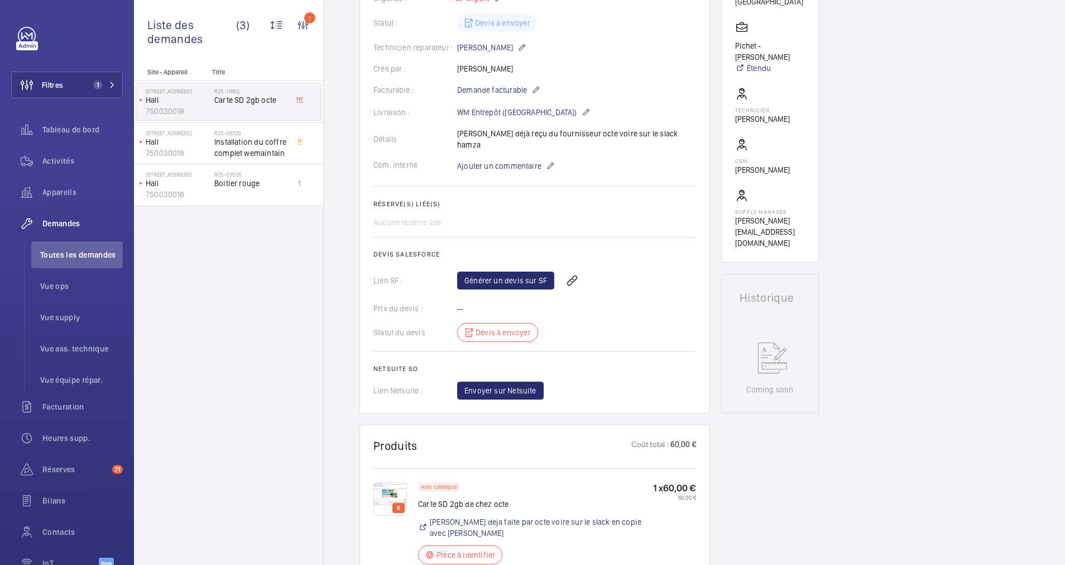
scroll to position [168, 0]
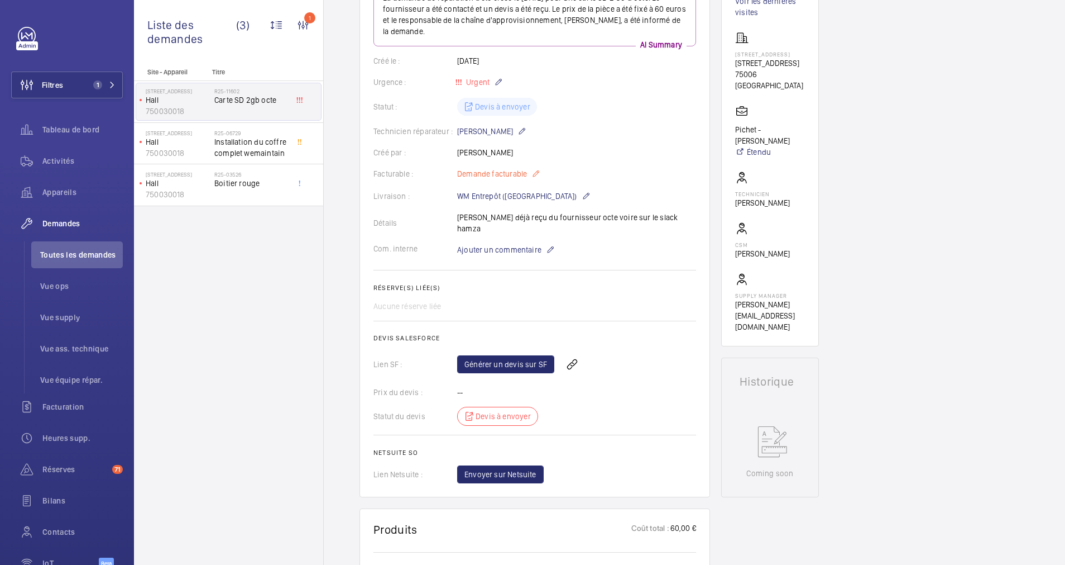
click at [532, 173] on mat-icon at bounding box center [536, 173] width 9 height 13
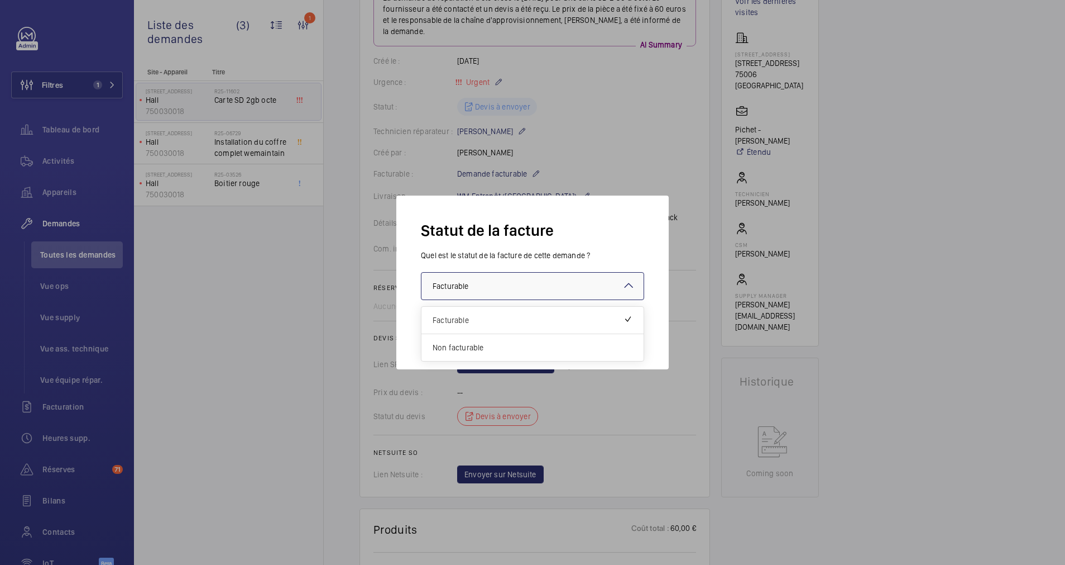
click at [554, 295] on div at bounding box center [533, 285] width 222 height 27
click at [467, 345] on span "Non facturable" at bounding box center [533, 347] width 200 height 11
click at [623, 327] on button "Valider" at bounding box center [621, 331] width 46 height 27
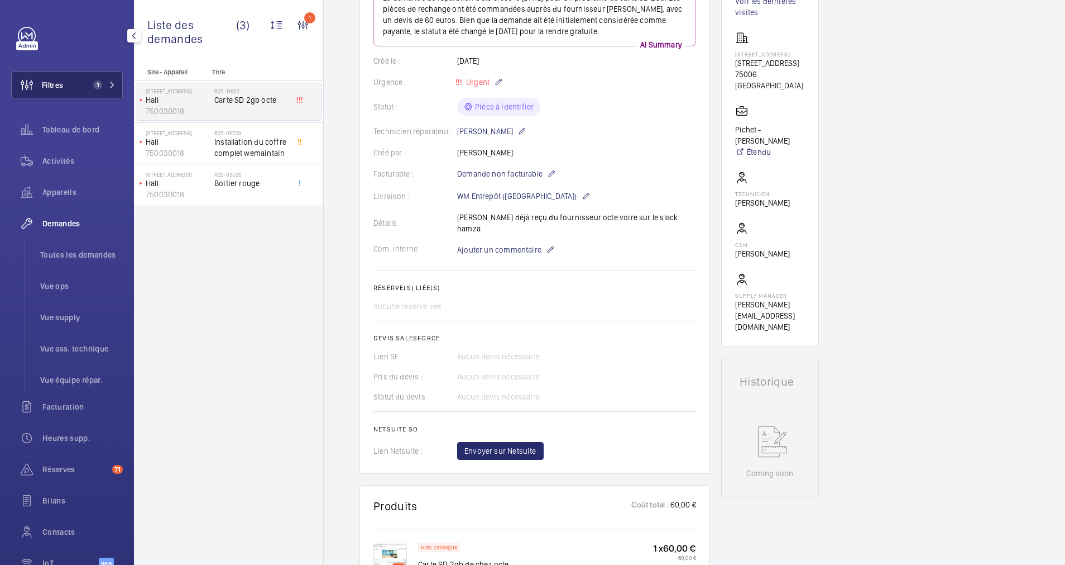
click at [80, 72] on button "Filtres 1" at bounding box center [67, 84] width 112 height 27
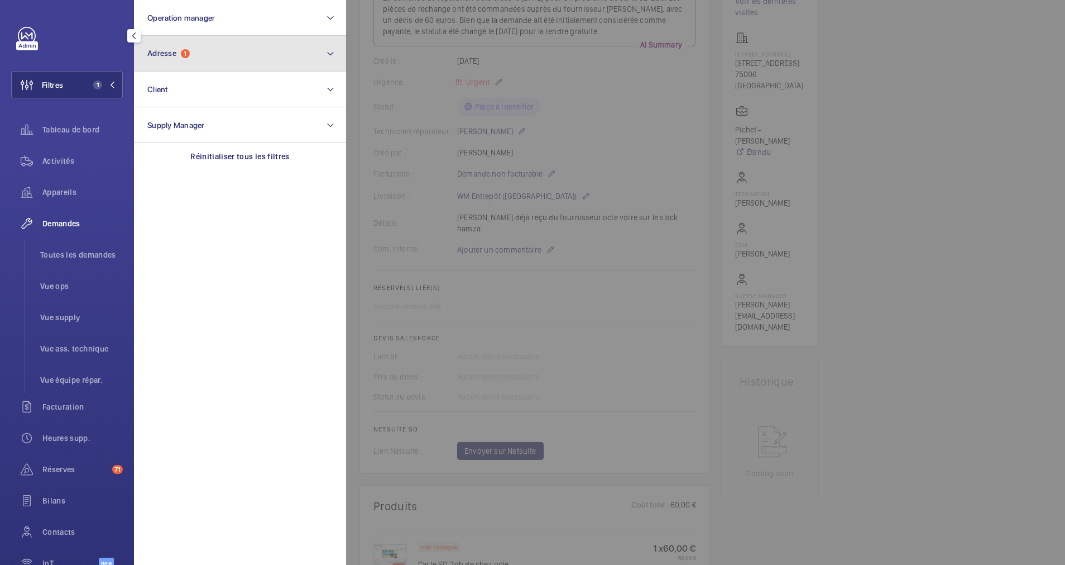
click at [197, 51] on button "Adresse 1" at bounding box center [240, 54] width 212 height 36
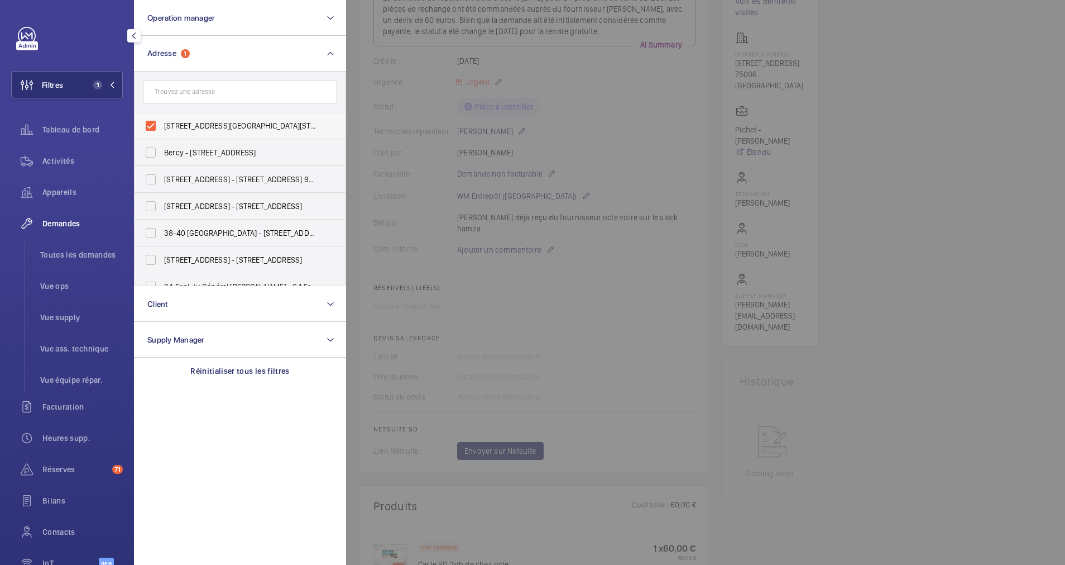
click at [156, 121] on label "9 rue du Dragon - 9 rue du Dragon, 75006 PARIS, PARIS 75006" at bounding box center [232, 125] width 194 height 27
click at [156, 121] on input "9 rue du Dragon - 9 rue du Dragon, 75006 PARIS, PARIS 75006" at bounding box center [151, 125] width 22 height 22
checkbox input "false"
paste input "60 Avenue de Saxe"
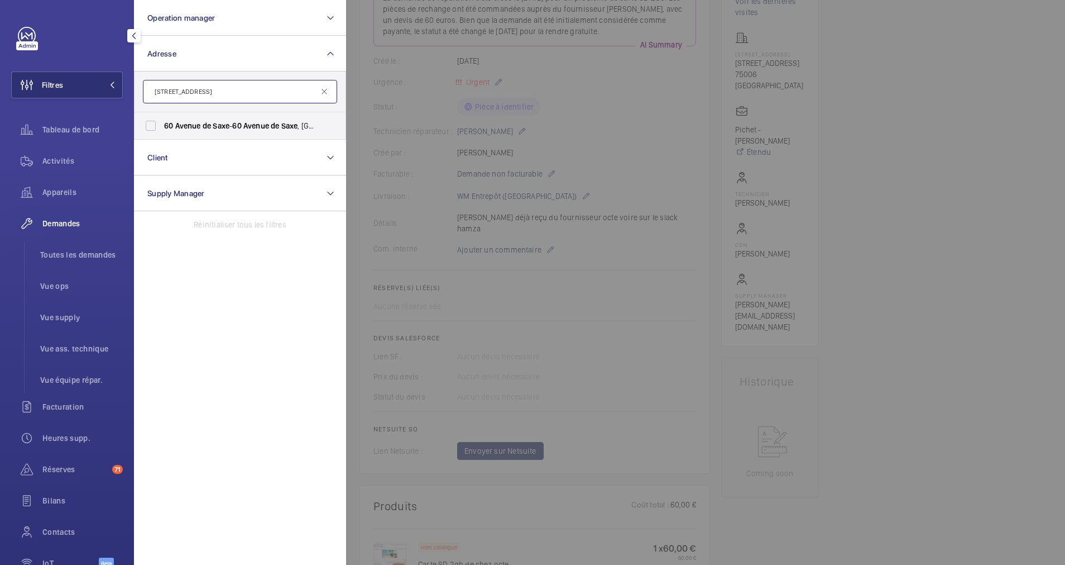
type input "60 Avenue de Saxe"
click at [184, 122] on span "Avenue" at bounding box center [188, 125] width 26 height 9
click at [162, 122] on input "60 Avenue de Saxe - 60 Avenue de Saxe , 75015 PARIS, PARIS 75015" at bounding box center [151, 125] width 22 height 22
checkbox input "true"
click at [63, 157] on span "Activités" at bounding box center [82, 160] width 80 height 11
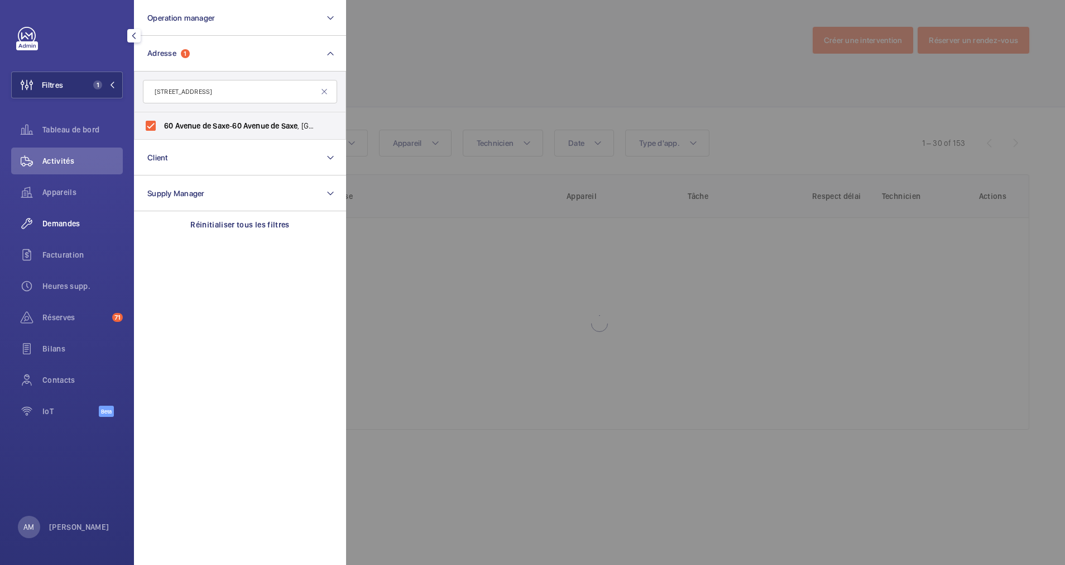
click at [58, 220] on span "Demandes" at bounding box center [82, 223] width 80 height 11
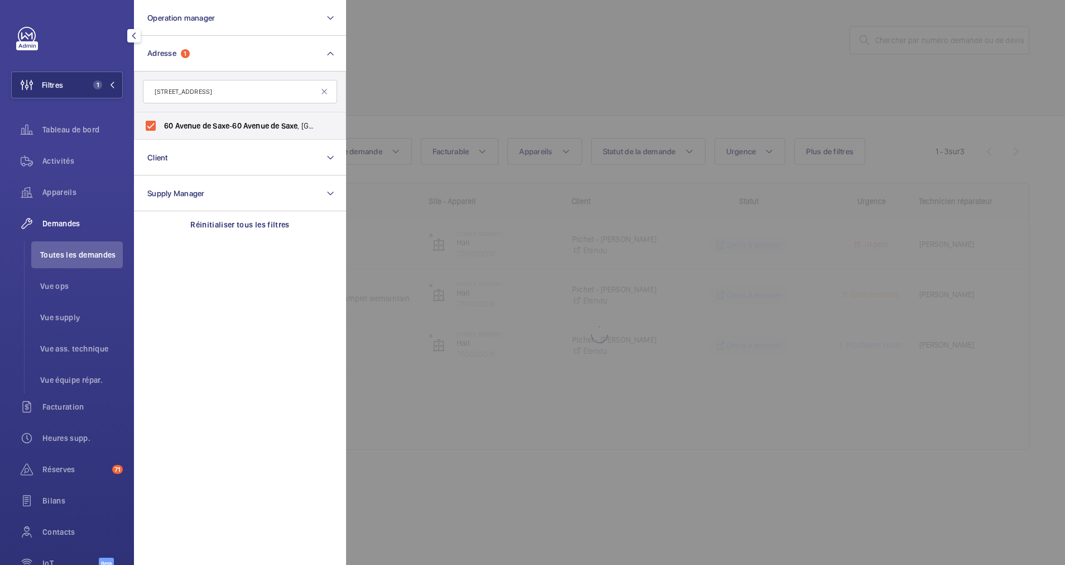
click at [417, 89] on div at bounding box center [878, 282] width 1065 height 565
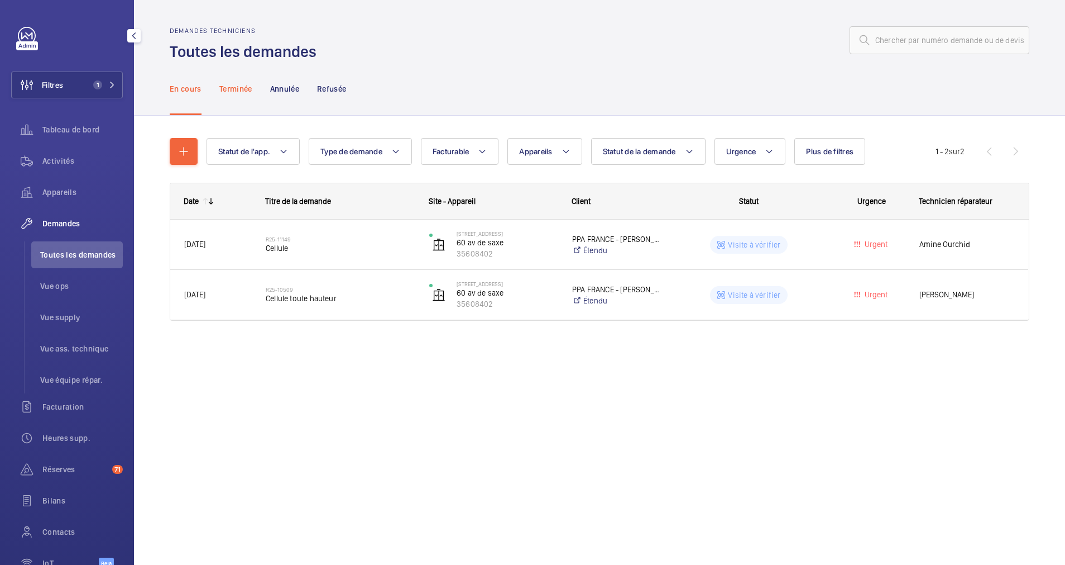
click at [235, 90] on p "Terminée" at bounding box center [235, 88] width 33 height 11
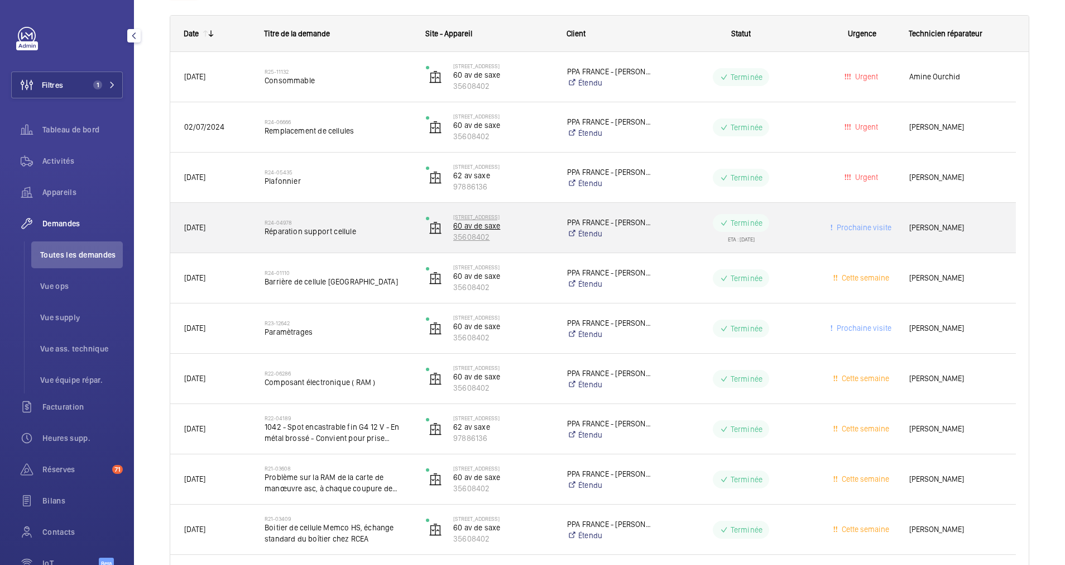
scroll to position [84, 0]
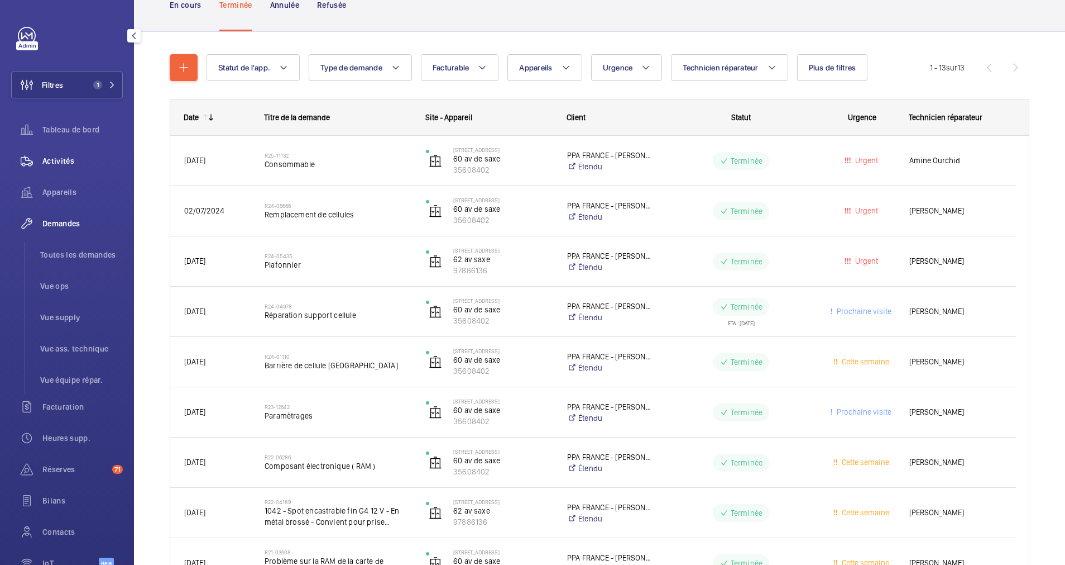
drag, startPoint x: 58, startPoint y: 157, endPoint x: 70, endPoint y: 157, distance: 12.8
click at [57, 157] on span "Activités" at bounding box center [82, 160] width 80 height 11
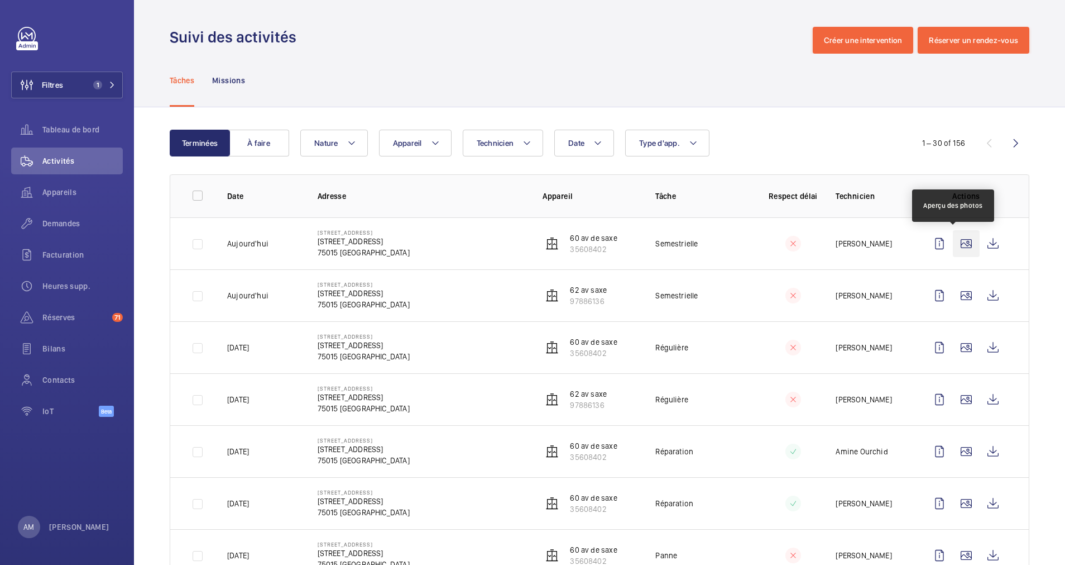
click at [954, 237] on wm-front-icon-button at bounding box center [966, 243] width 27 height 27
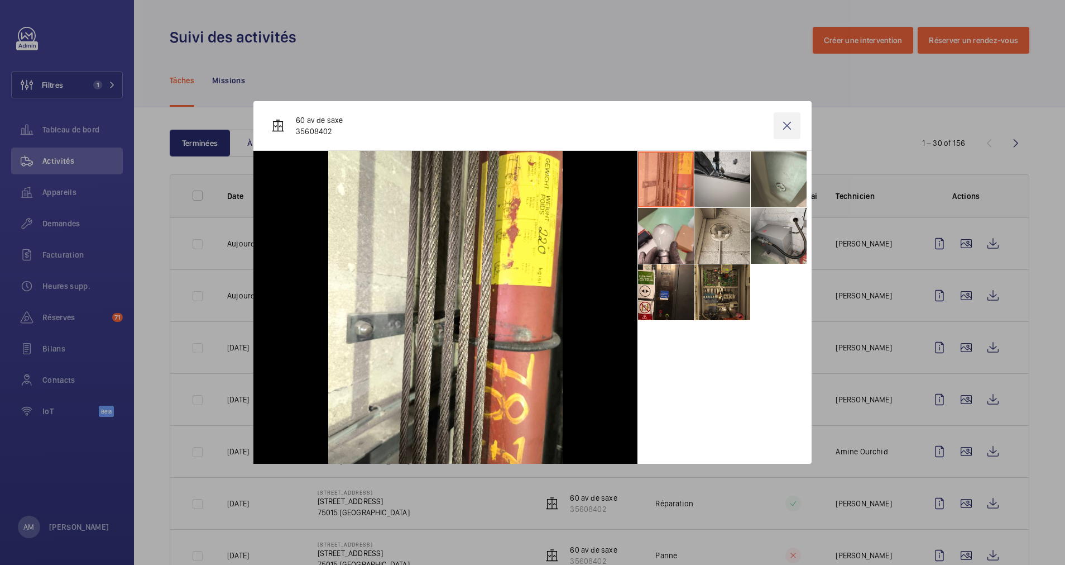
click at [790, 125] on wm-front-icon-button at bounding box center [787, 125] width 27 height 27
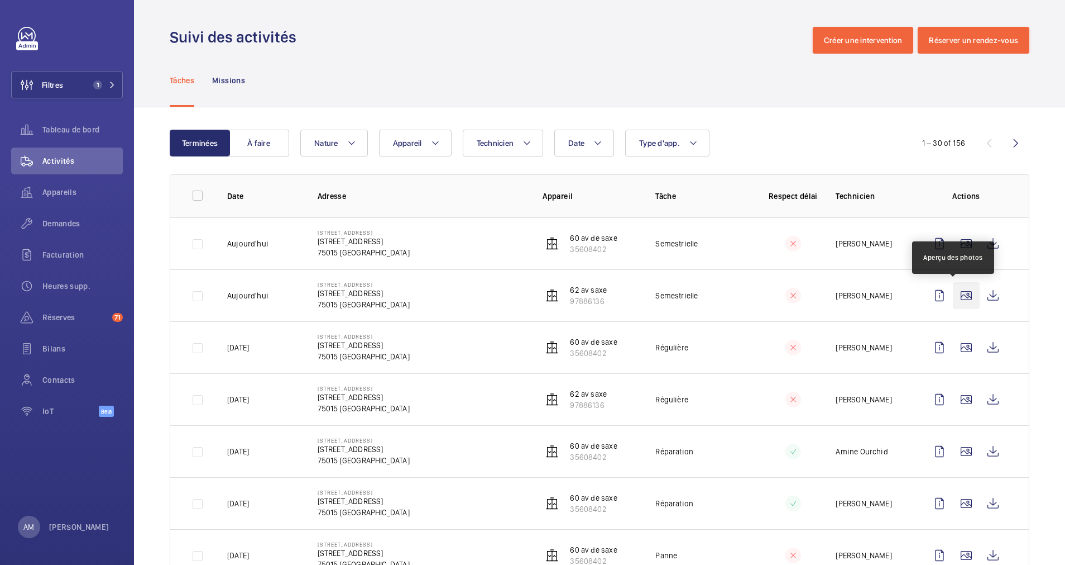
click at [953, 296] on wm-front-icon-button at bounding box center [966, 295] width 27 height 27
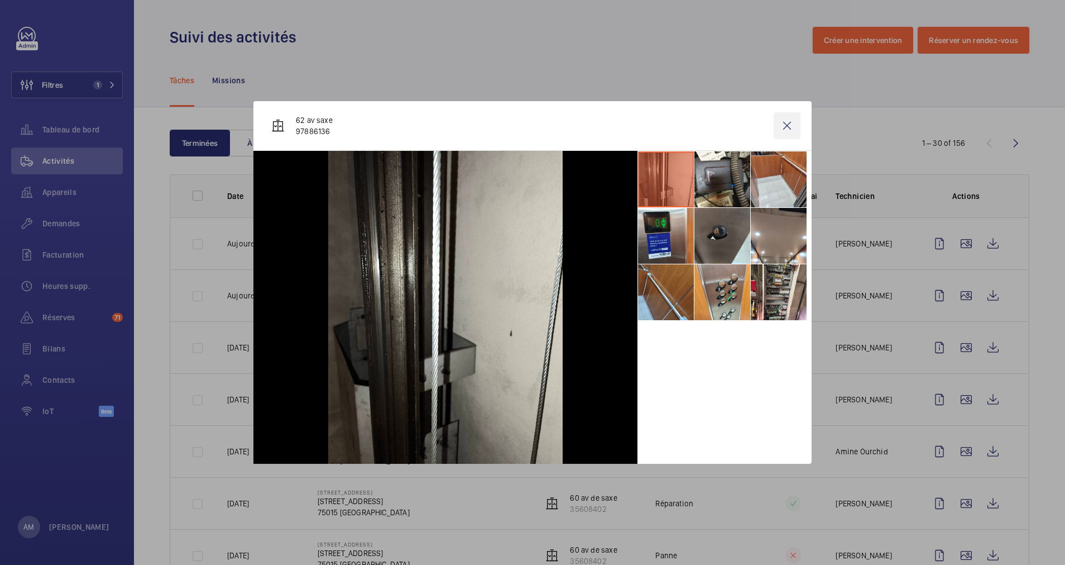
click at [792, 115] on wm-front-icon-button at bounding box center [787, 125] width 27 height 27
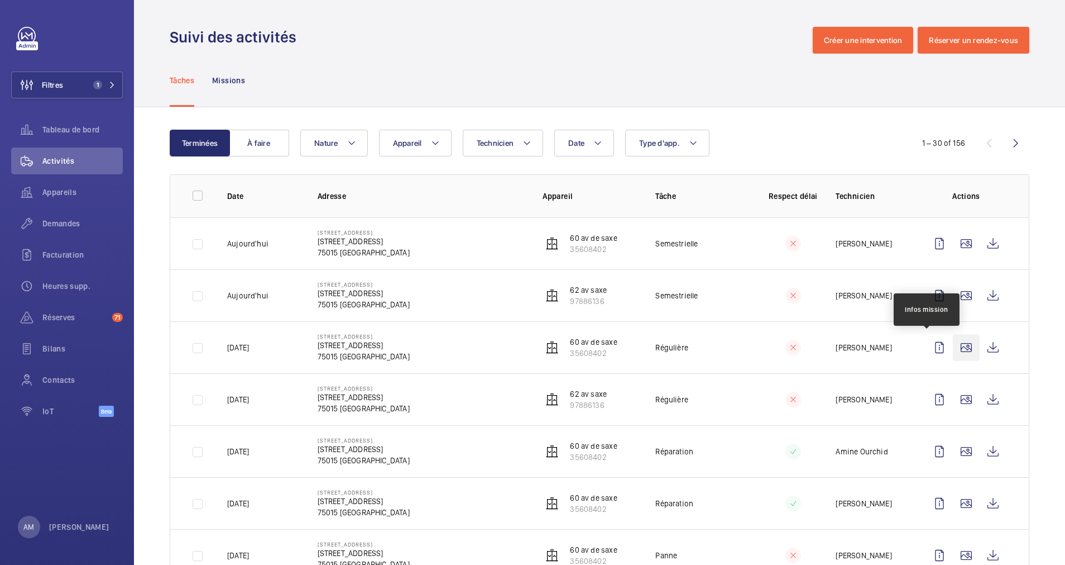
click at [954, 343] on wm-front-icon-button at bounding box center [966, 347] width 27 height 27
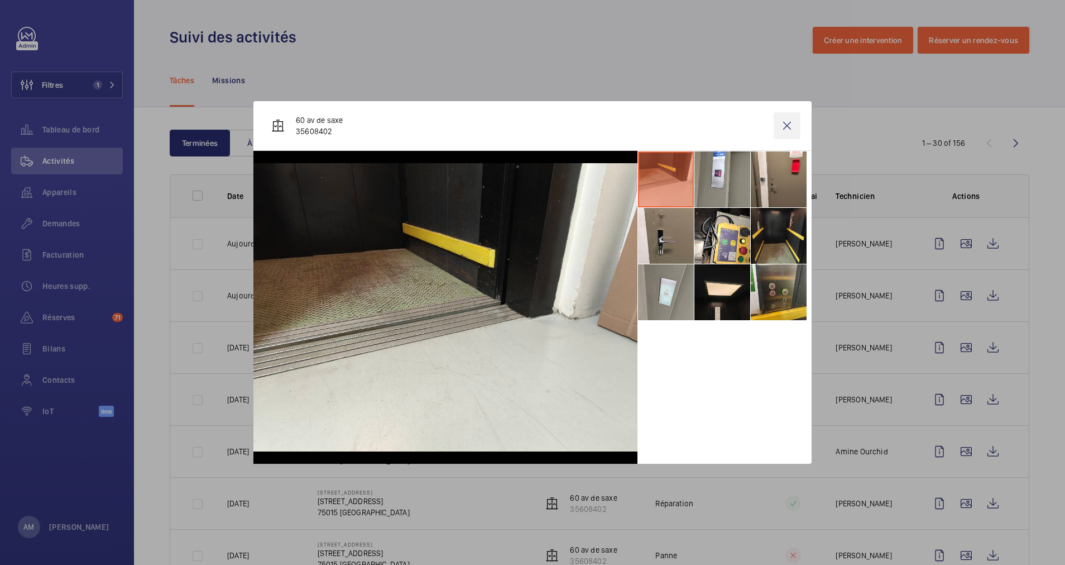
click at [787, 124] on wm-front-icon-button at bounding box center [787, 125] width 27 height 27
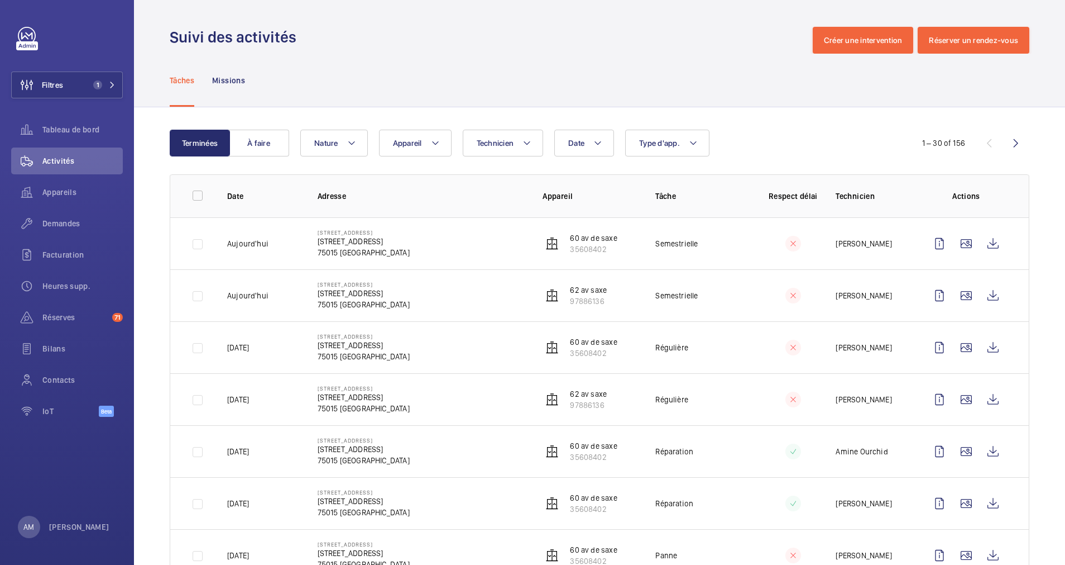
scroll to position [84, 0]
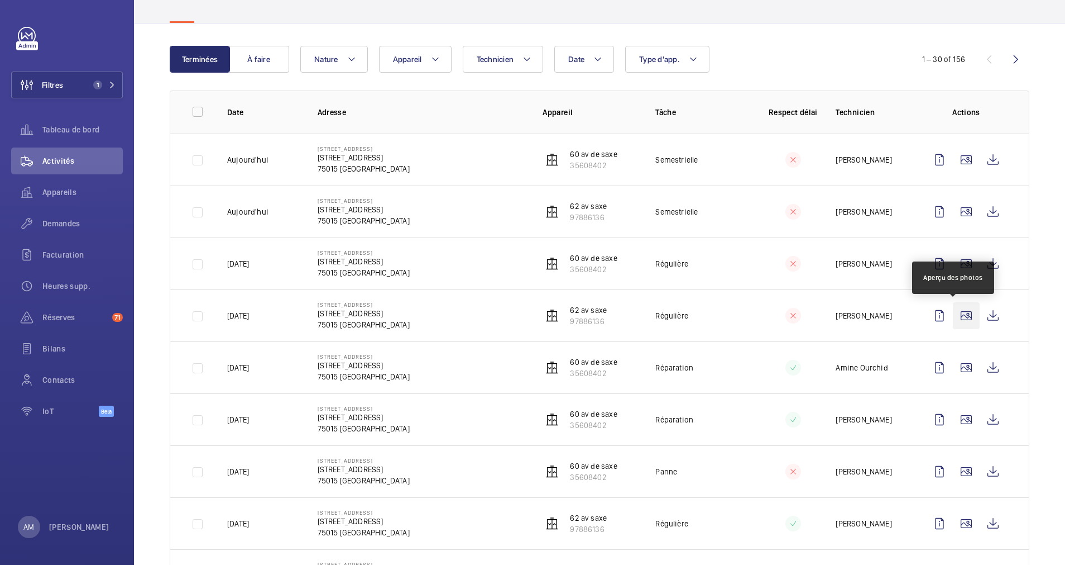
click at [953, 319] on wm-front-icon-button at bounding box center [966, 315] width 27 height 27
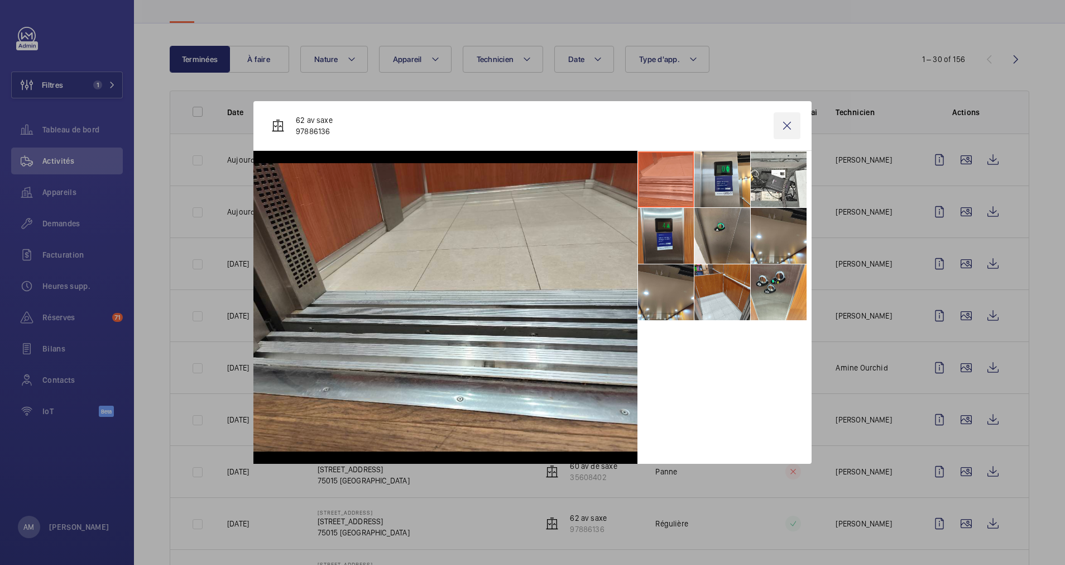
click at [785, 125] on wm-front-icon-button at bounding box center [787, 125] width 27 height 27
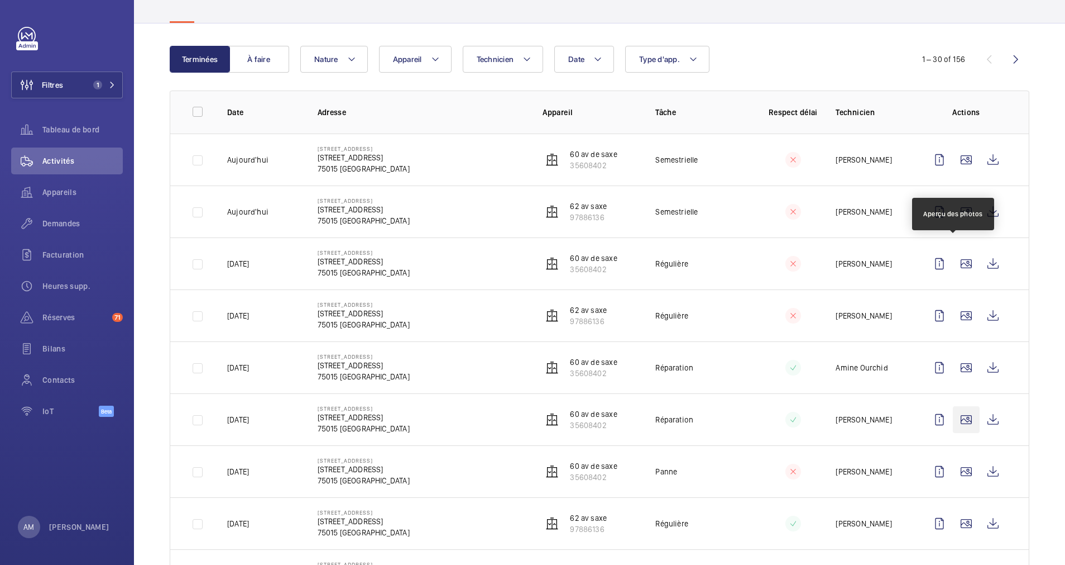
click at [955, 406] on wm-front-icon-button at bounding box center [966, 419] width 27 height 27
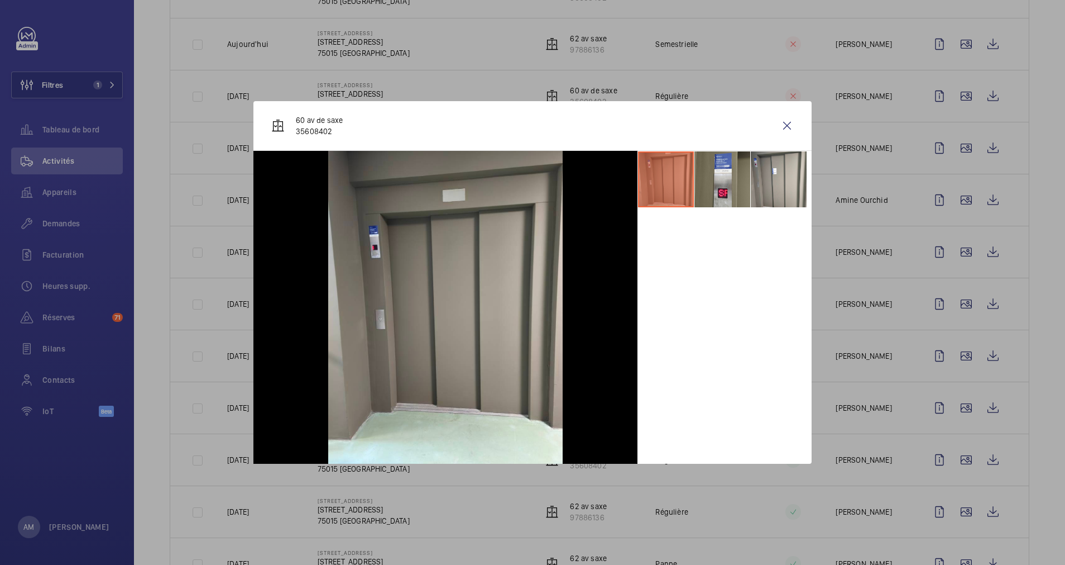
click at [957, 297] on div at bounding box center [532, 282] width 1065 height 565
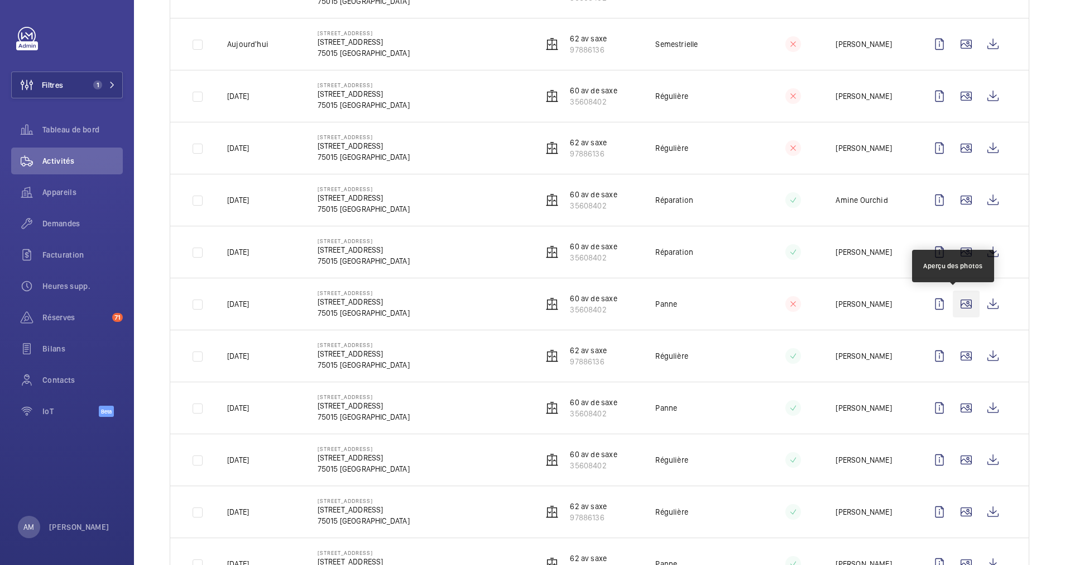
click at [956, 299] on wm-front-icon-button at bounding box center [966, 303] width 27 height 27
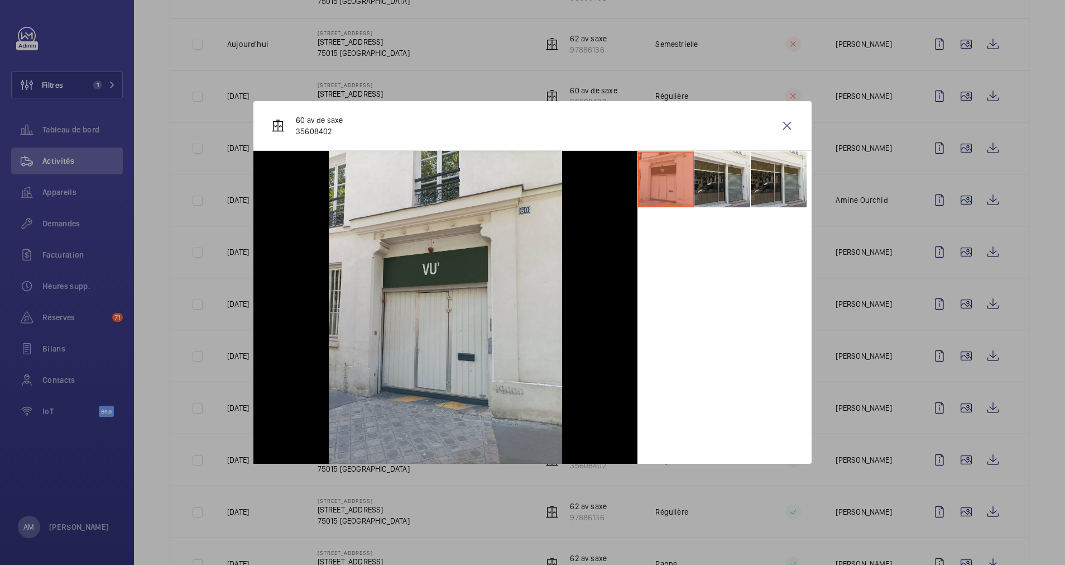
click at [952, 358] on div at bounding box center [532, 282] width 1065 height 565
click at [953, 351] on wm-front-icon-button at bounding box center [966, 355] width 27 height 27
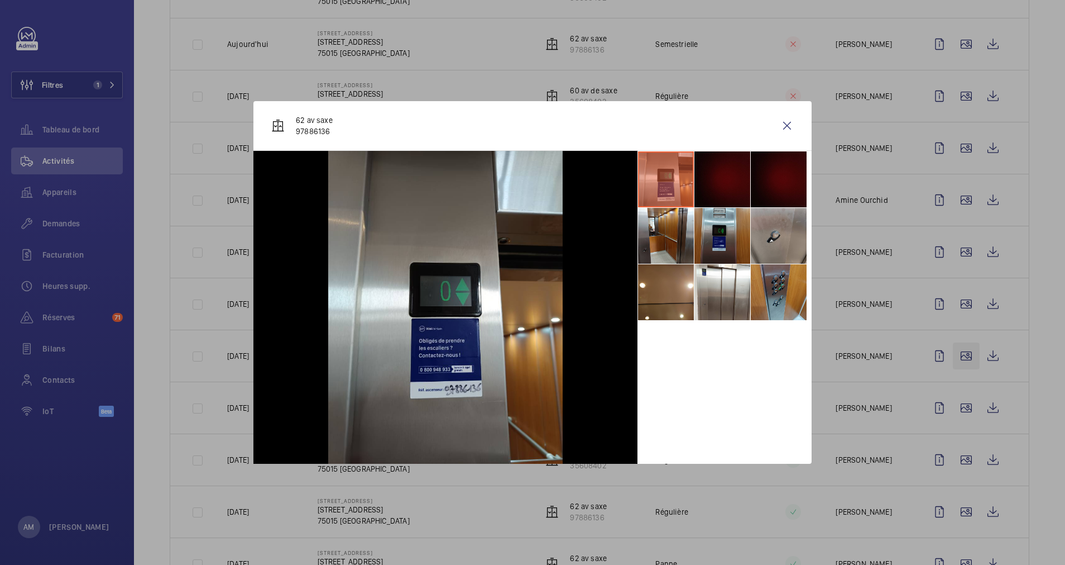
click at [951, 351] on div at bounding box center [532, 282] width 1065 height 565
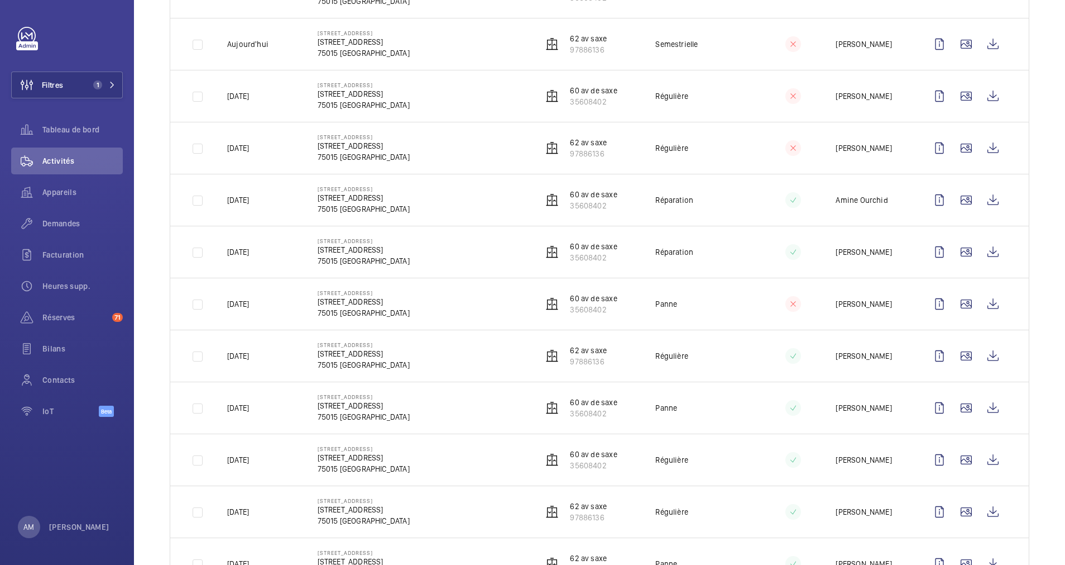
scroll to position [419, 0]
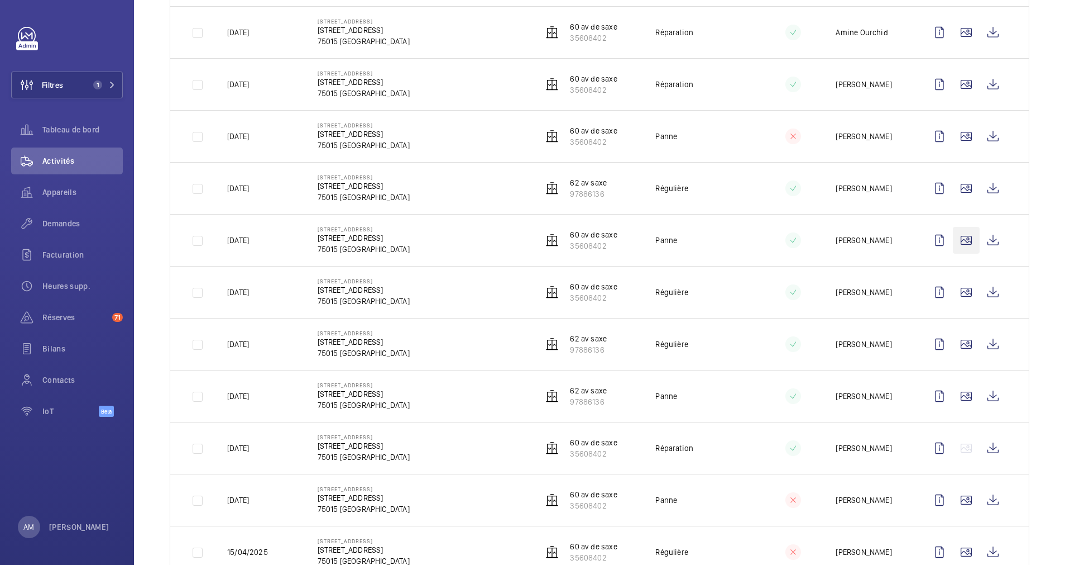
click at [955, 245] on wm-front-icon-button at bounding box center [966, 240] width 27 height 27
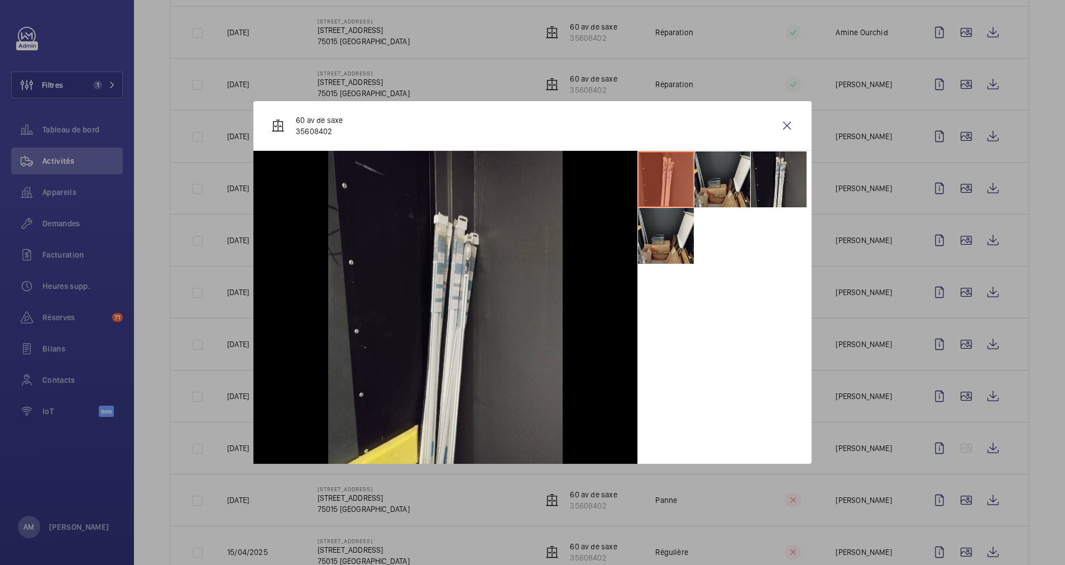
click at [954, 291] on div at bounding box center [532, 282] width 1065 height 565
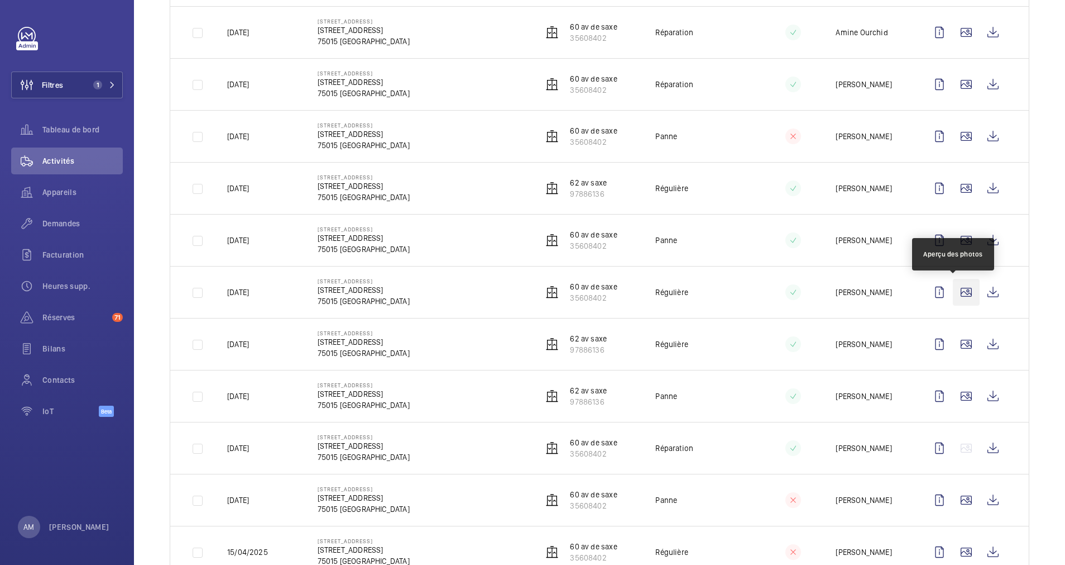
click at [954, 290] on wm-front-icon-button at bounding box center [966, 292] width 27 height 27
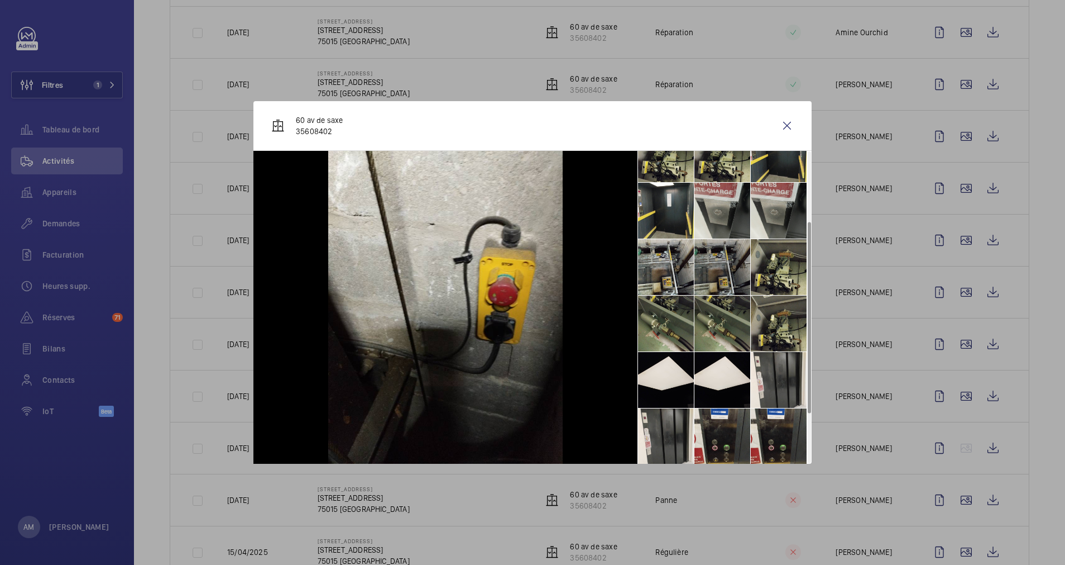
scroll to position [112, 0]
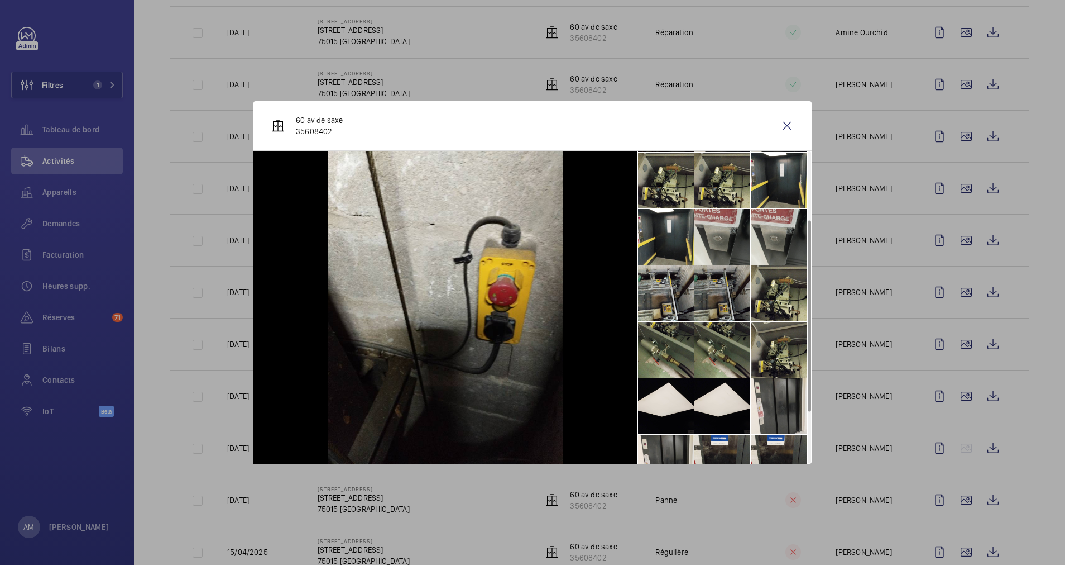
click at [717, 288] on li at bounding box center [723, 293] width 56 height 56
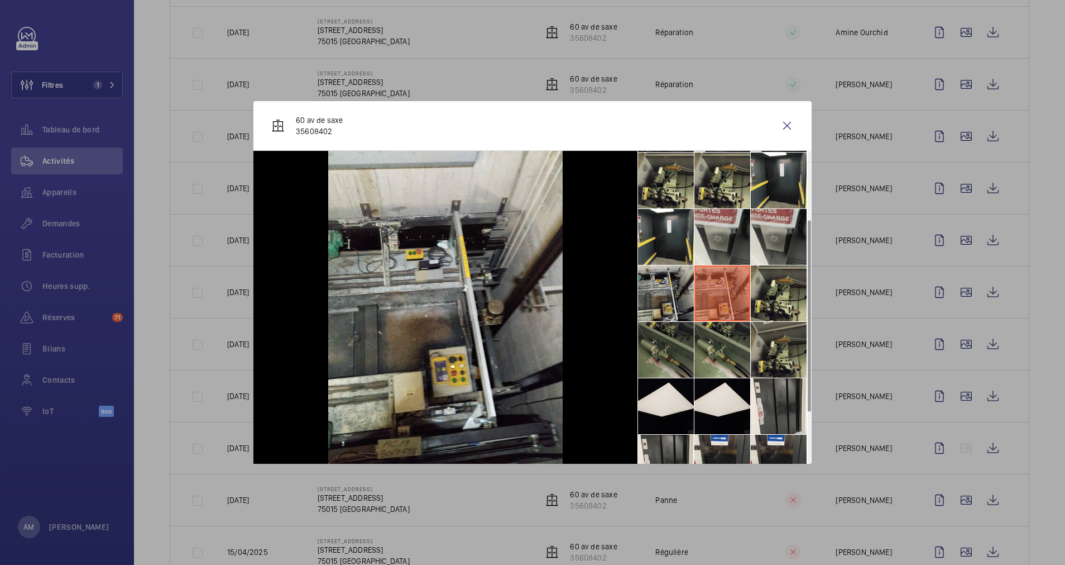
click at [653, 350] on li at bounding box center [666, 350] width 56 height 56
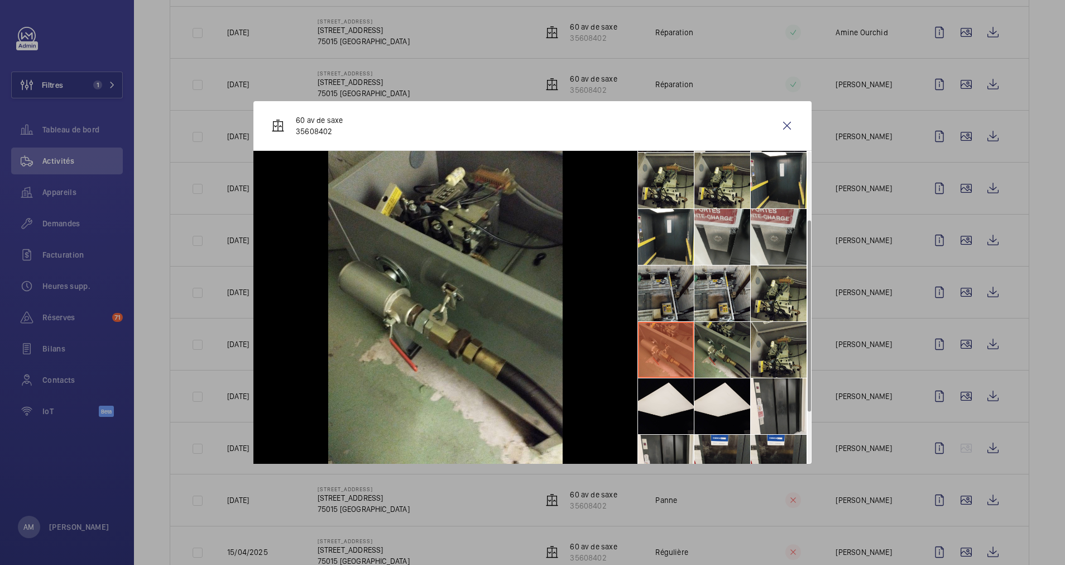
click at [653, 289] on li at bounding box center [666, 293] width 56 height 56
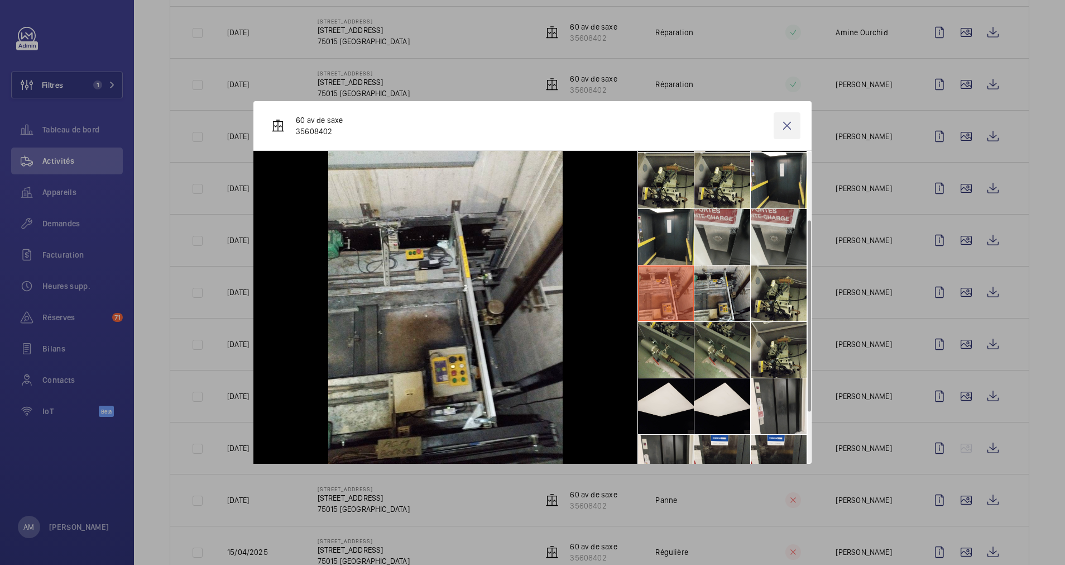
click at [788, 126] on wm-front-icon-button at bounding box center [787, 125] width 27 height 27
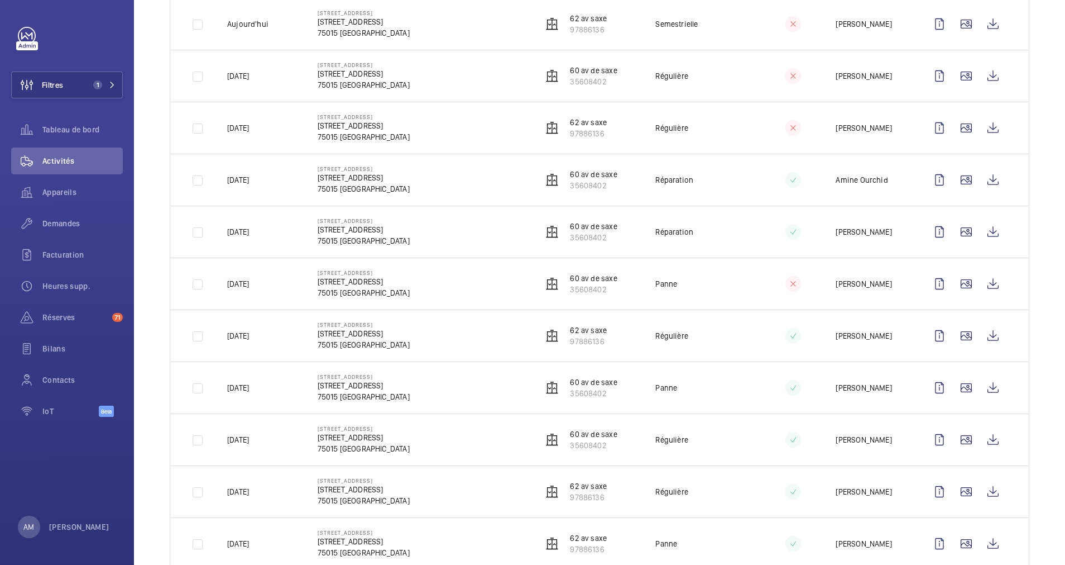
scroll to position [0, 0]
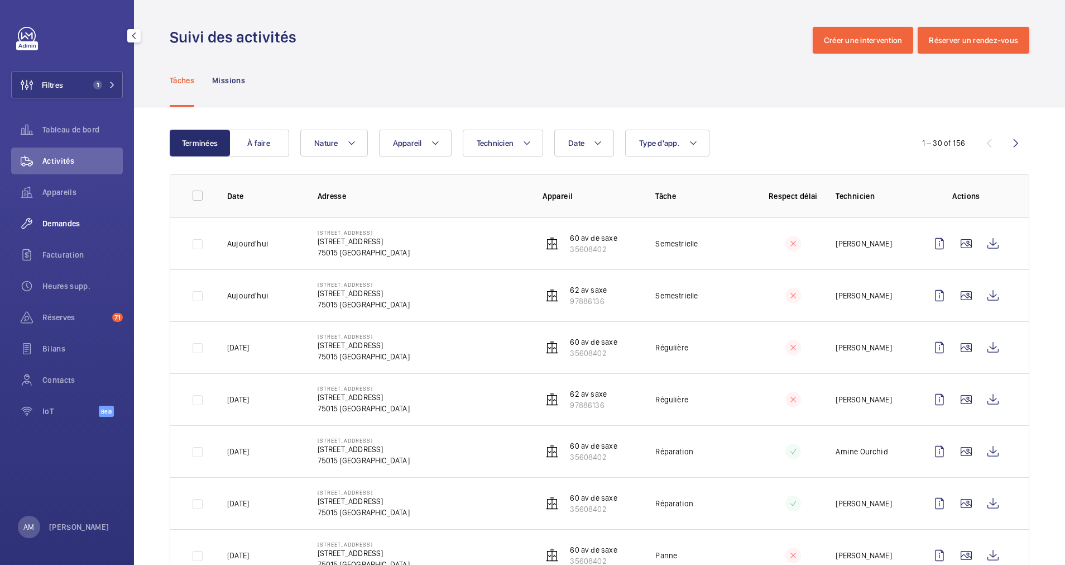
click at [61, 222] on span "Demandes" at bounding box center [82, 223] width 80 height 11
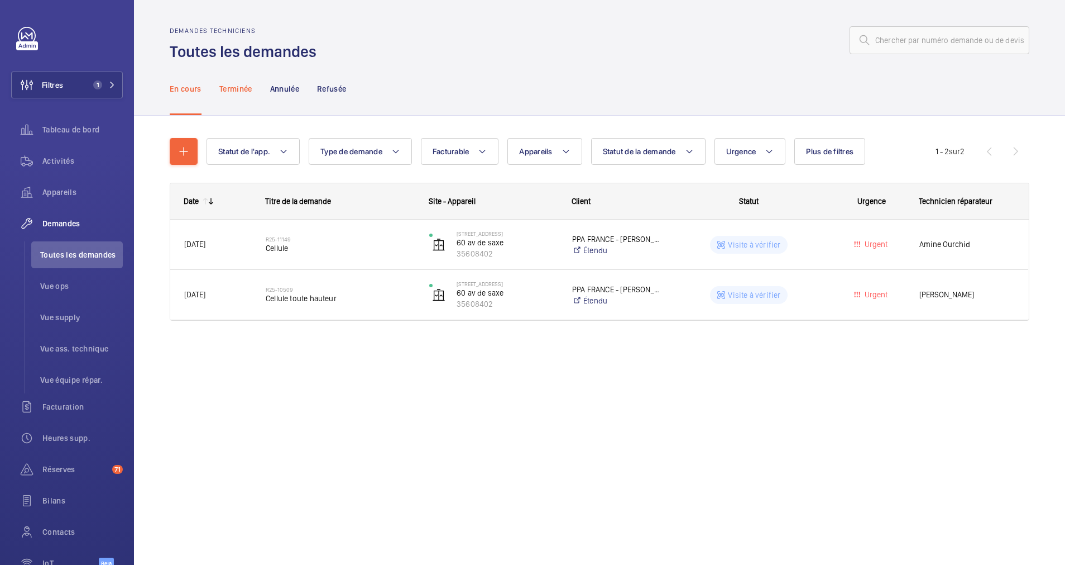
click at [238, 89] on p "Terminée" at bounding box center [235, 88] width 33 height 11
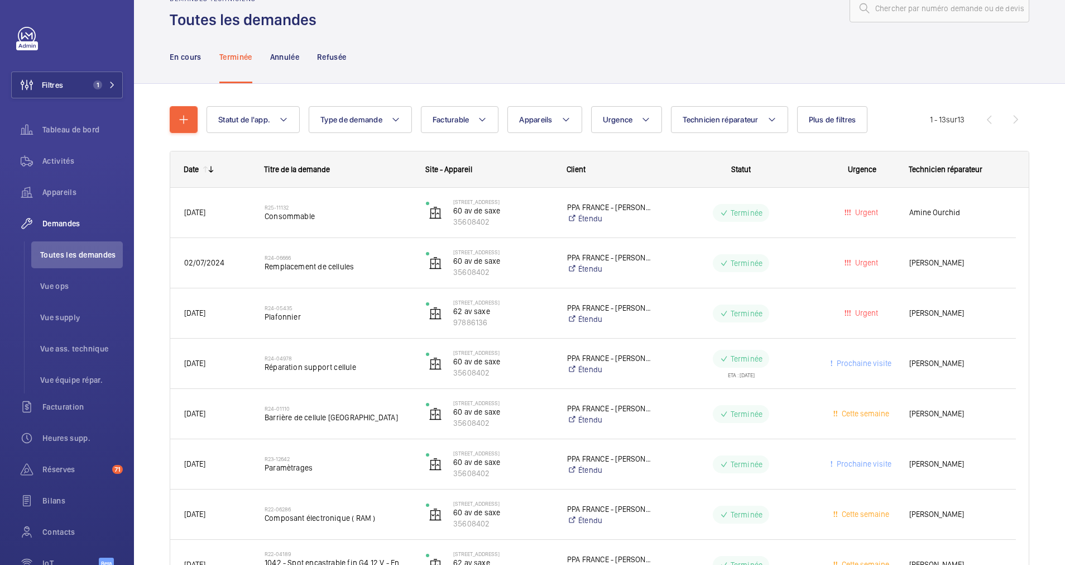
scroll to position [27, 0]
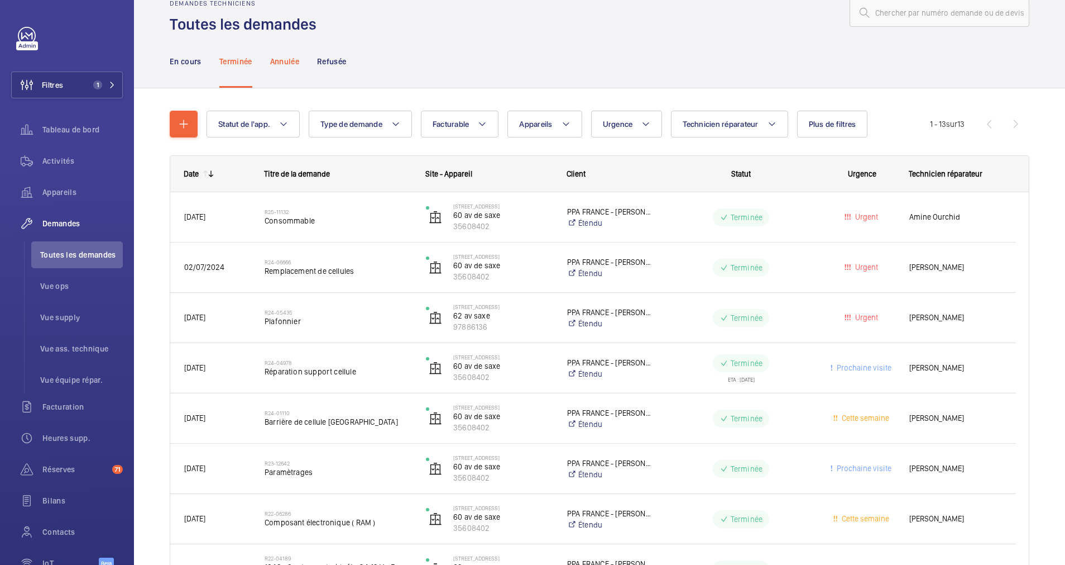
click at [286, 54] on div "Annulée" at bounding box center [284, 61] width 29 height 53
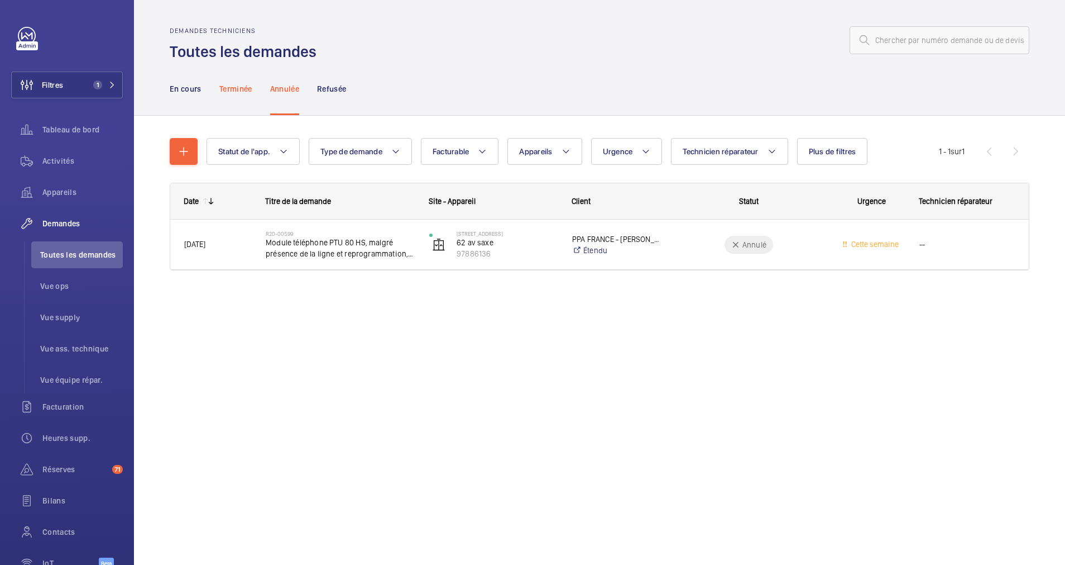
click at [232, 86] on p "Terminée" at bounding box center [235, 88] width 33 height 11
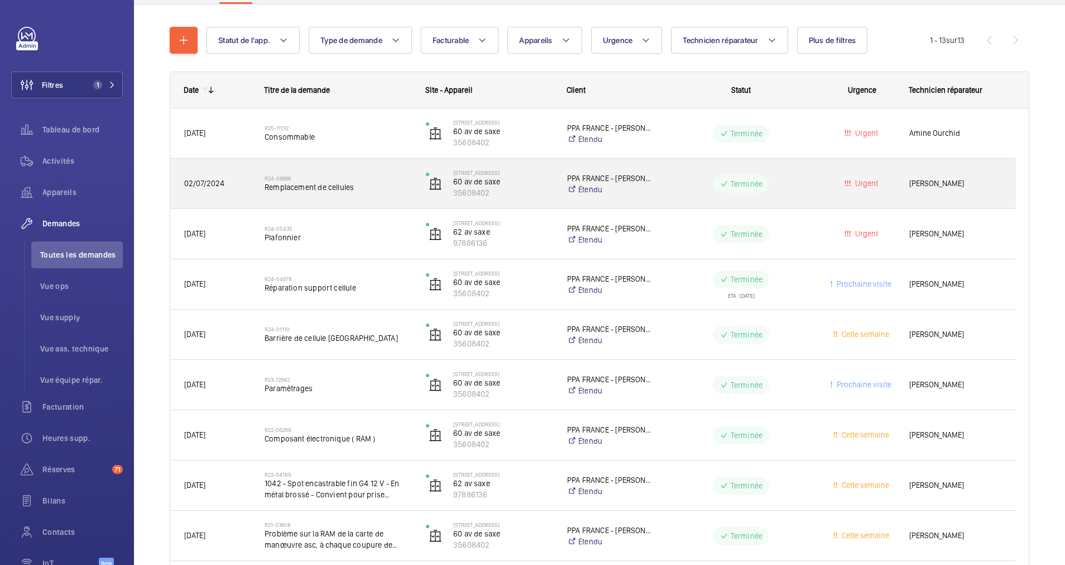
scroll to position [27, 0]
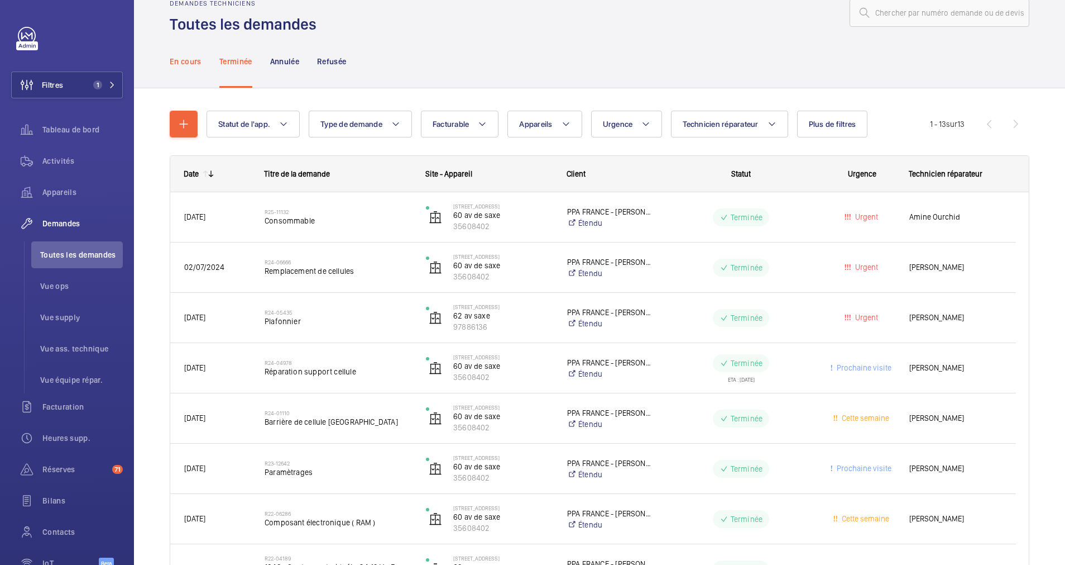
click at [183, 54] on div "En cours" at bounding box center [186, 61] width 32 height 53
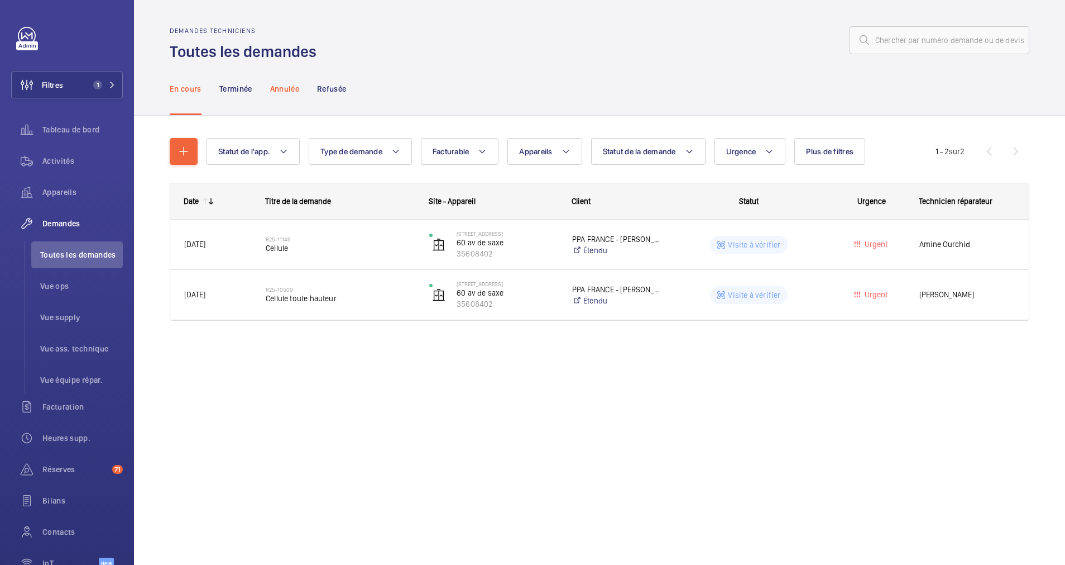
click at [285, 94] on div "Annulée" at bounding box center [284, 88] width 29 height 53
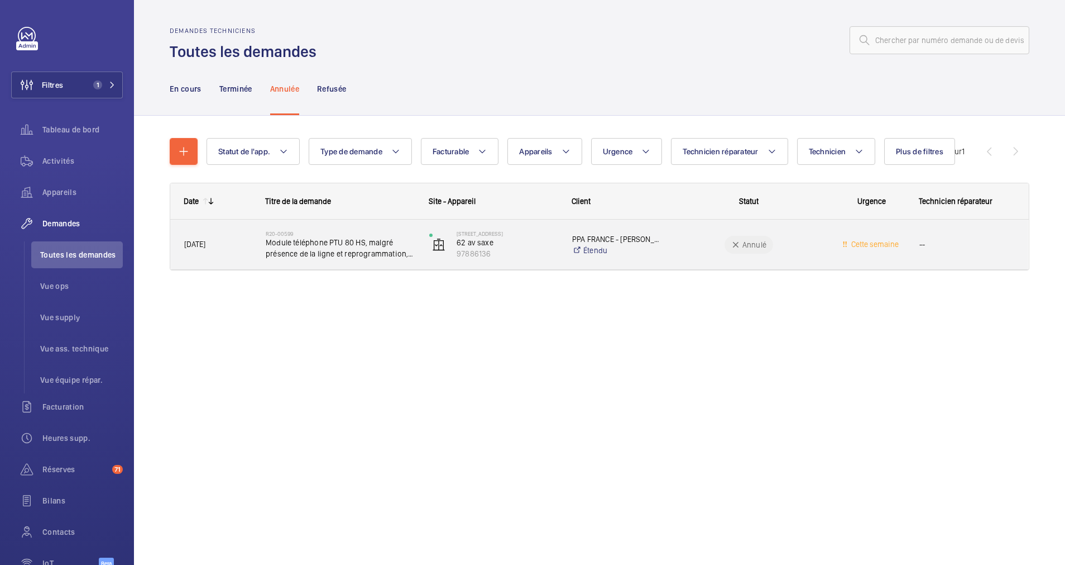
click at [323, 260] on div "R20-00599 Module téléphone PTU 80 HS, malgré présence de la ligne et reprogramm…" at bounding box center [340, 244] width 149 height 32
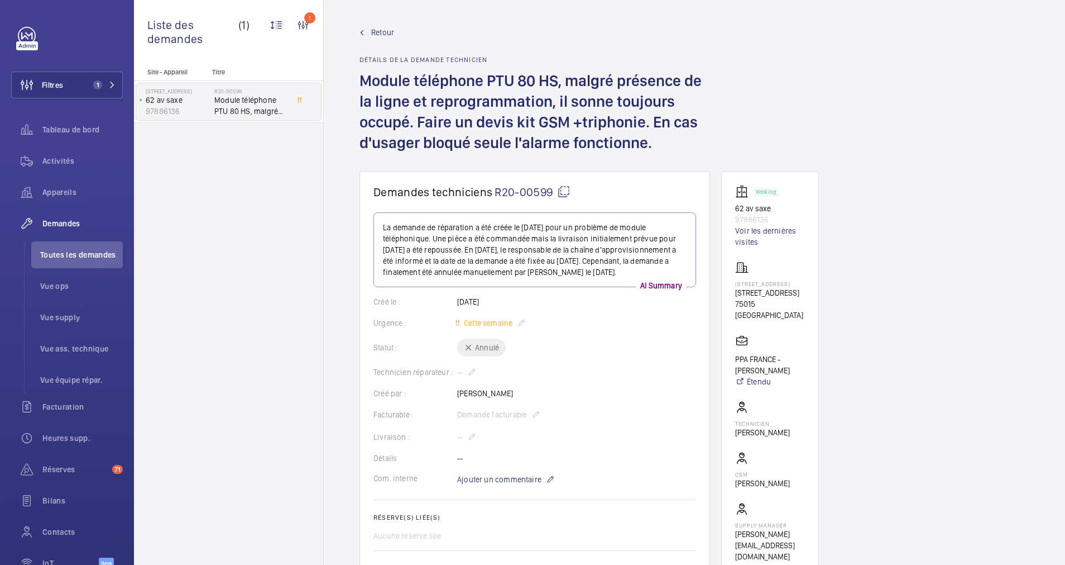
click at [382, 28] on span "Retour" at bounding box center [382, 32] width 23 height 11
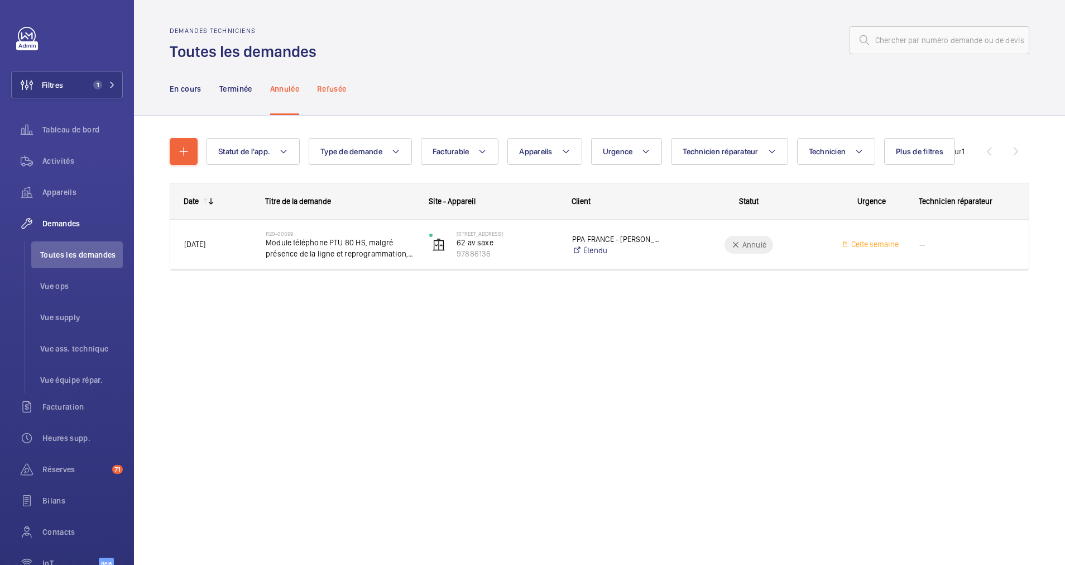
click at [342, 94] on p "Refusée" at bounding box center [331, 88] width 29 height 11
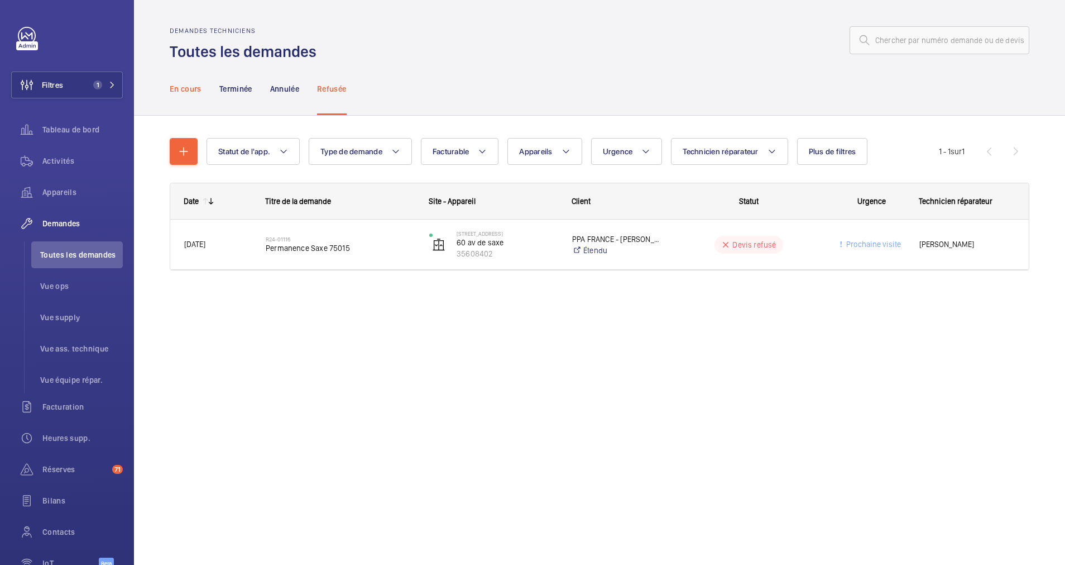
click at [189, 84] on p "En cours" at bounding box center [186, 88] width 32 height 11
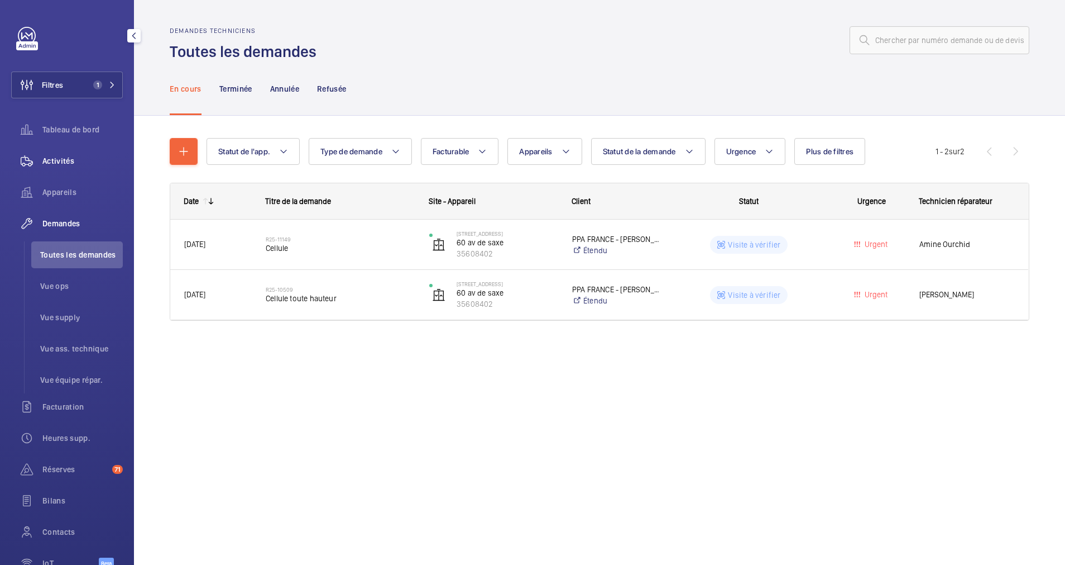
click at [60, 161] on span "Activités" at bounding box center [82, 160] width 80 height 11
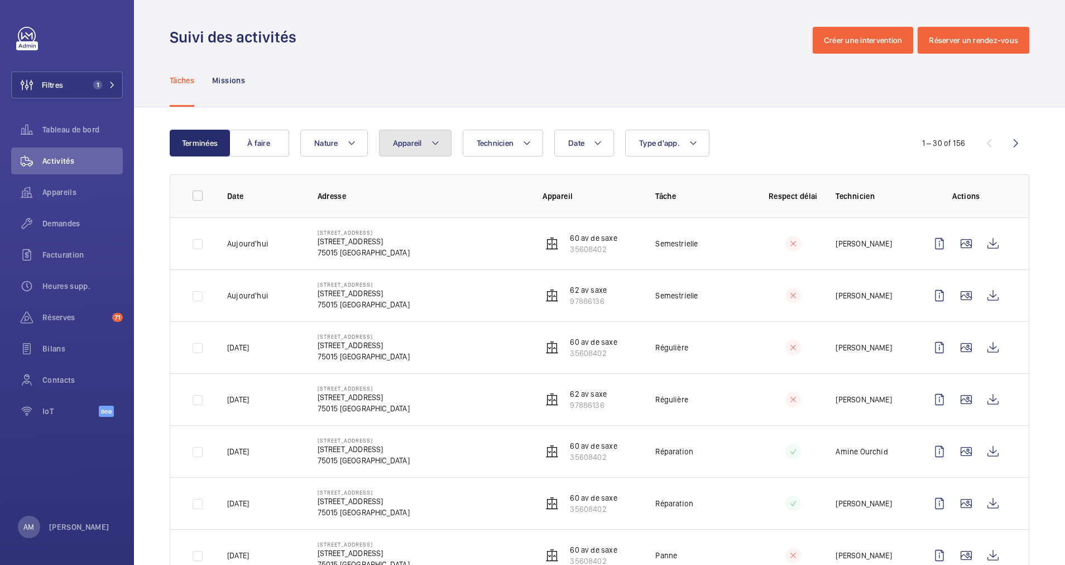
click at [431, 145] on mat-icon at bounding box center [435, 142] width 9 height 13
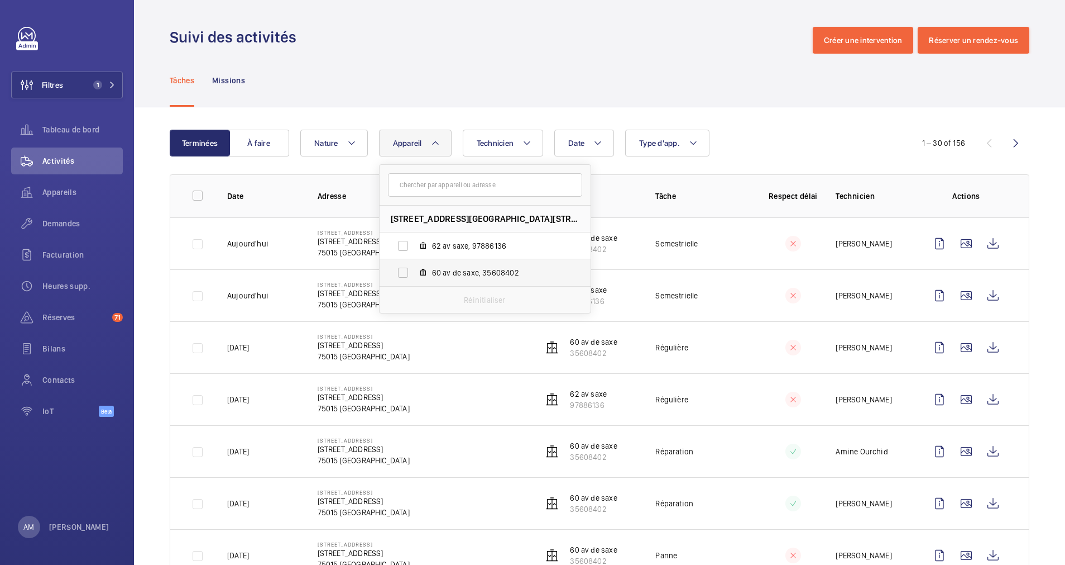
click at [403, 271] on label "60 av de saxe, 35608402" at bounding box center [476, 272] width 193 height 27
click at [403, 271] on input "60 av de saxe, 35608402" at bounding box center [403, 272] width 22 height 22
checkbox input "true"
drag, startPoint x: 752, startPoint y: 164, endPoint x: 761, endPoint y: 160, distance: 9.2
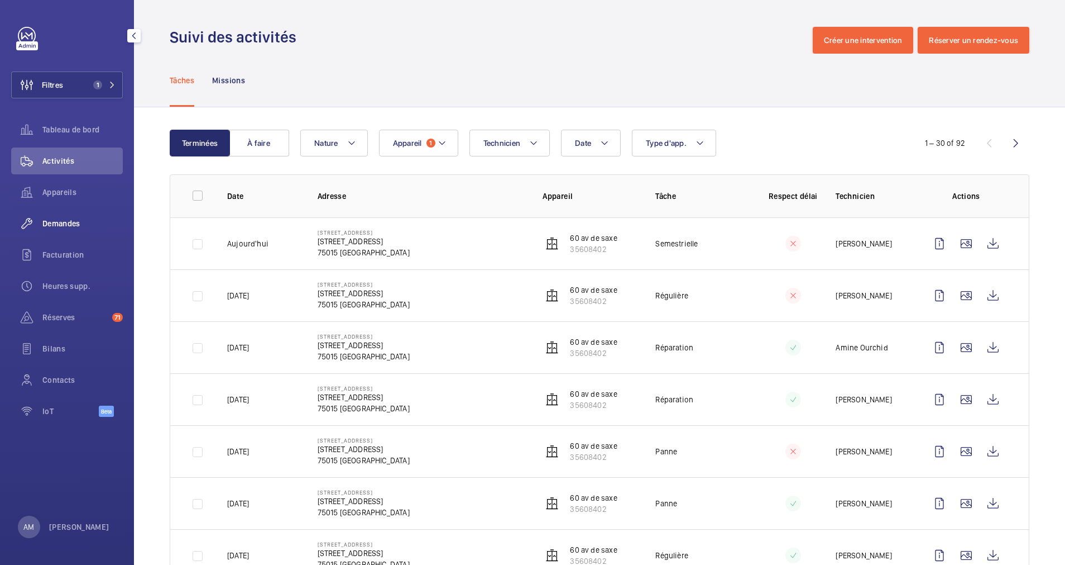
click at [69, 226] on span "Demandes" at bounding box center [82, 223] width 80 height 11
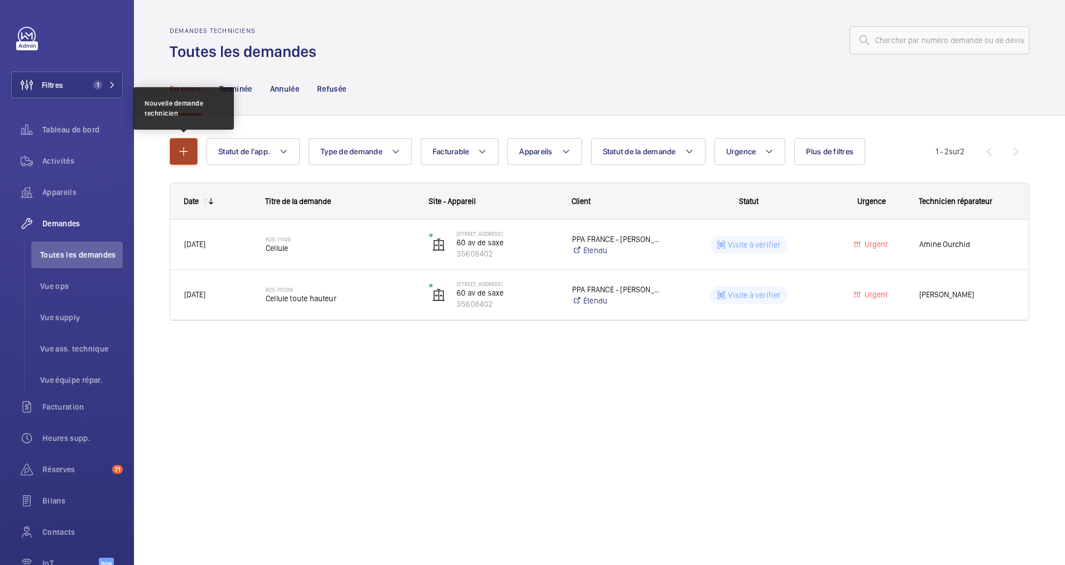
click at [190, 157] on button "button" at bounding box center [184, 151] width 28 height 27
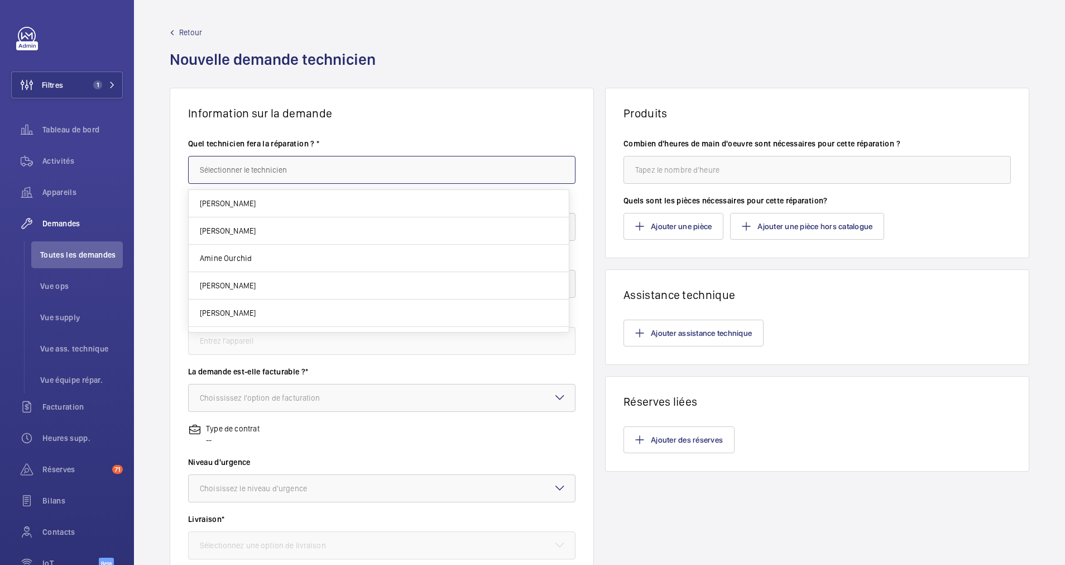
click at [343, 170] on input "text" at bounding box center [382, 170] width 388 height 28
click at [255, 257] on mat-option "Amine Ourchid" at bounding box center [379, 258] width 380 height 27
type input "Amine Ourchid"
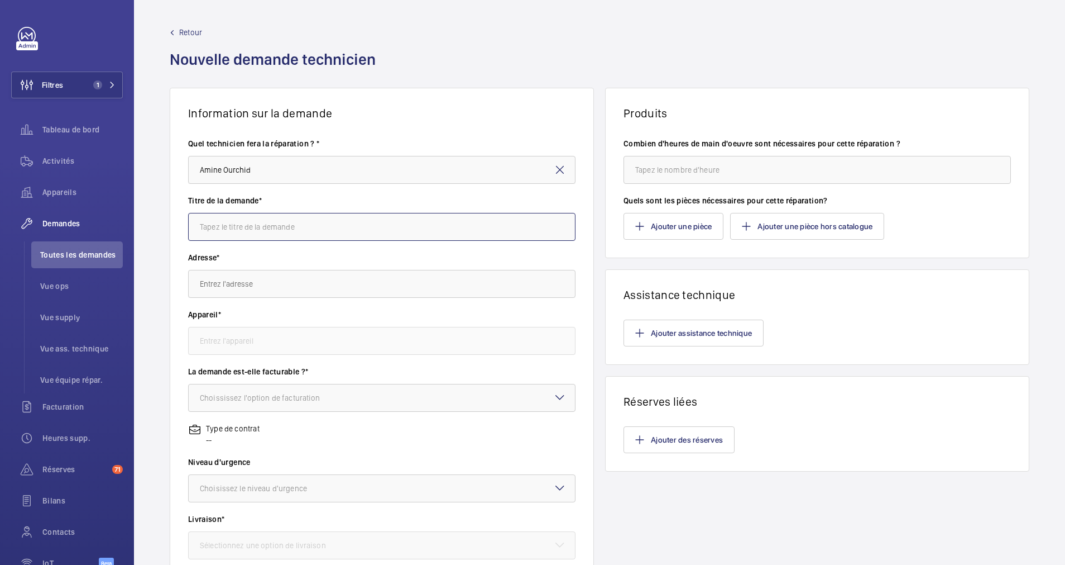
click at [281, 223] on input "text" at bounding box center [382, 227] width 388 height 28
type input "Installation GSM ligne HS"
click at [272, 286] on input "text" at bounding box center [382, 284] width 388 height 28
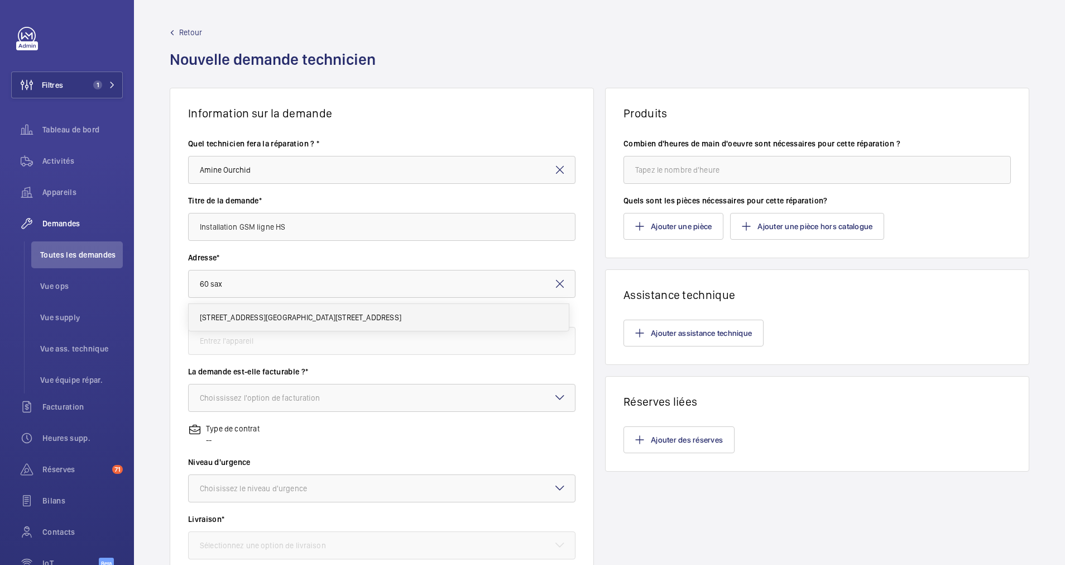
click at [273, 314] on span "60 Avenue de Saxe 60 Avenue de Saxe, 75015 PARIS, 75015 PARIS" at bounding box center [301, 317] width 202 height 11
type input "60 Avenue de Saxe 60 Avenue de Saxe, 75015 PARIS, 75015 PARIS"
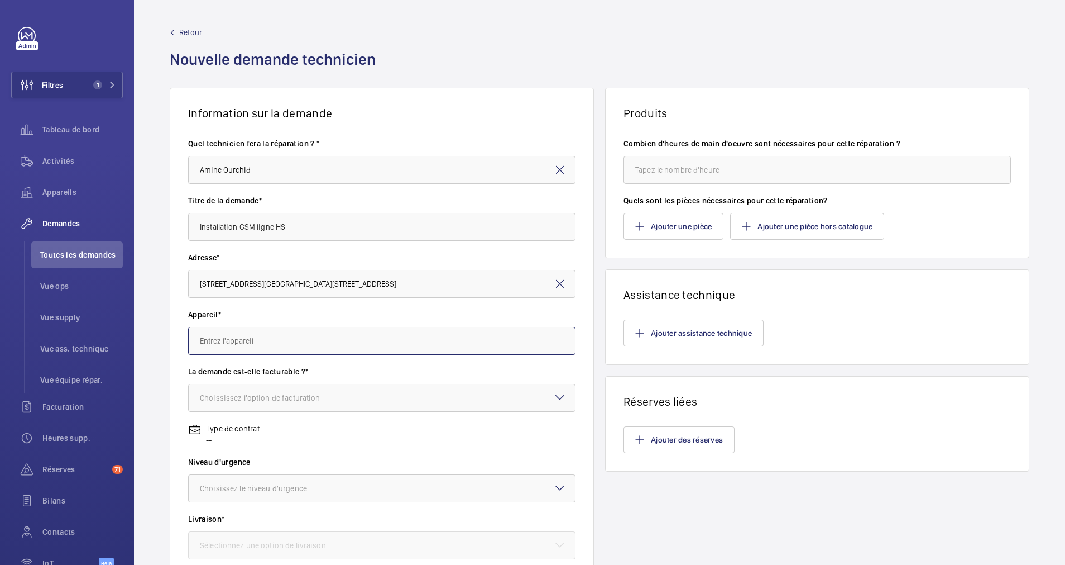
click at [261, 340] on input "text" at bounding box center [382, 341] width 388 height 28
click at [260, 399] on span "35608402 - 60 av de saxe" at bounding box center [245, 401] width 90 height 11
type input "35608402 - 60 av de saxe"
click at [260, 399] on div "Choississez l'option de facturation" at bounding box center [274, 397] width 149 height 11
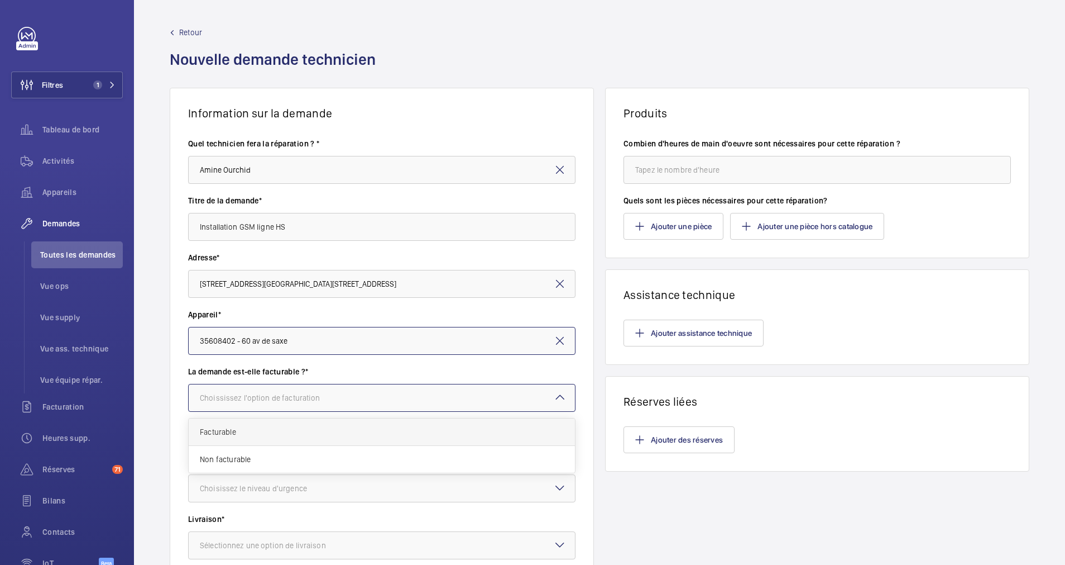
click at [247, 423] on div "Facturable" at bounding box center [382, 431] width 386 height 27
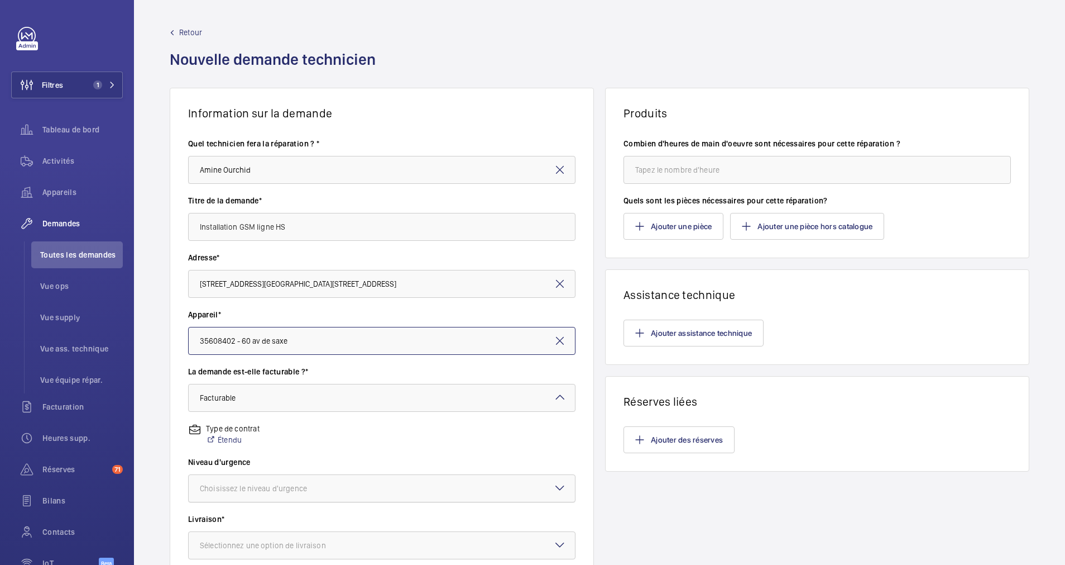
click at [255, 491] on div "Choisissez le niveau d'urgence" at bounding box center [267, 487] width 135 height 11
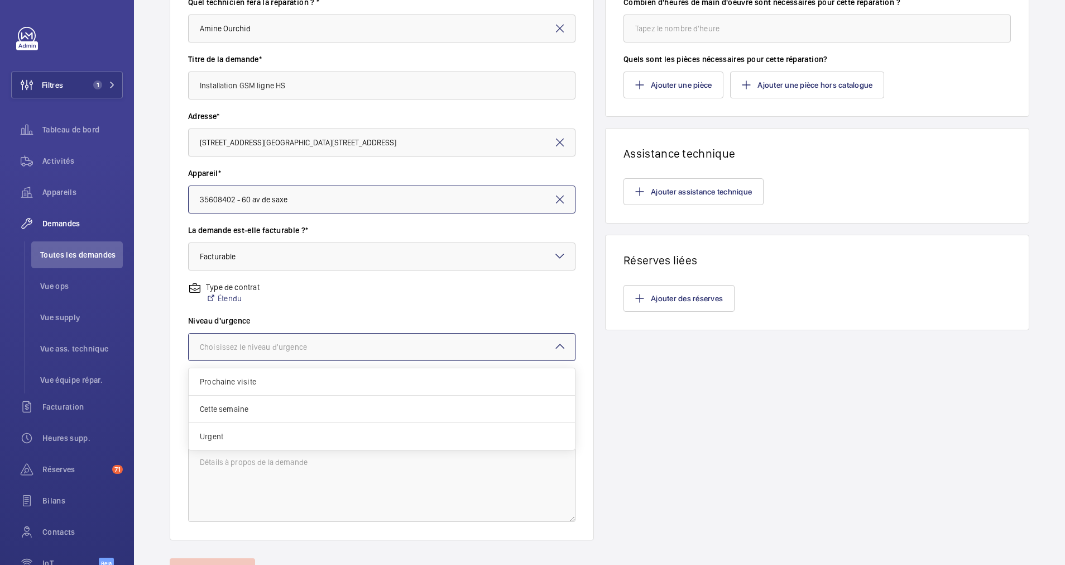
scroll to position [168, 0]
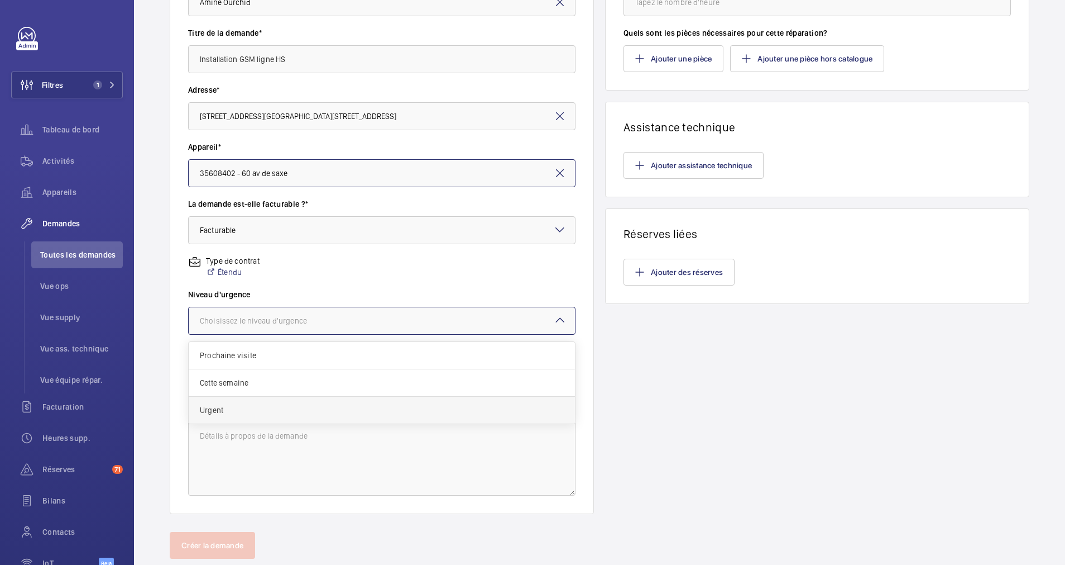
click at [262, 403] on div "Urgent" at bounding box center [382, 409] width 386 height 27
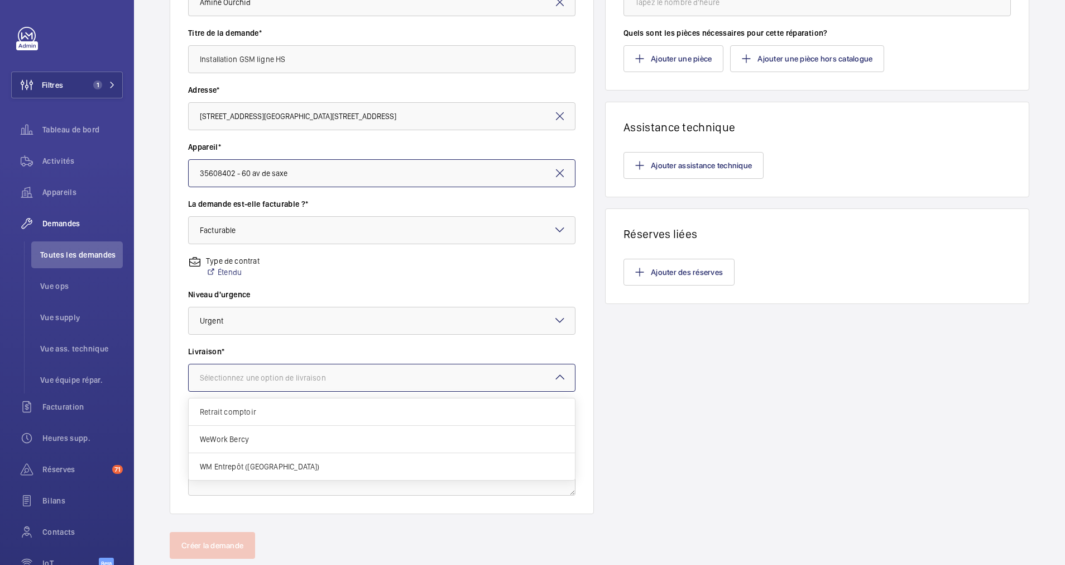
click at [288, 375] on div "Sélectionnez une option de livraison" at bounding box center [277, 377] width 154 height 11
click at [253, 467] on span "WM Entrepôt (Nanterre)" at bounding box center [382, 466] width 364 height 11
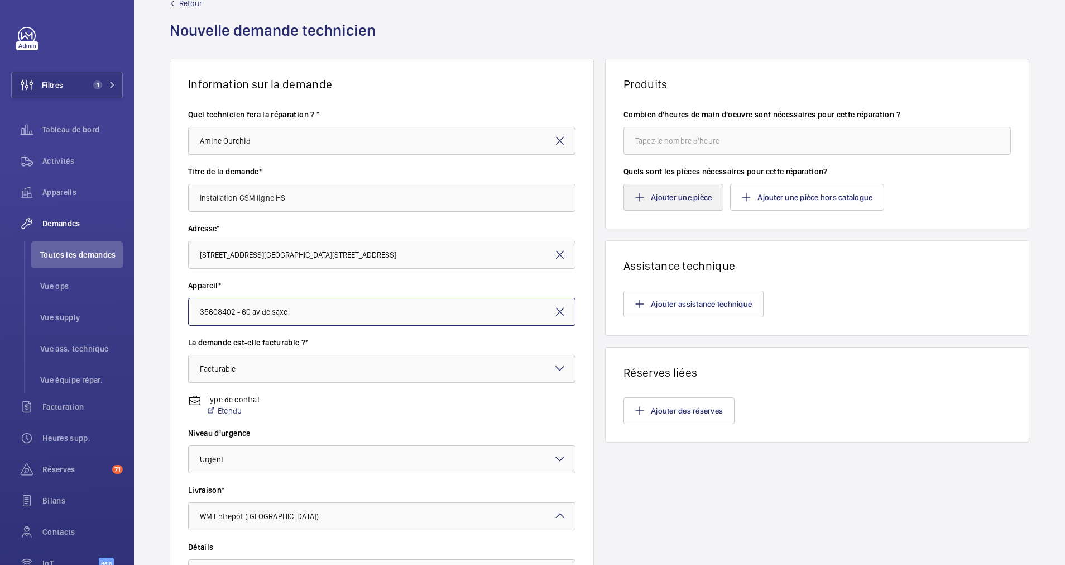
scroll to position [0, 0]
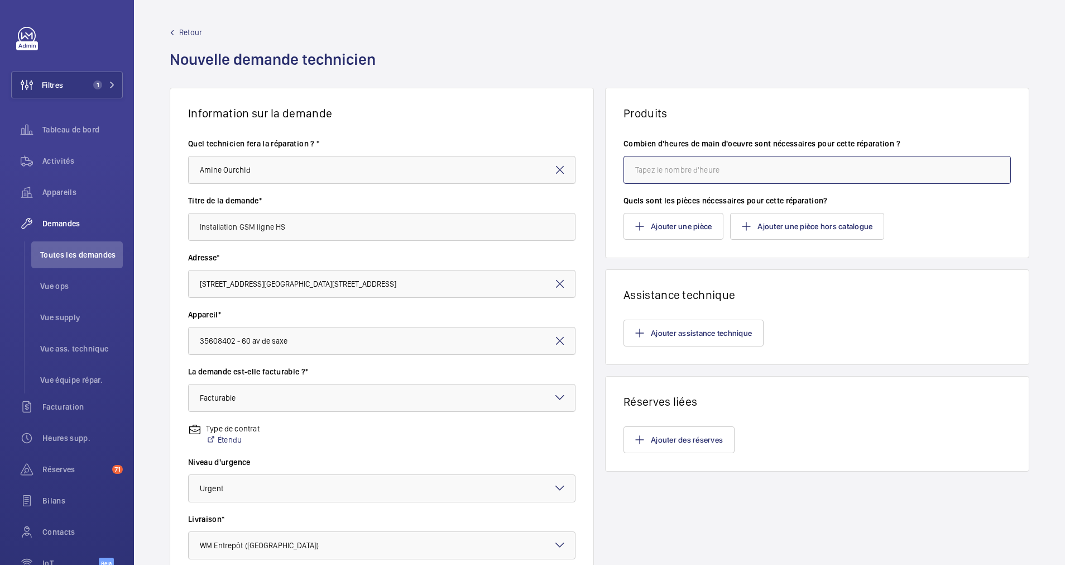
click at [664, 167] on input "number" at bounding box center [818, 170] width 388 height 28
type input "2"
click at [668, 224] on button "Ajouter une pièce" at bounding box center [674, 226] width 100 height 27
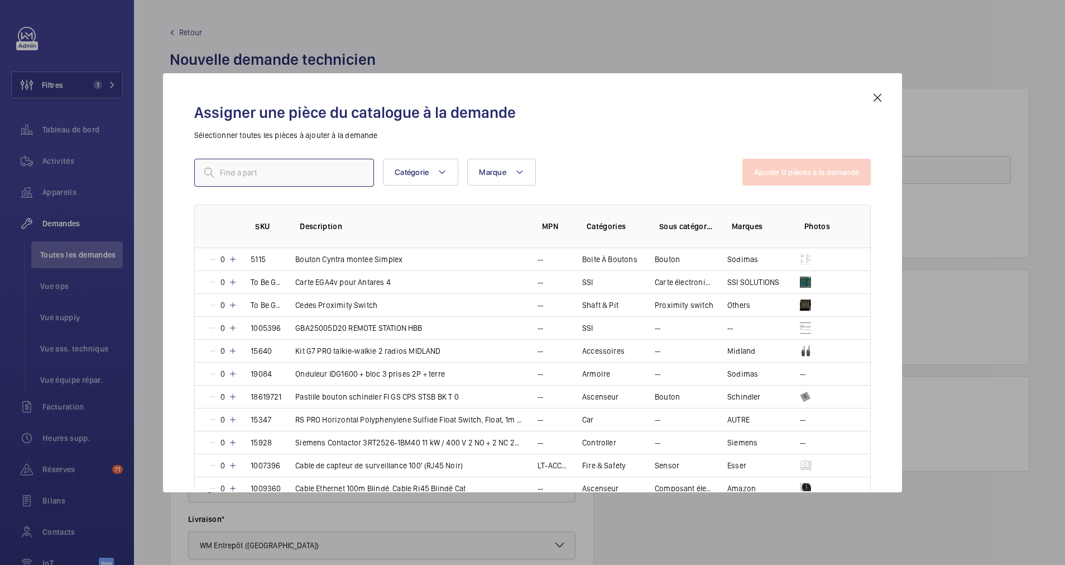
click at [342, 178] on input "text" at bounding box center [284, 173] width 180 height 28
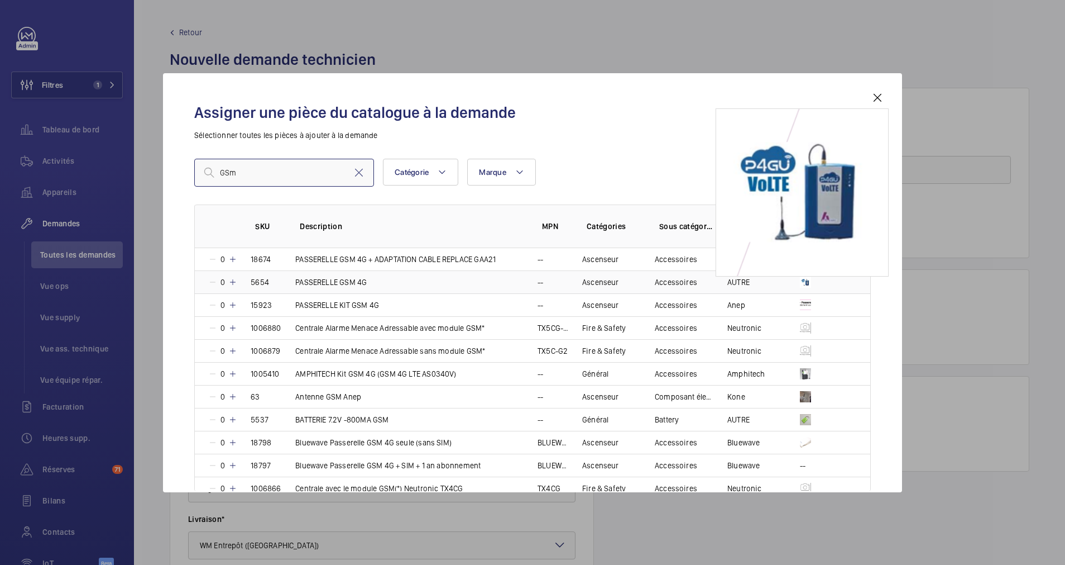
type input "GSm"
click at [804, 284] on img at bounding box center [805, 281] width 11 height 11
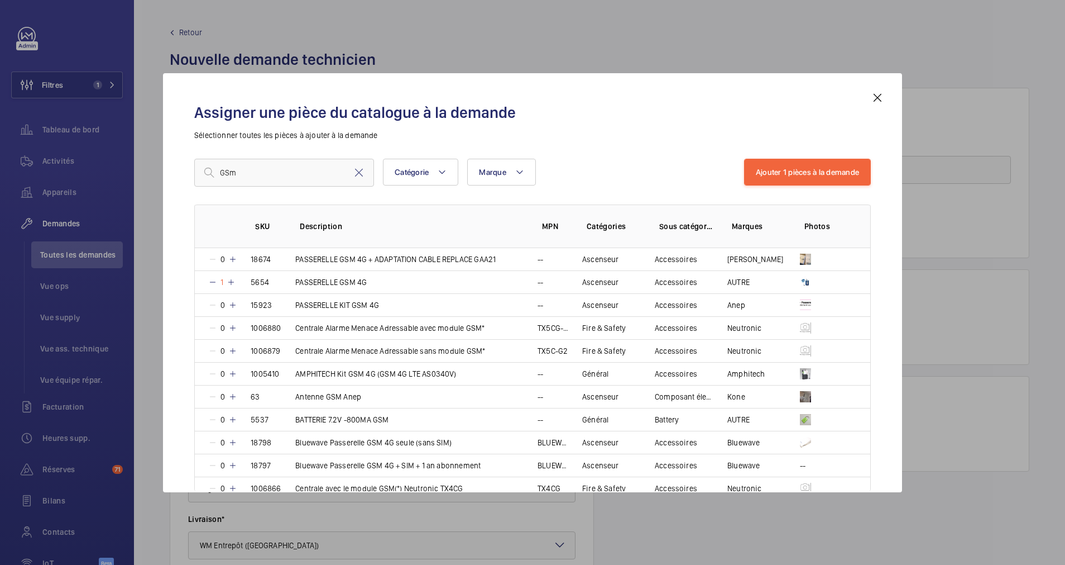
click at [677, 152] on div "Assigner une pièce du catalogue à la demande Sélectionner toutes les pièces à a…" at bounding box center [533, 291] width 704 height 401
click at [817, 170] on button "Ajouter 1 pièces à la demande" at bounding box center [807, 172] width 127 height 27
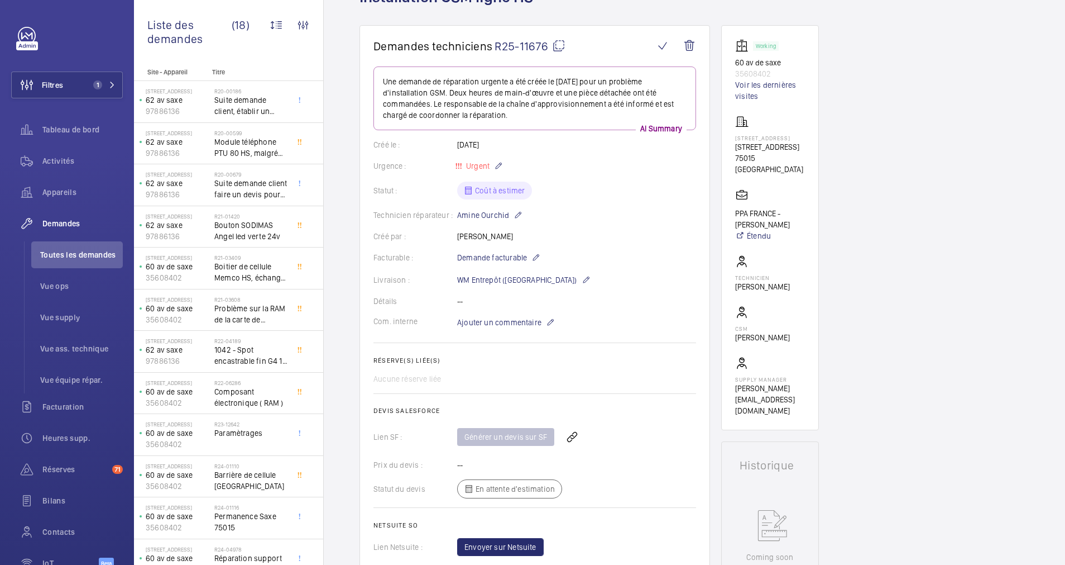
scroll to position [503, 0]
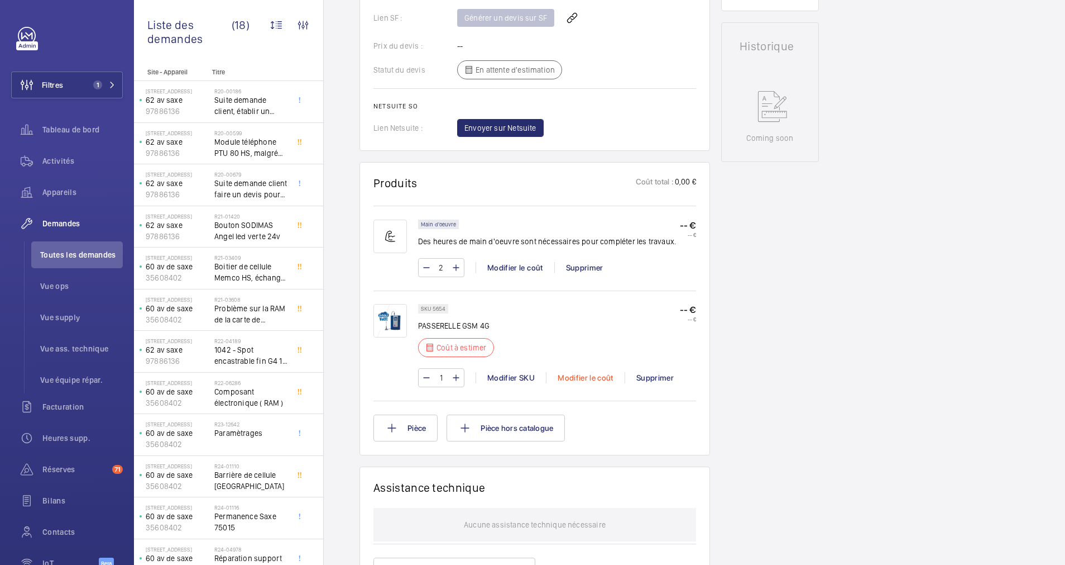
click at [586, 378] on div "Modifier le coût" at bounding box center [585, 377] width 79 height 11
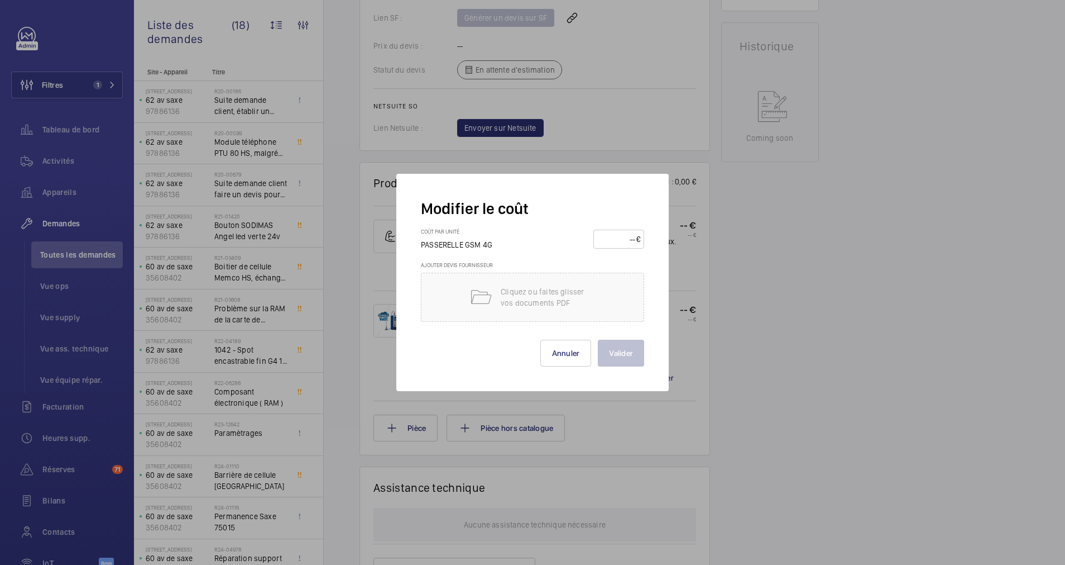
click at [610, 238] on input "number" at bounding box center [616, 239] width 39 height 18
type input "200"
click at [611, 357] on button "Valider" at bounding box center [621, 353] width 46 height 27
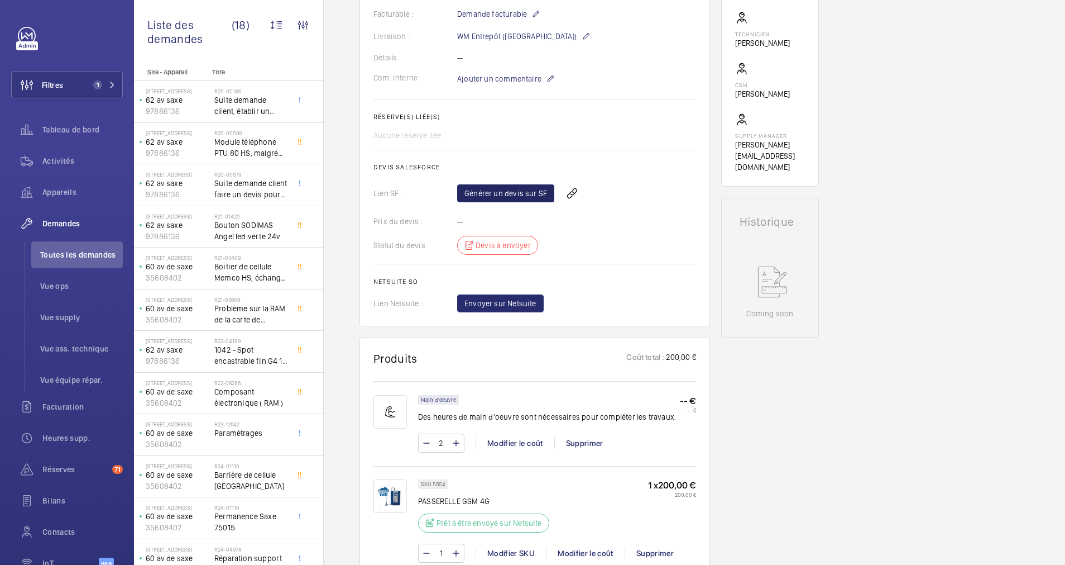
scroll to position [419, 0]
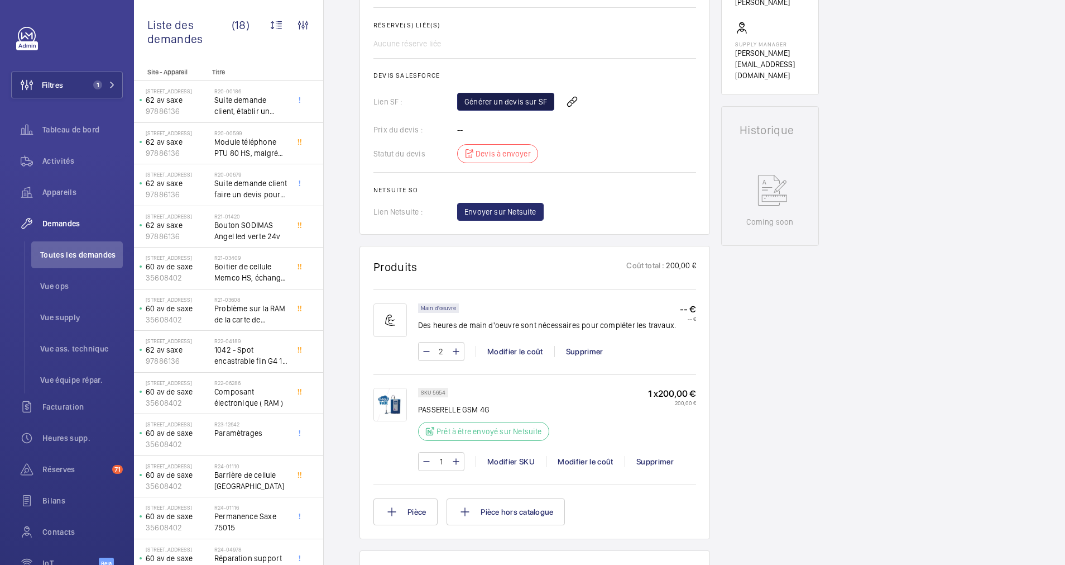
drag, startPoint x: 510, startPoint y: 95, endPoint x: 524, endPoint y: 114, distance: 23.1
click at [510, 95] on link "Générer un devis sur SF" at bounding box center [505, 102] width 97 height 18
